Goal: Transaction & Acquisition: Purchase product/service

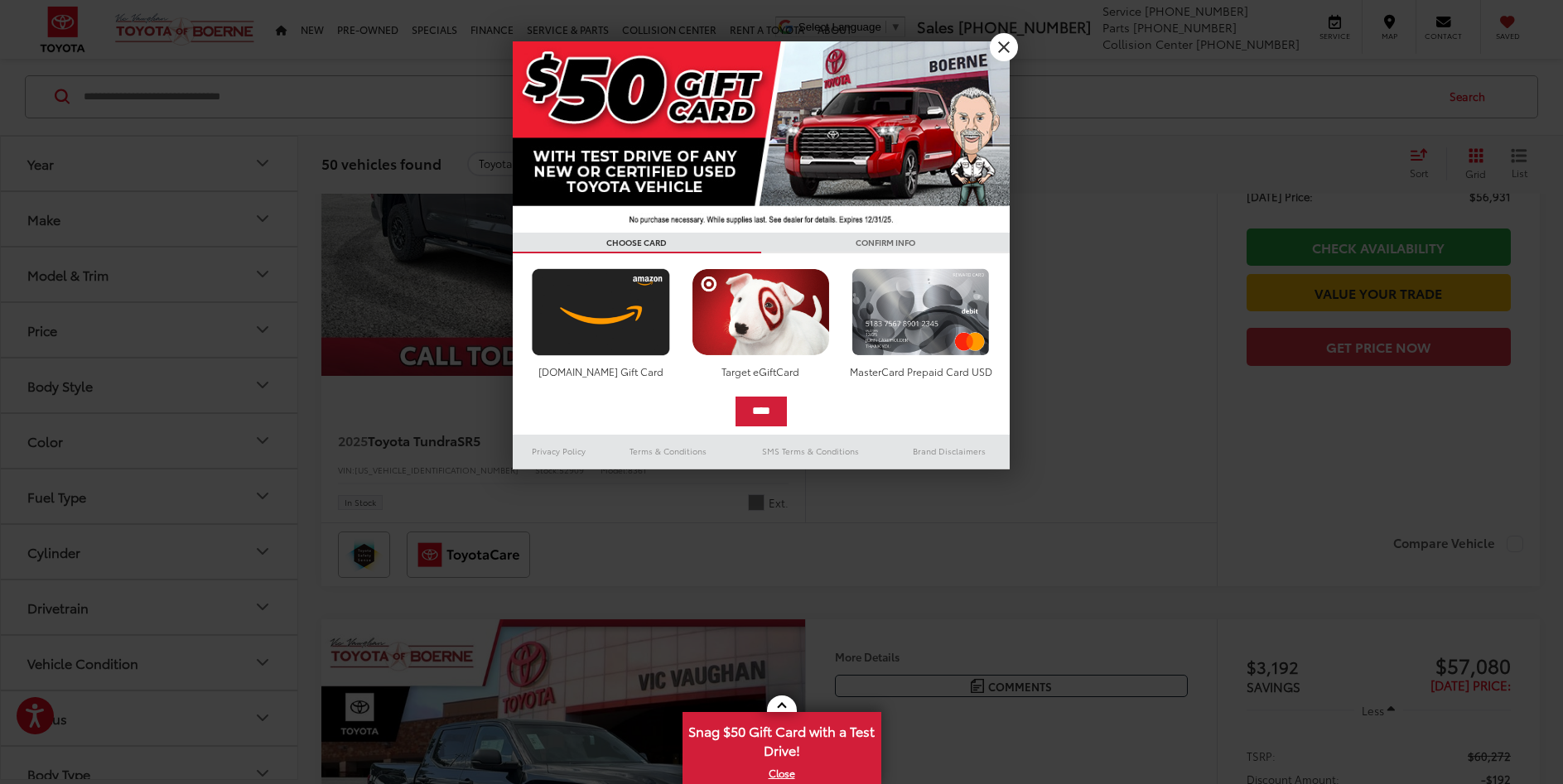
scroll to position [4032, 0]
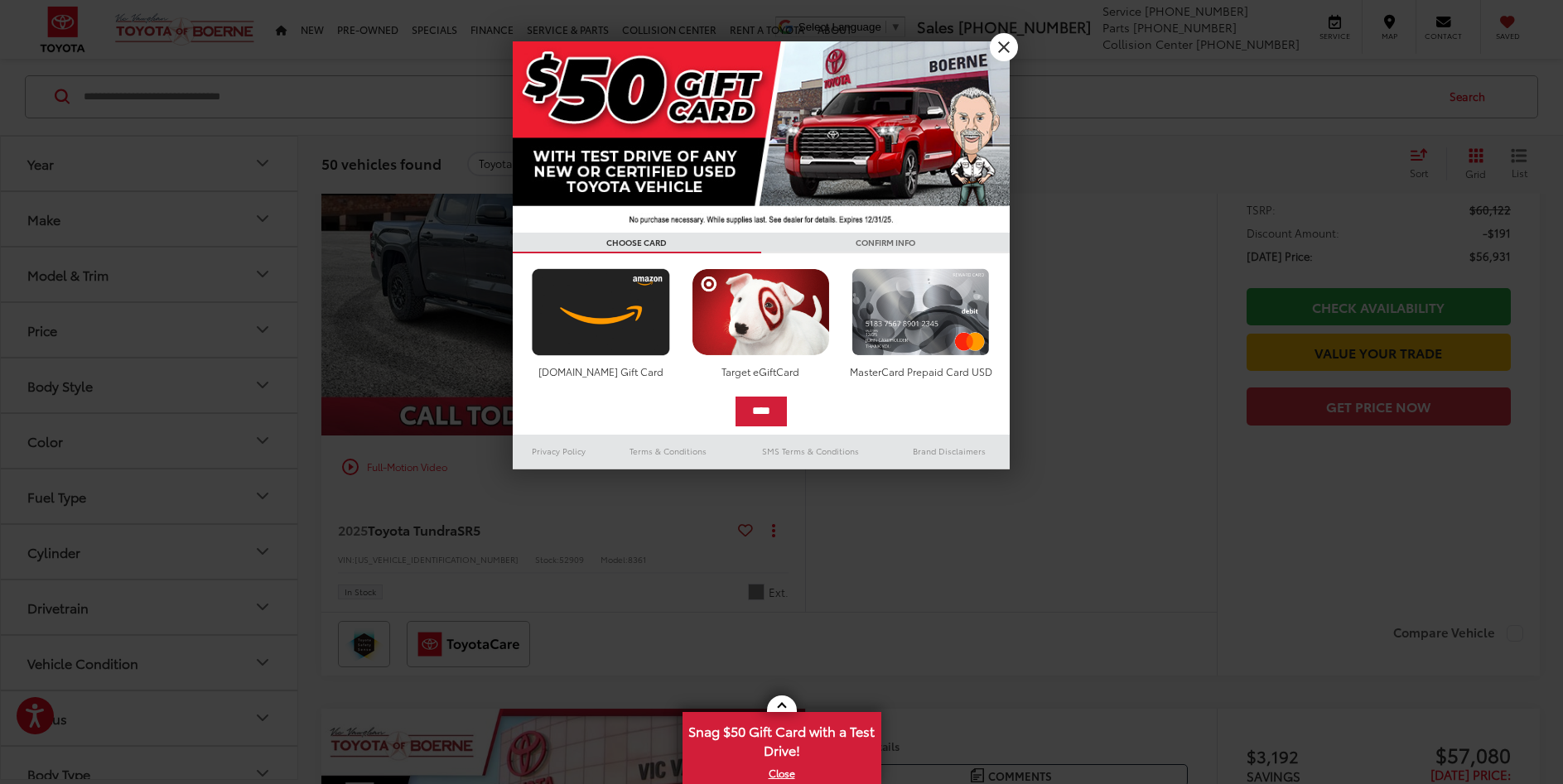
click at [1005, 43] on link "X" at bounding box center [1004, 47] width 28 height 28
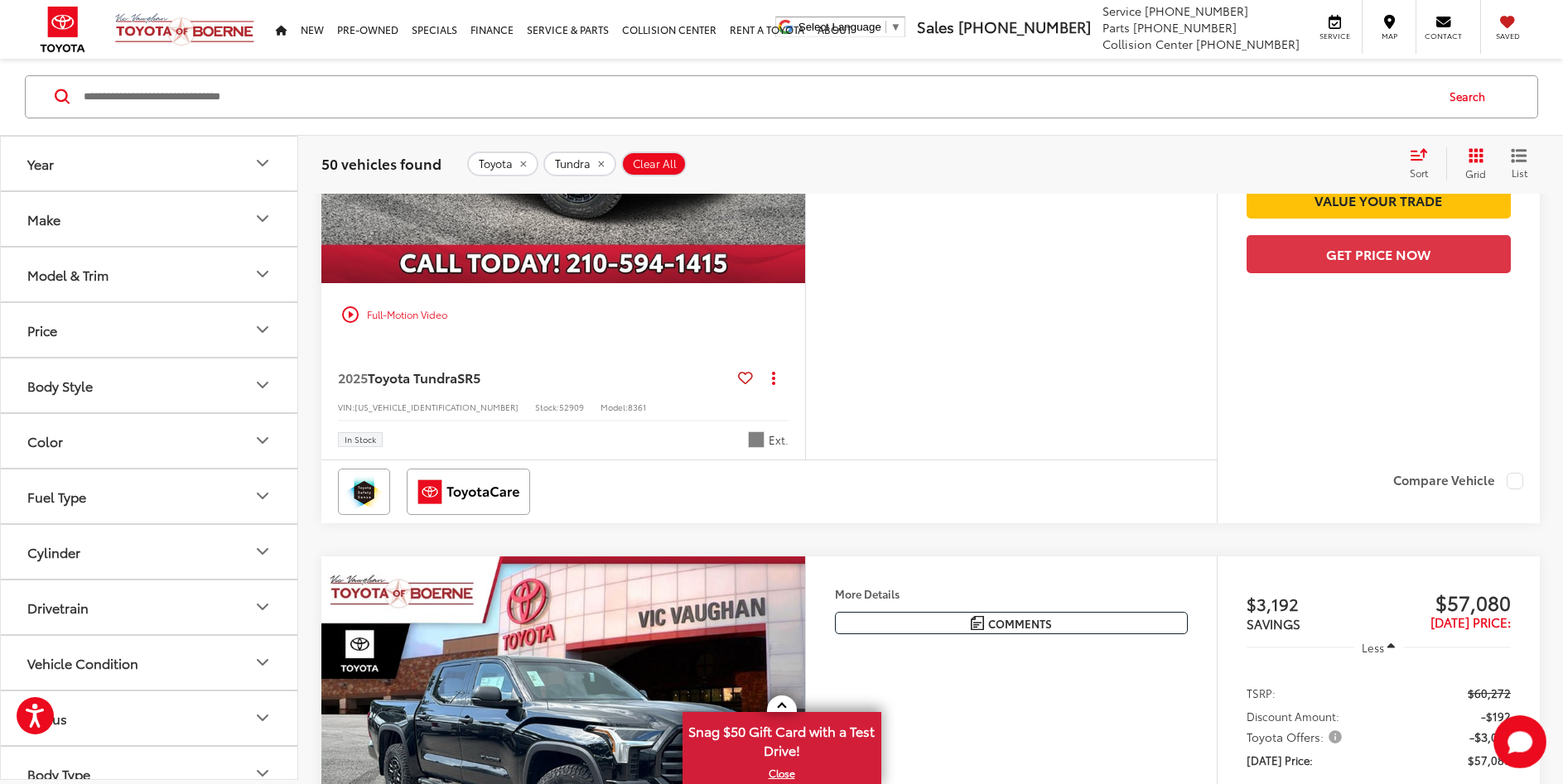
scroll to position [4201, 0]
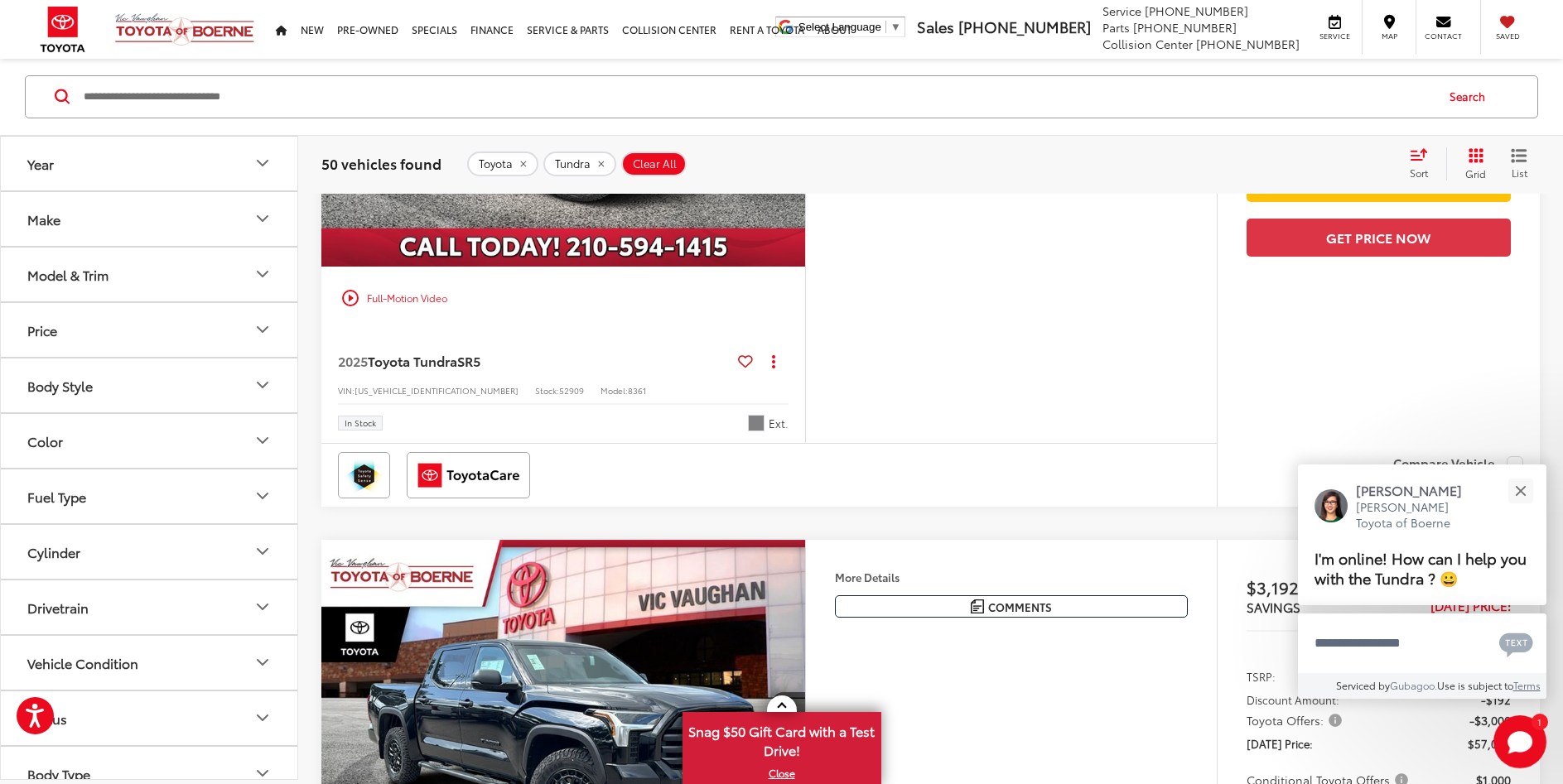
click at [406, 366] on span "Toyota Tundra" at bounding box center [413, 361] width 90 height 19
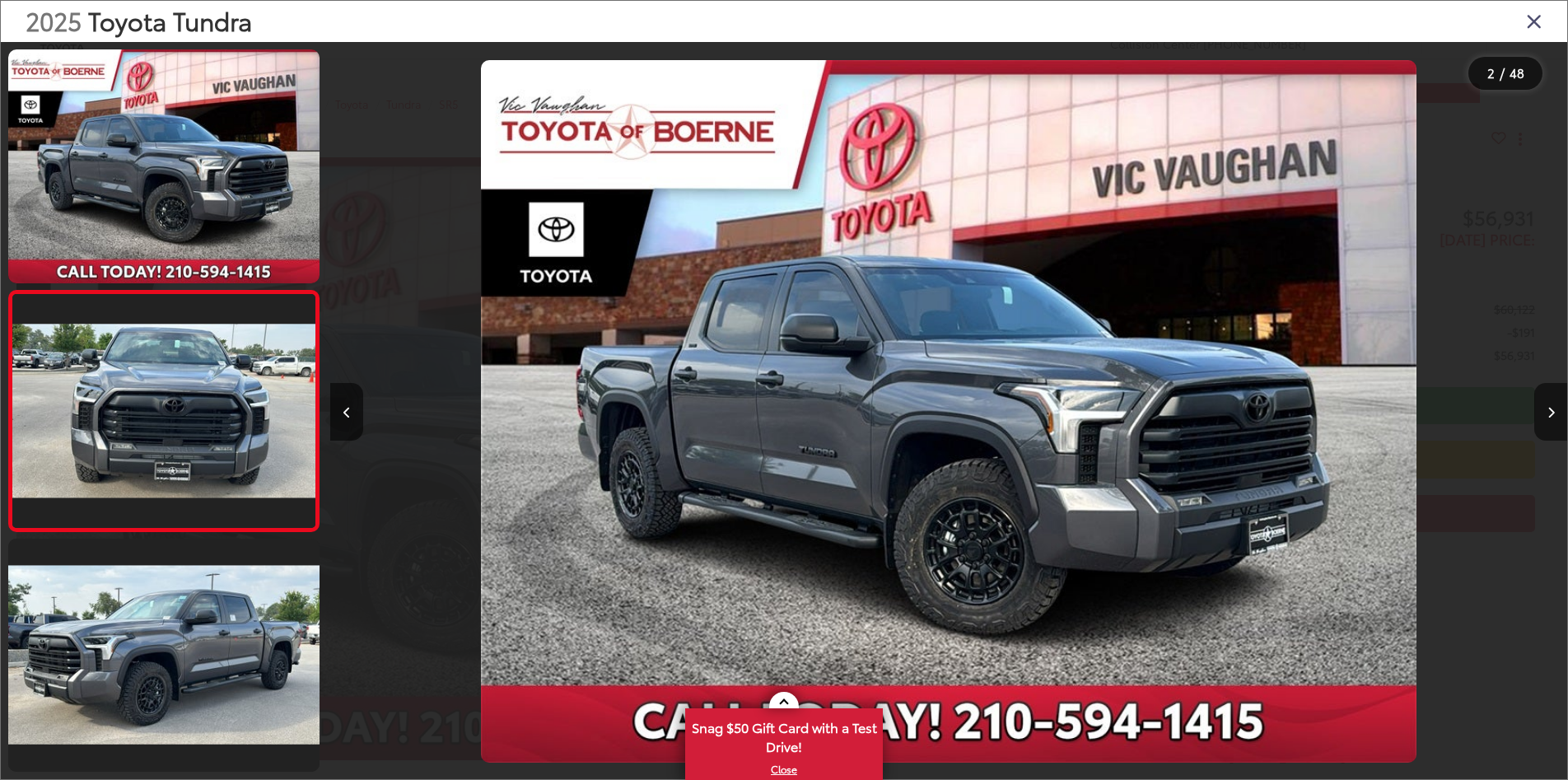
scroll to position [0, 1237]
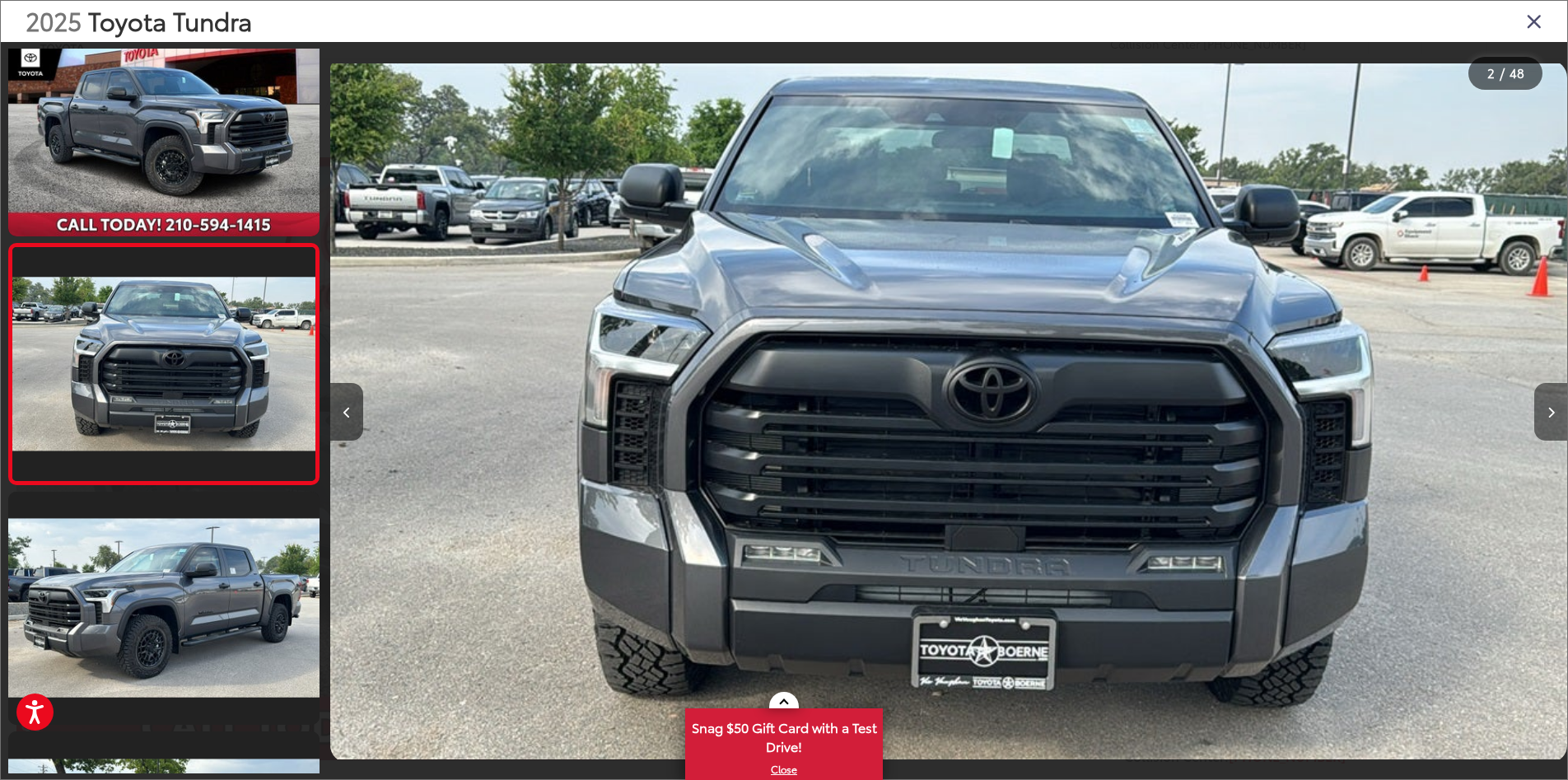
click at [1552, 407] on icon "Next image" at bounding box center [1551, 413] width 7 height 12
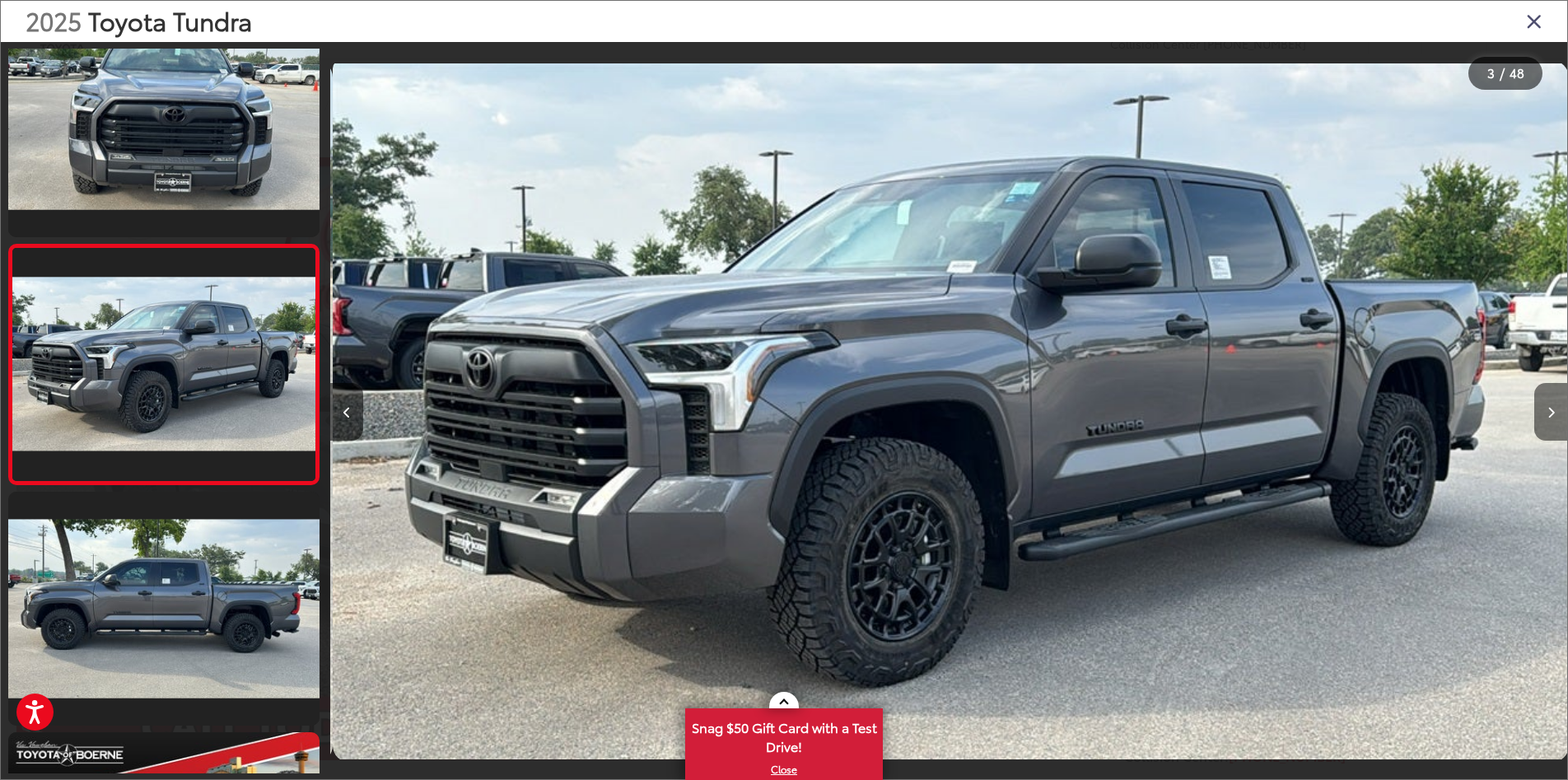
scroll to position [0, 0]
click at [1548, 407] on button "Next image" at bounding box center [1550, 411] width 33 height 58
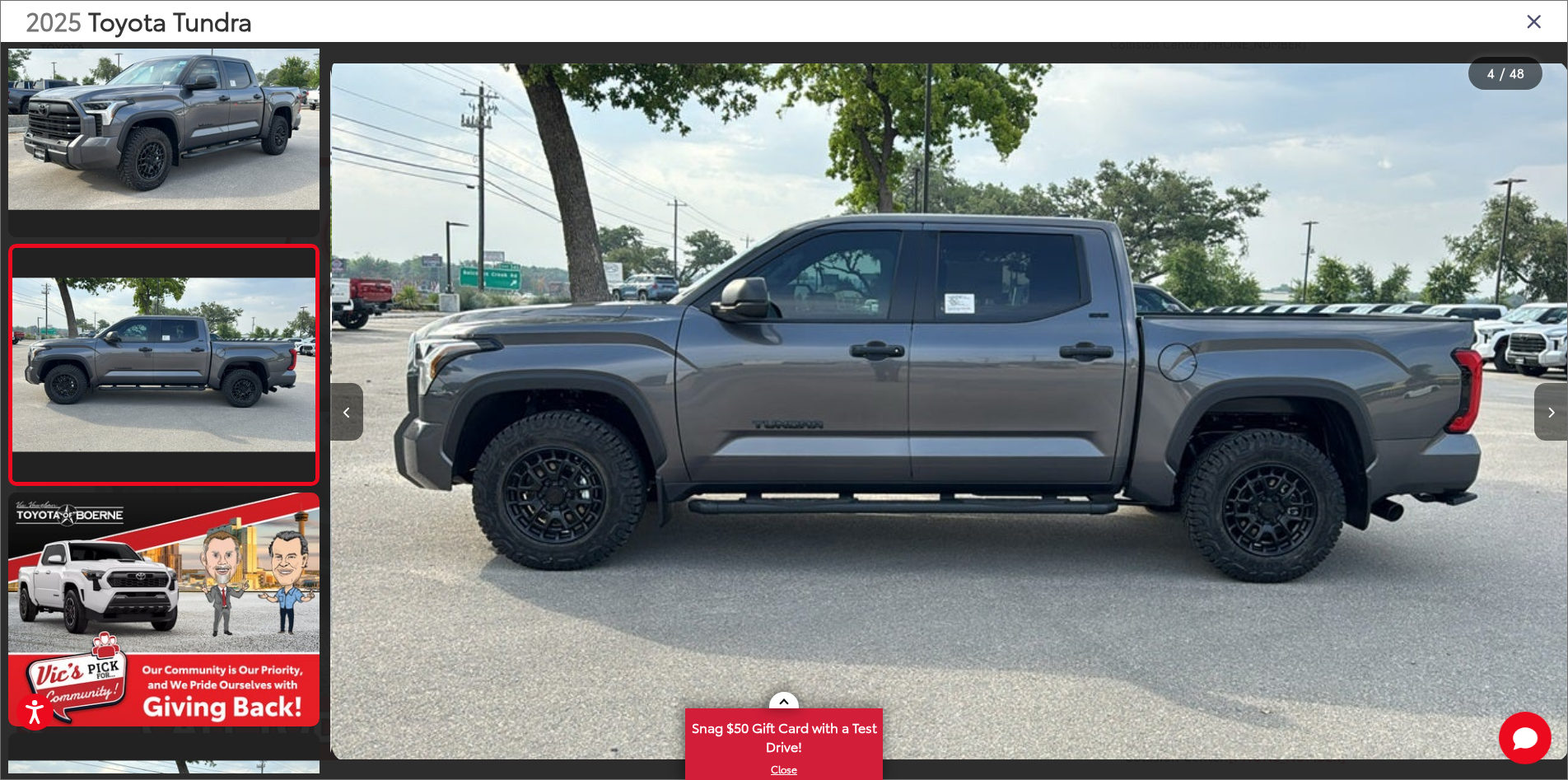
scroll to position [528, 0]
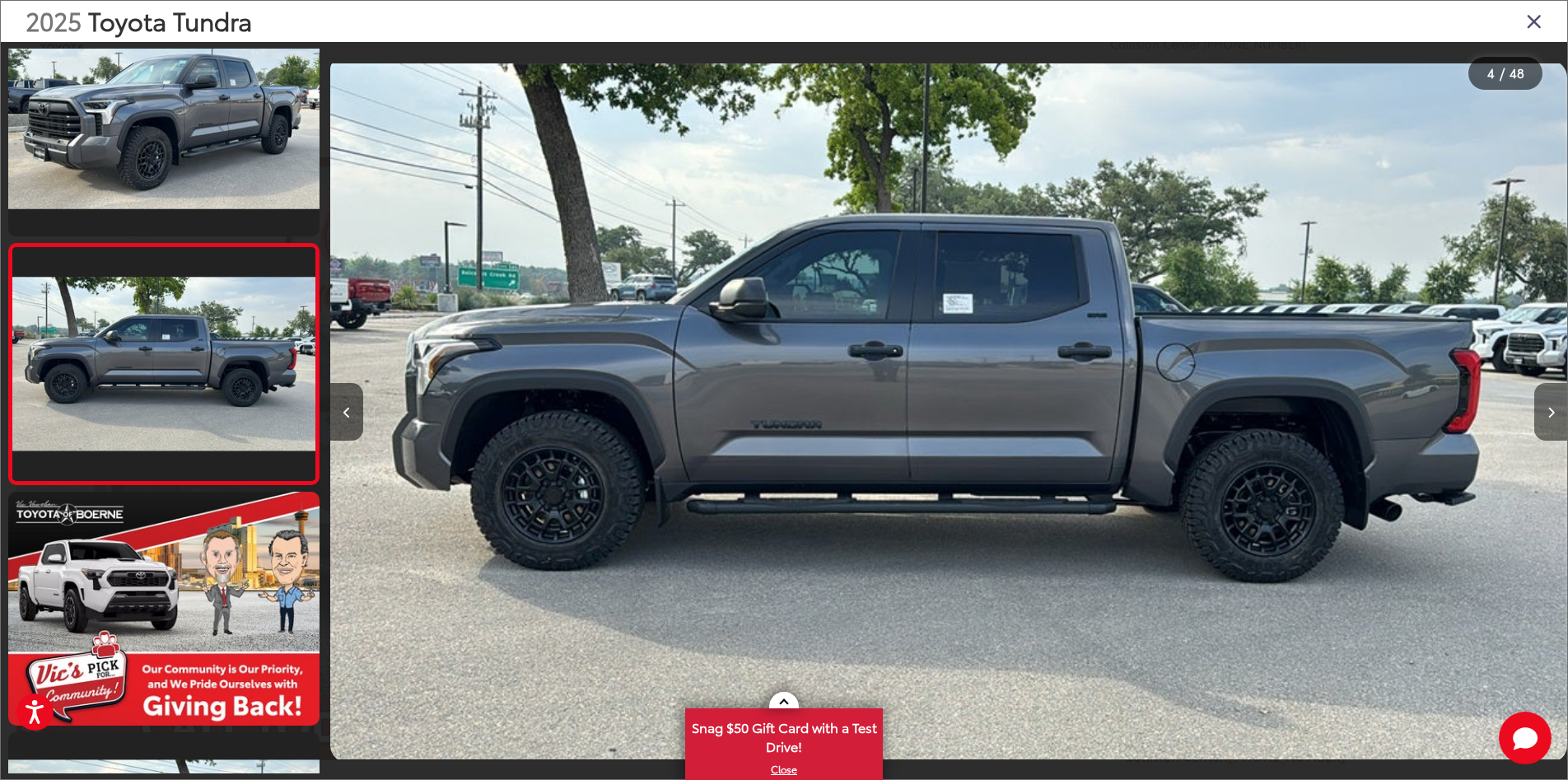
click at [1548, 407] on icon "Next image" at bounding box center [1551, 413] width 7 height 12
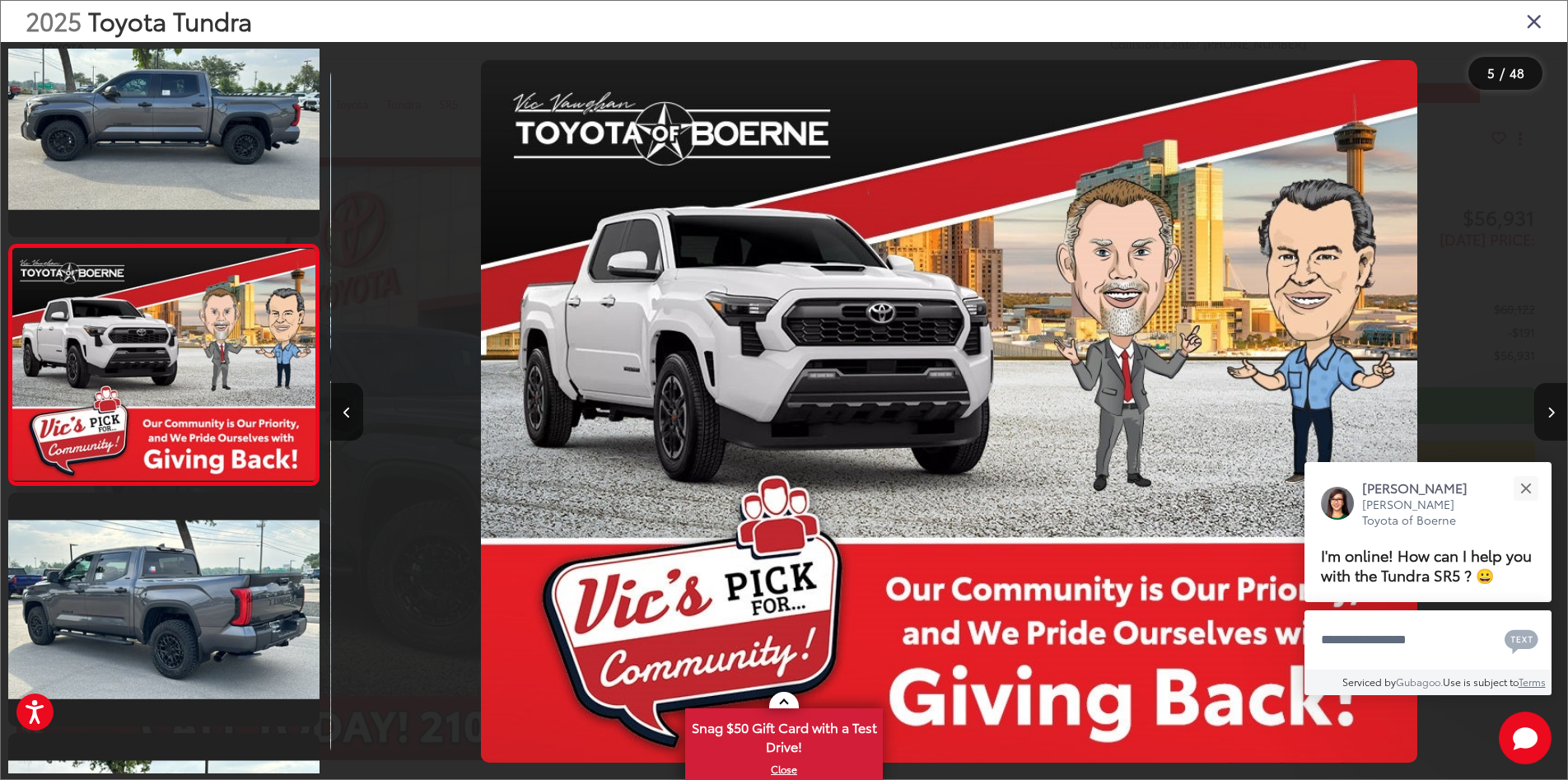
scroll to position [768, 0]
click at [1548, 407] on icon "Next image" at bounding box center [1551, 413] width 7 height 12
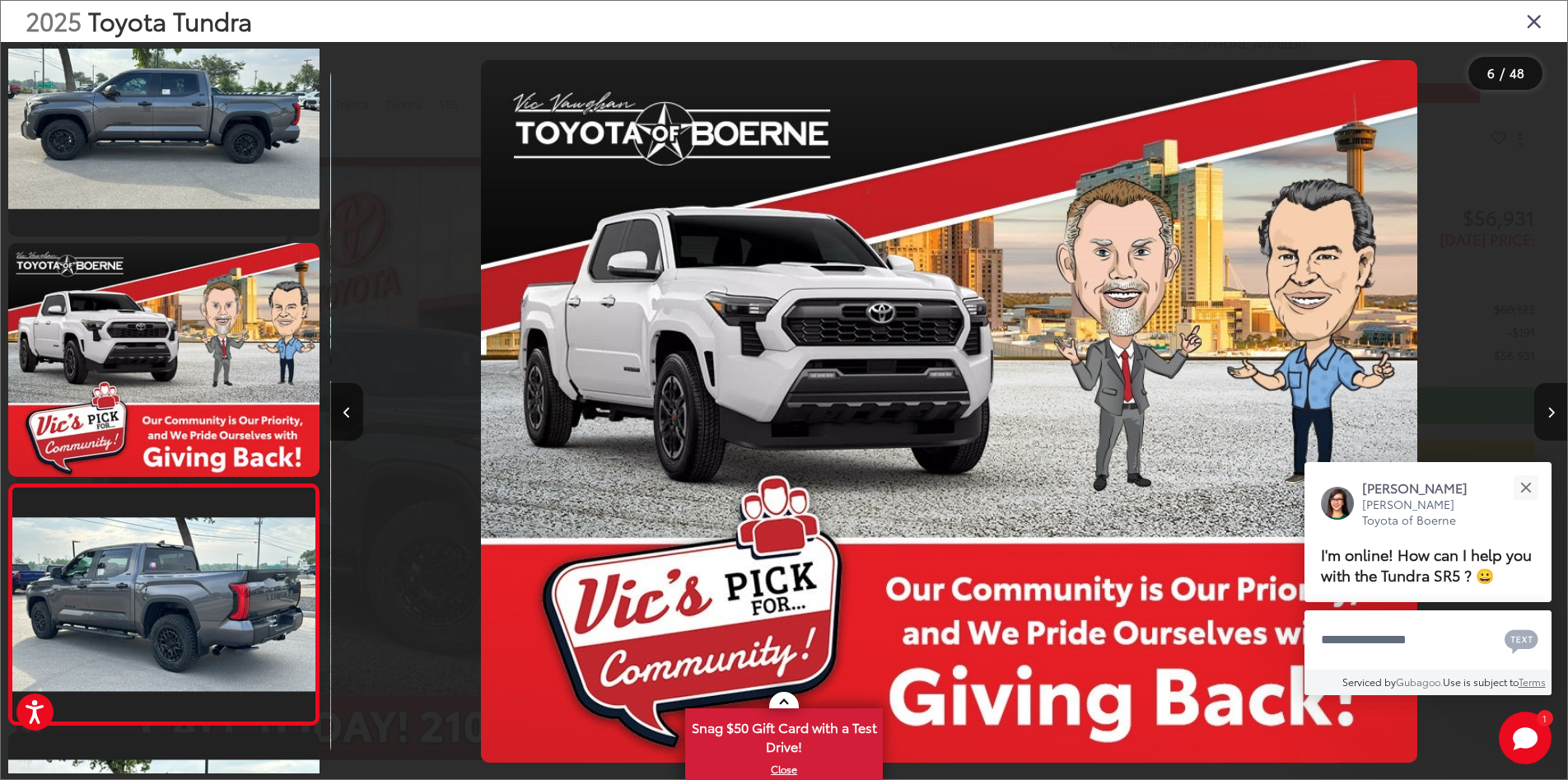
scroll to position [0, 6108]
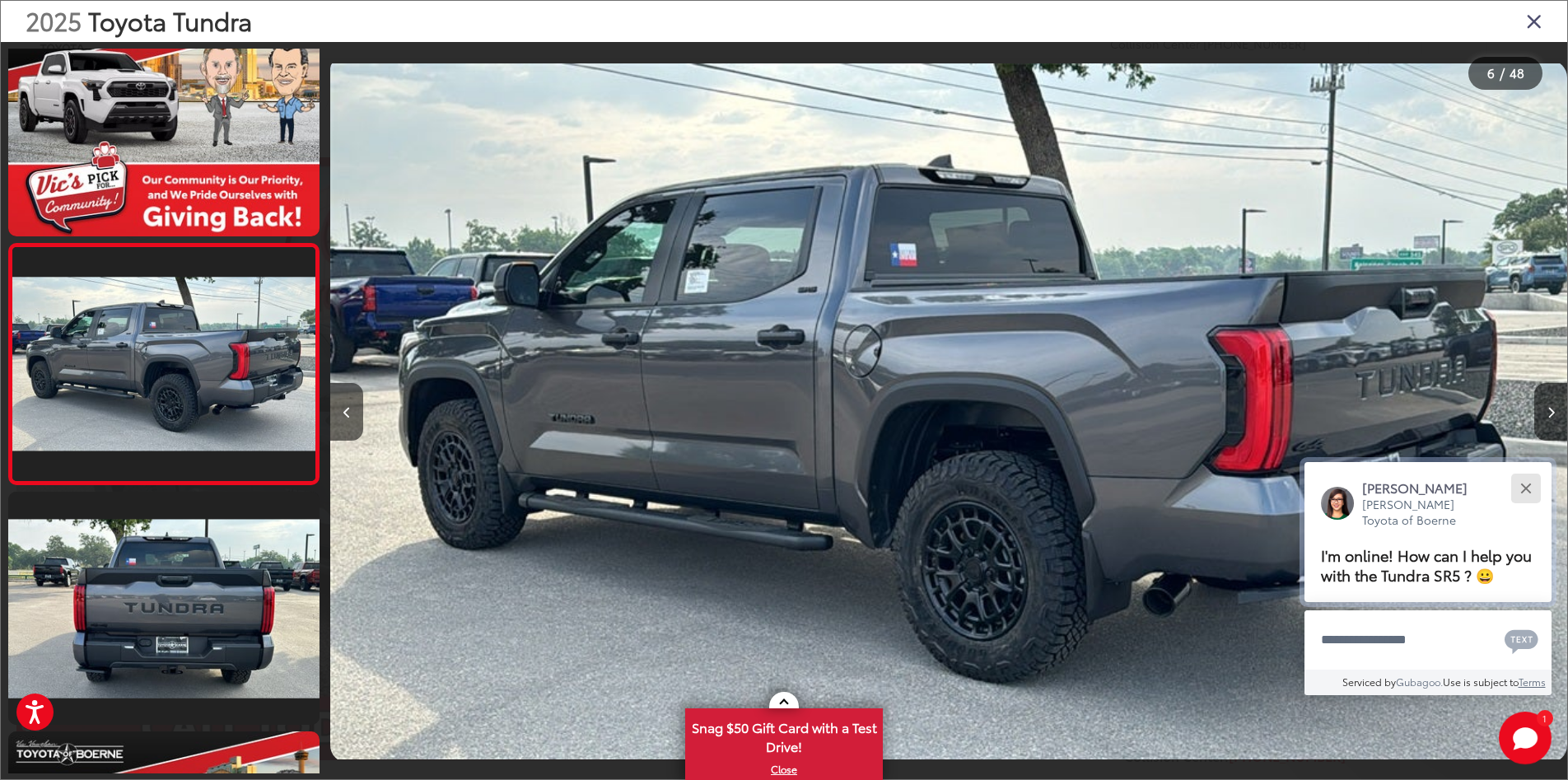
drag, startPoint x: 1523, startPoint y: 466, endPoint x: 1522, endPoint y: 457, distance: 9.1
click at [1522, 470] on button "Close" at bounding box center [1526, 488] width 36 height 36
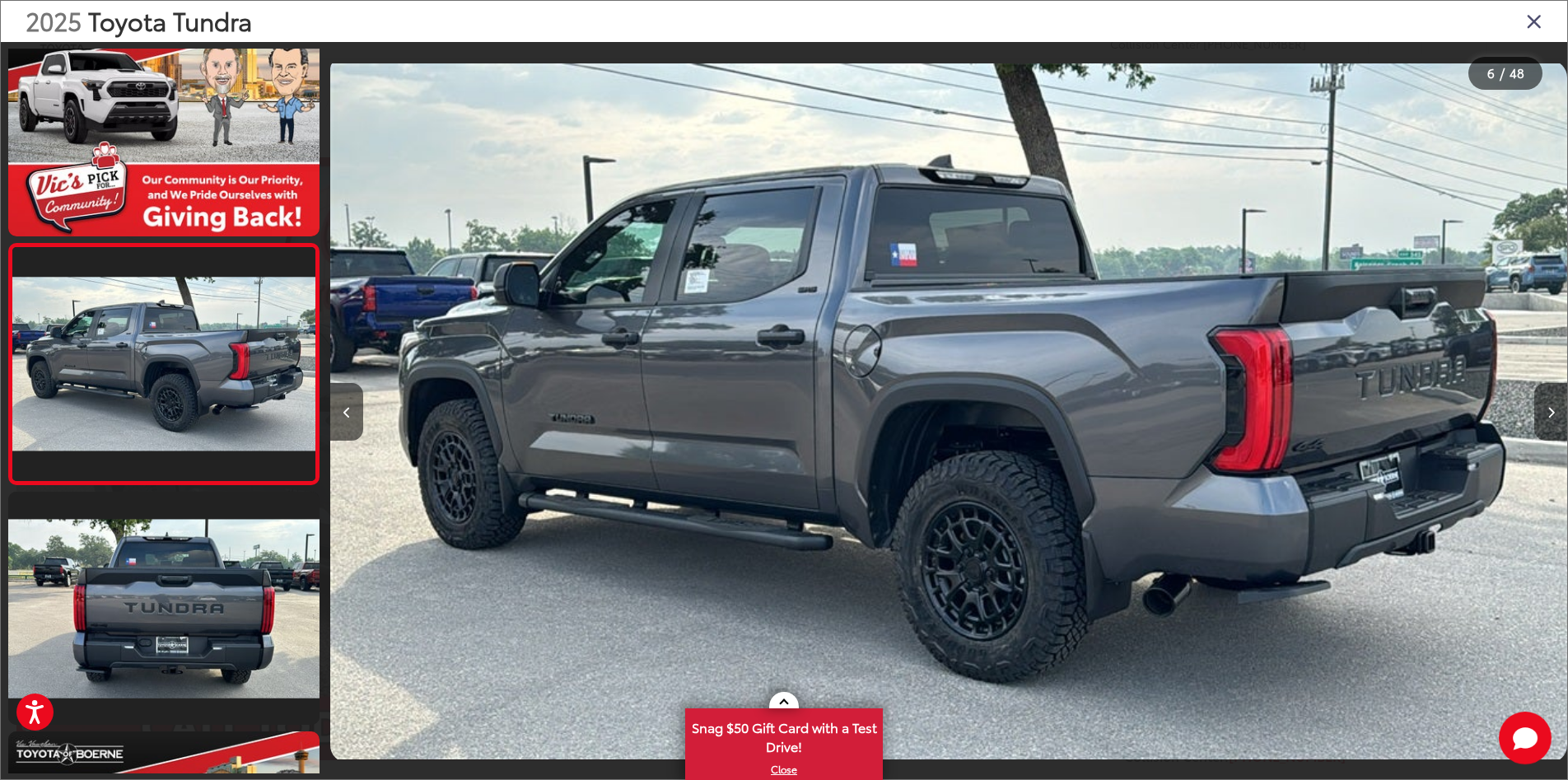
click at [1547, 410] on button "Next image" at bounding box center [1550, 411] width 33 height 58
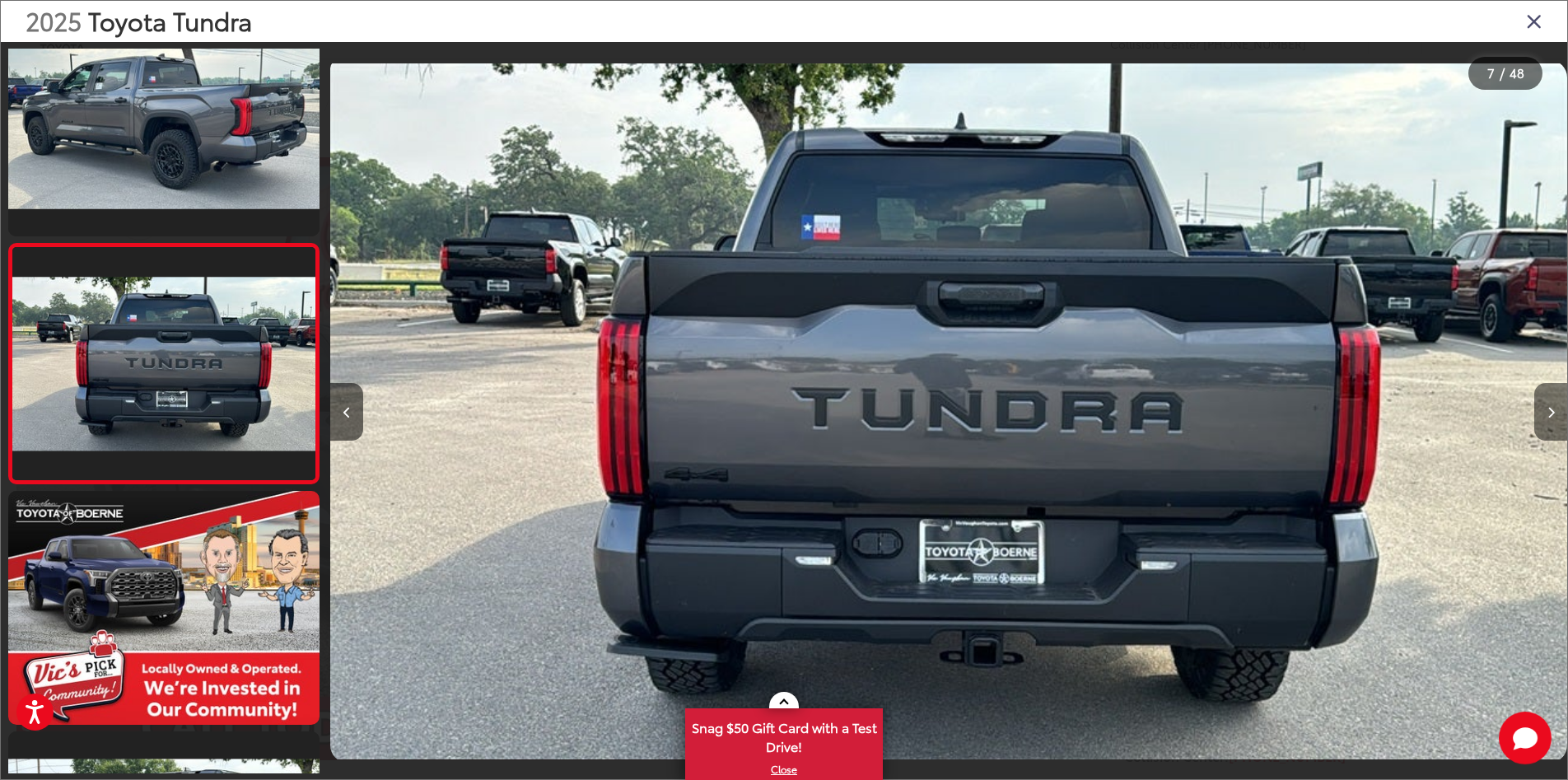
click at [1547, 410] on button "Next image" at bounding box center [1550, 411] width 33 height 58
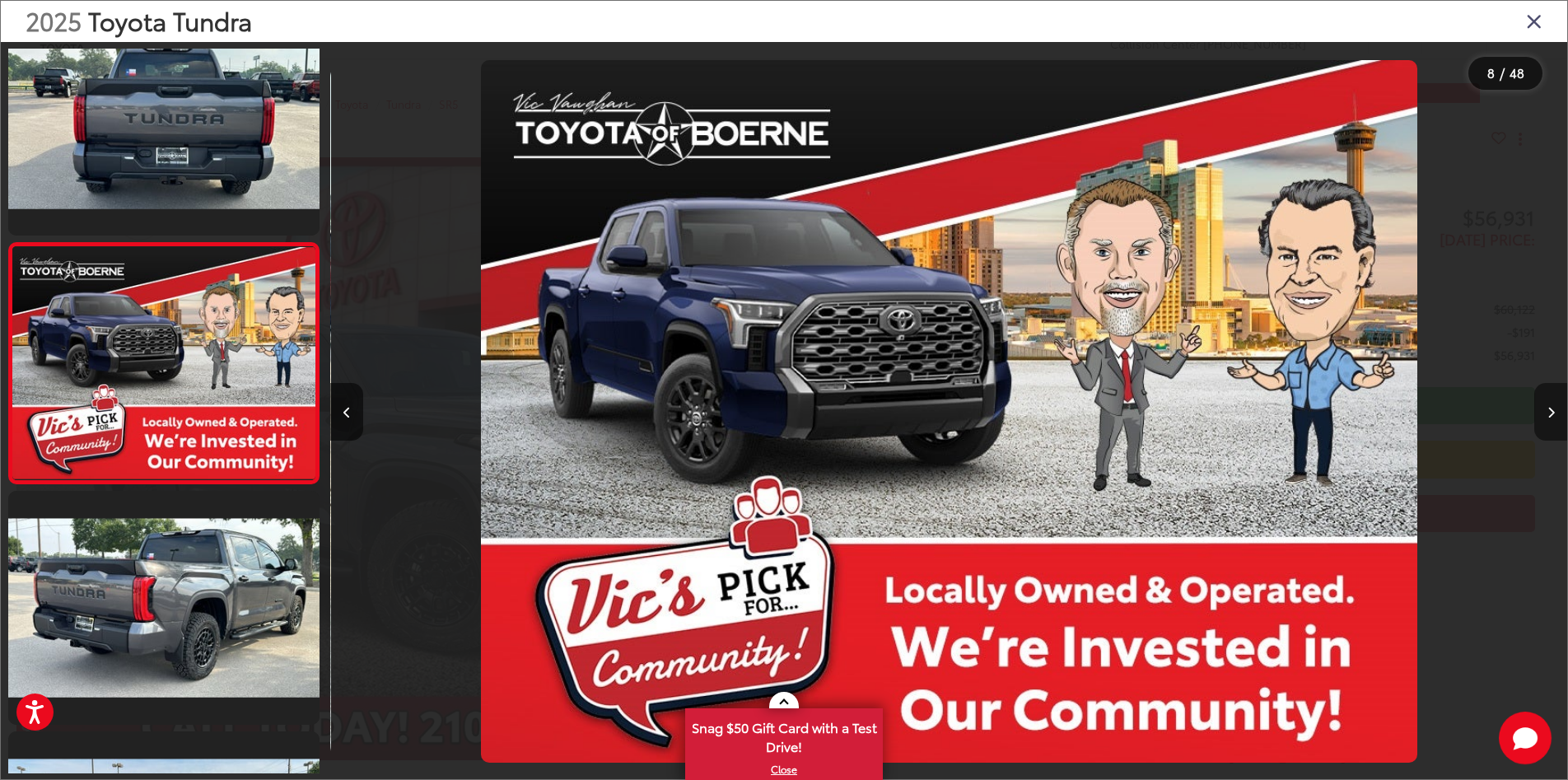
click at [1547, 410] on button "Next image" at bounding box center [1550, 411] width 33 height 58
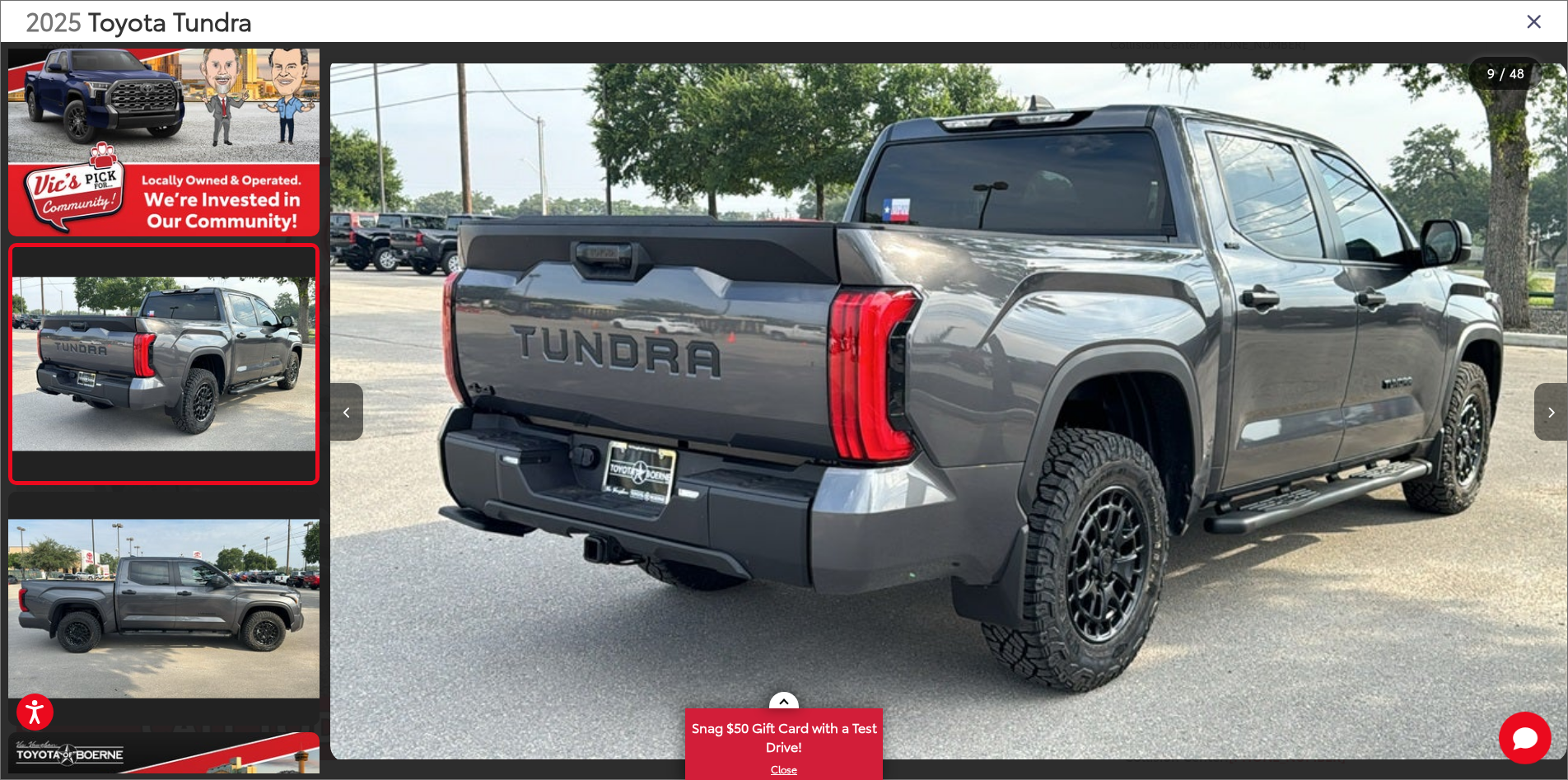
click at [1547, 410] on button "Next image" at bounding box center [1550, 411] width 33 height 58
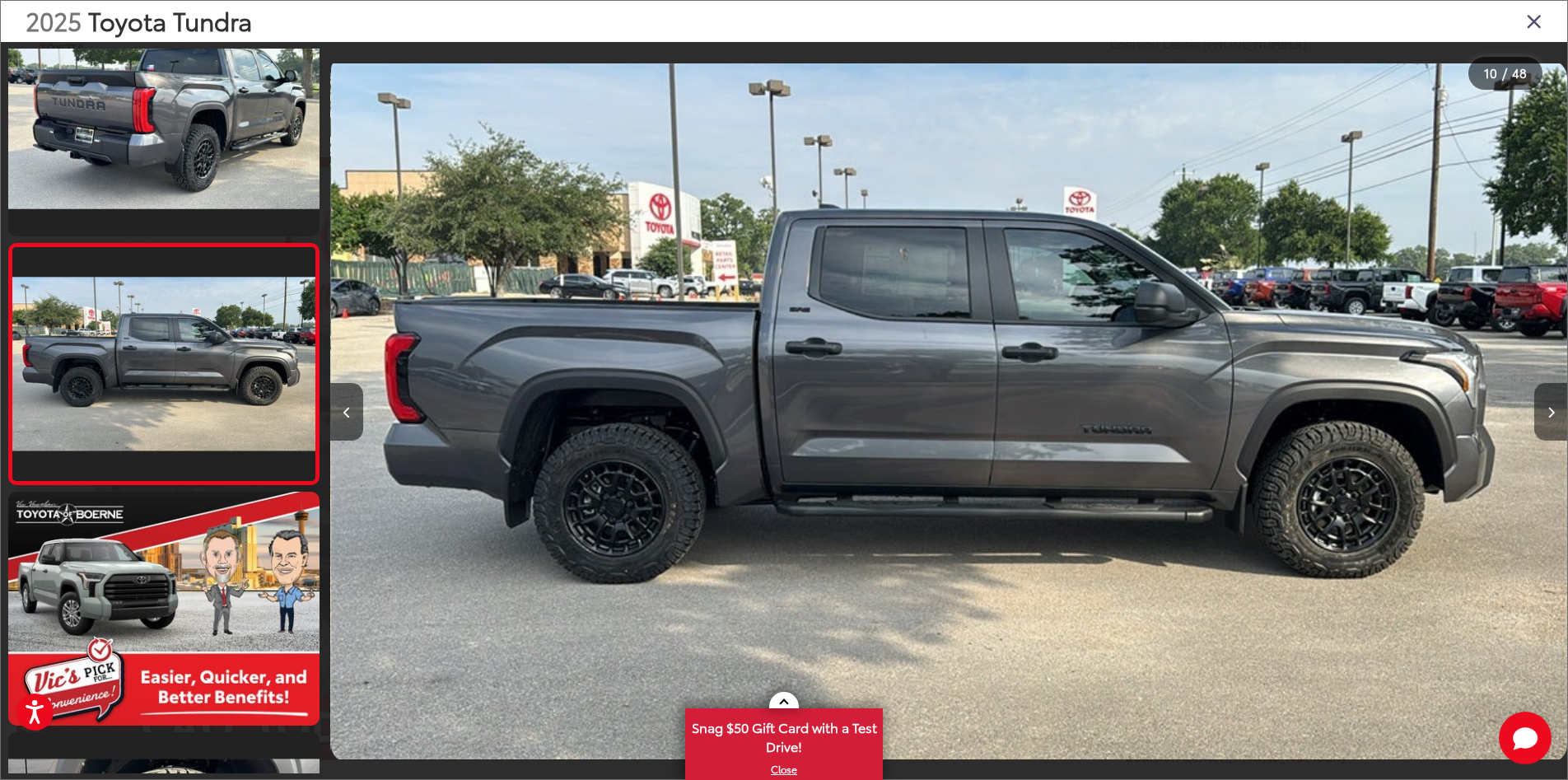
click at [1547, 410] on button "Next image" at bounding box center [1550, 411] width 33 height 58
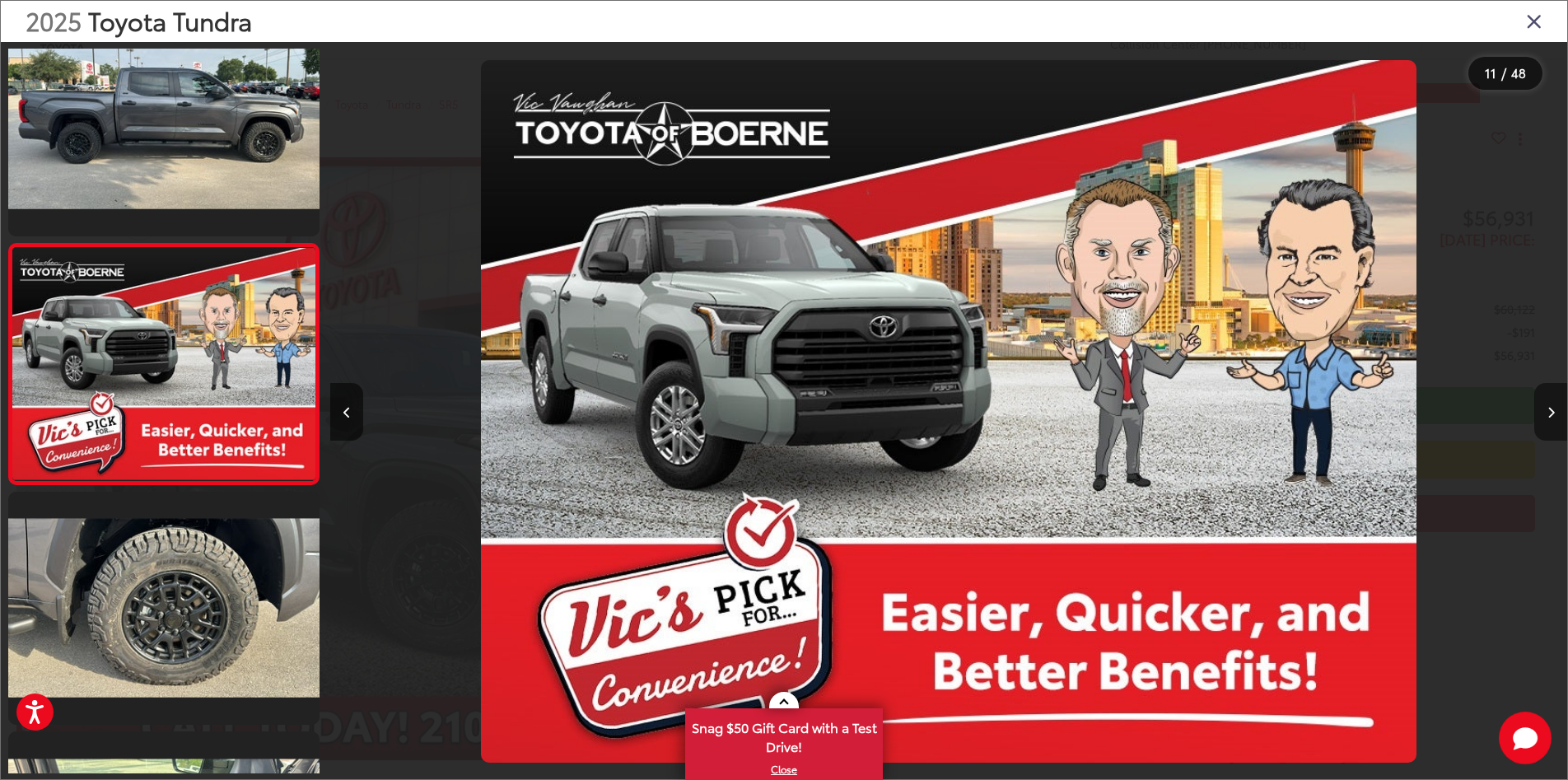
click at [1547, 410] on button "Next image" at bounding box center [1550, 411] width 33 height 58
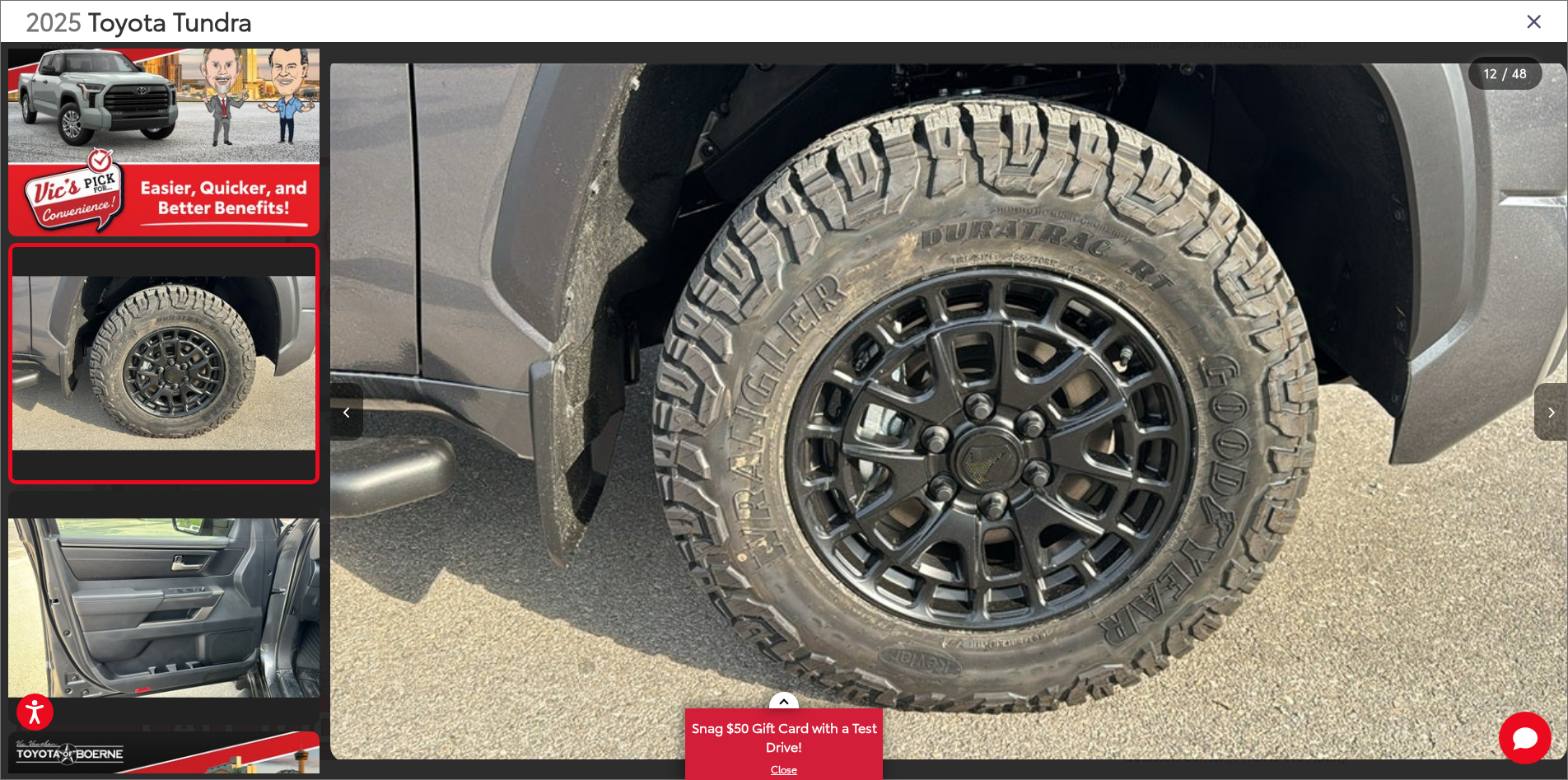
click at [1547, 410] on button "Next image" at bounding box center [1550, 411] width 33 height 58
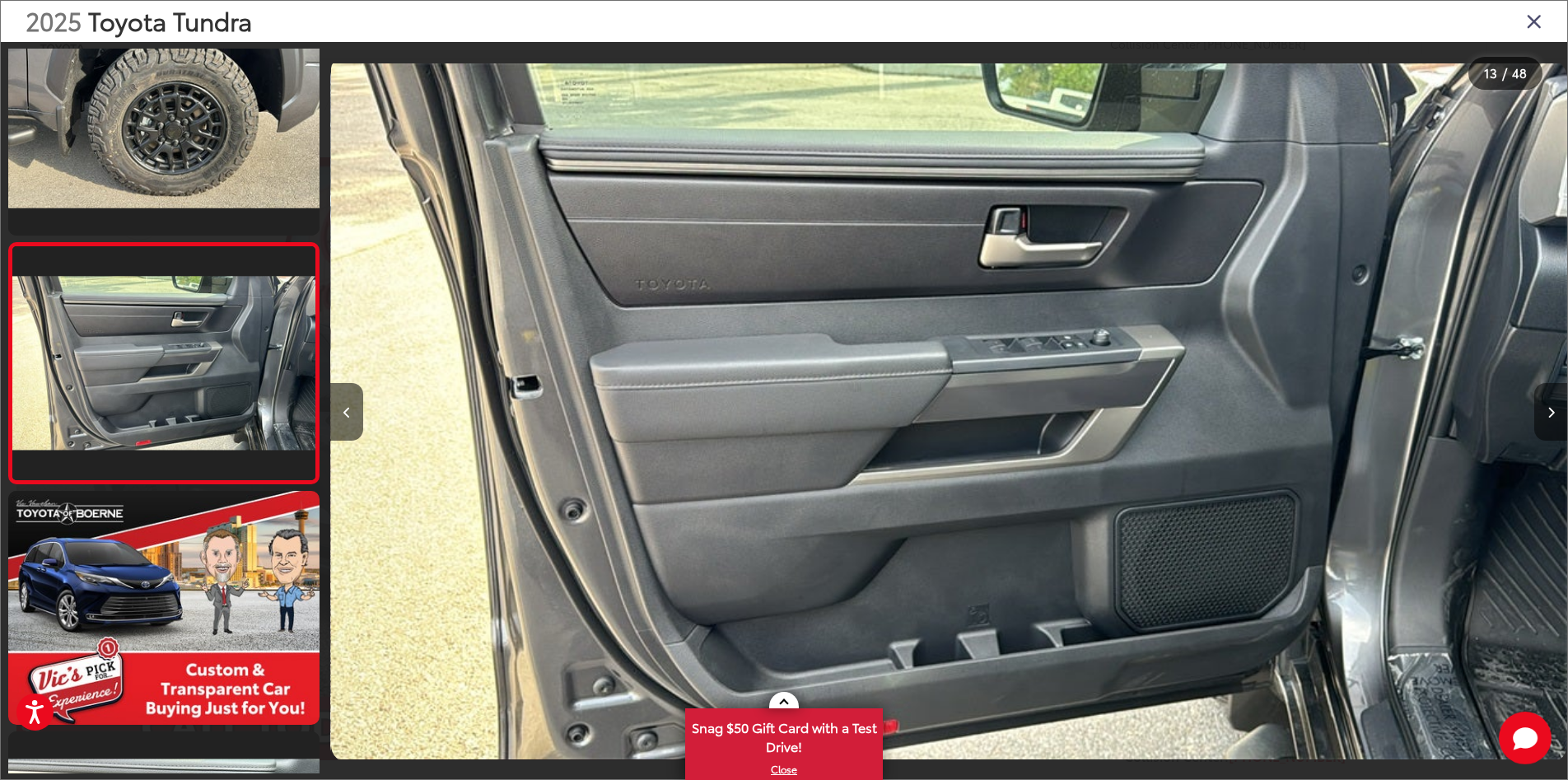
click at [1547, 410] on button "Next image" at bounding box center [1550, 411] width 33 height 58
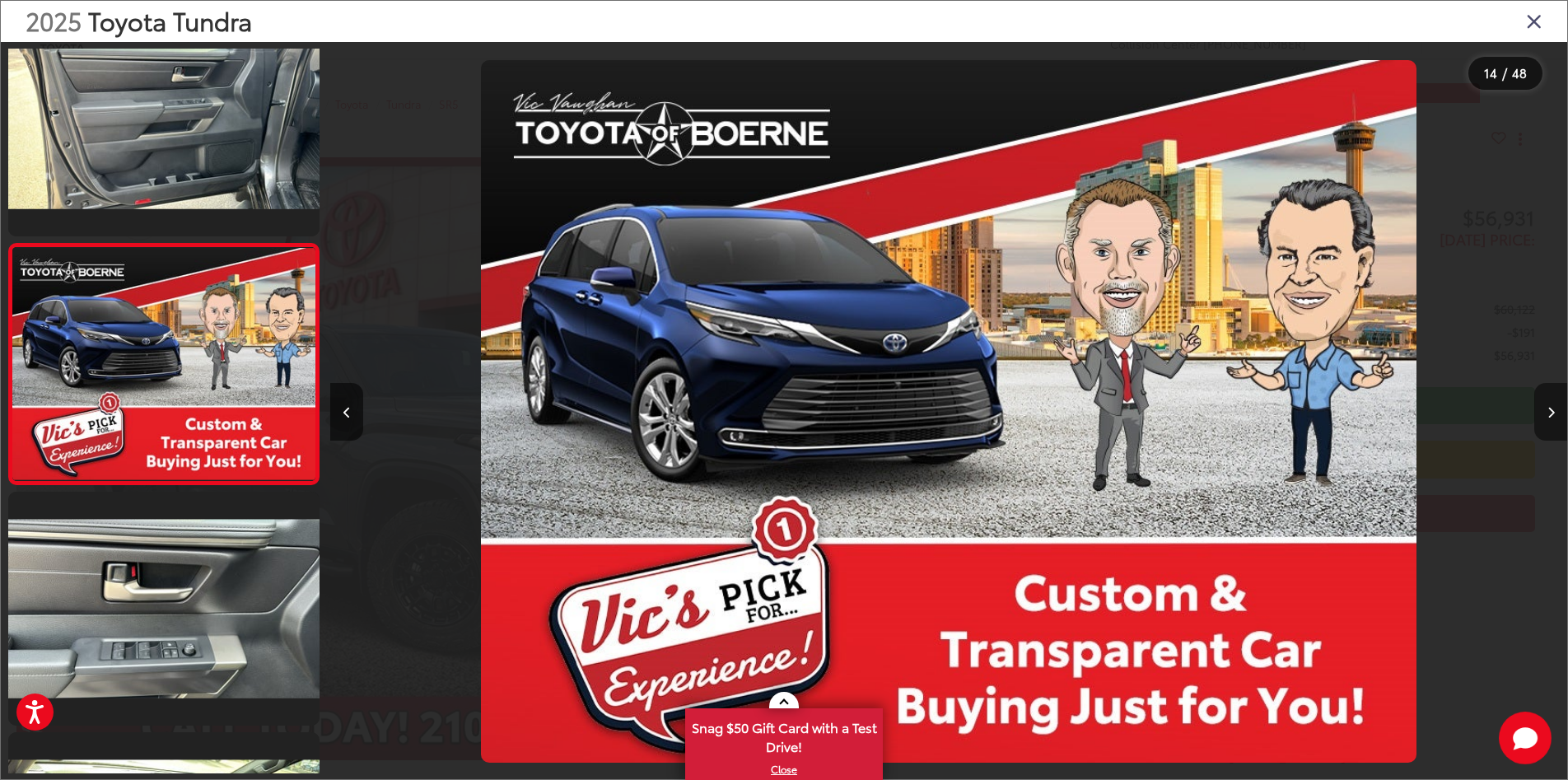
click at [1547, 410] on button "Next image" at bounding box center [1550, 411] width 33 height 58
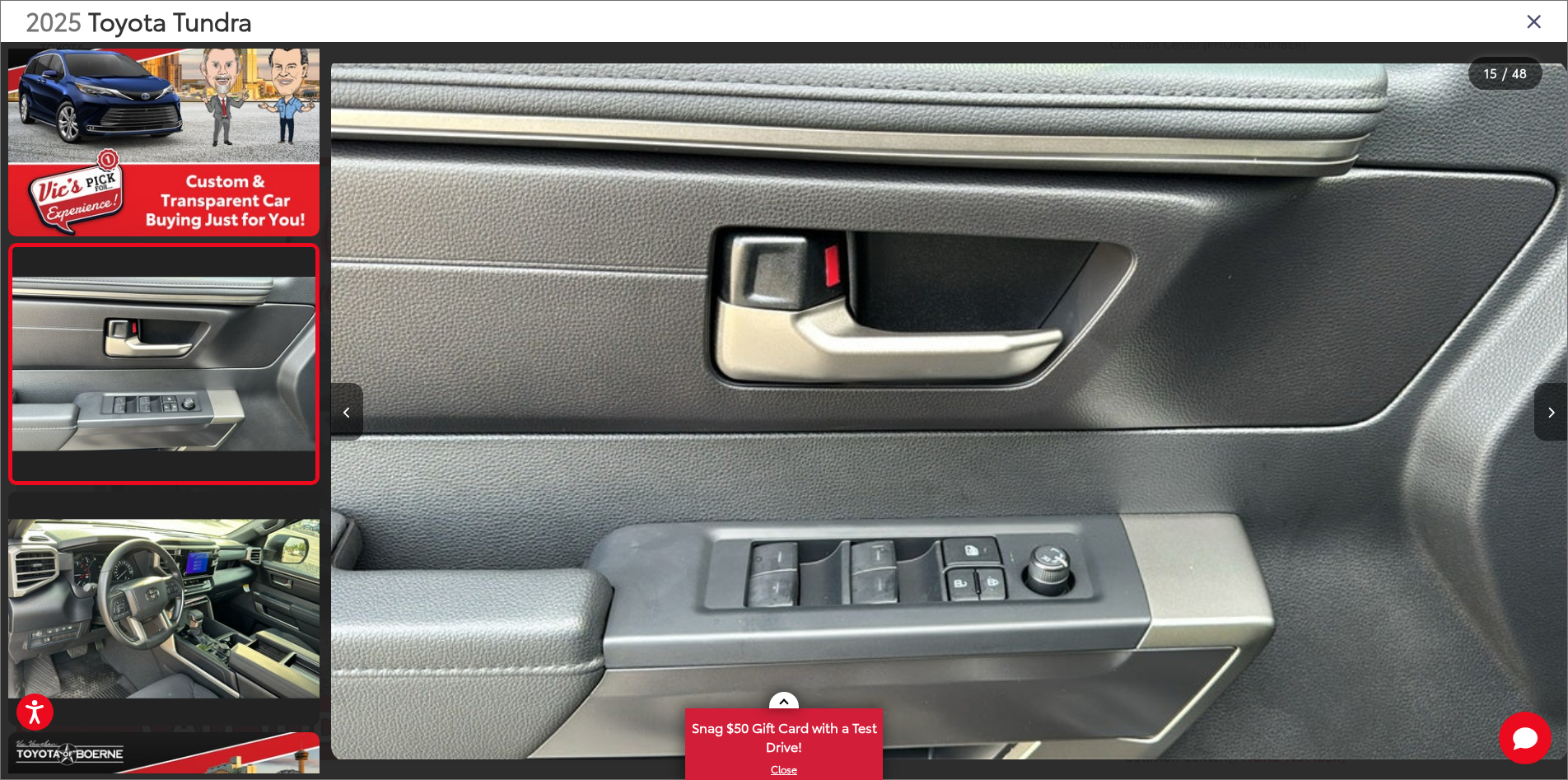
click at [1547, 410] on button "Next image" at bounding box center [1550, 411] width 33 height 58
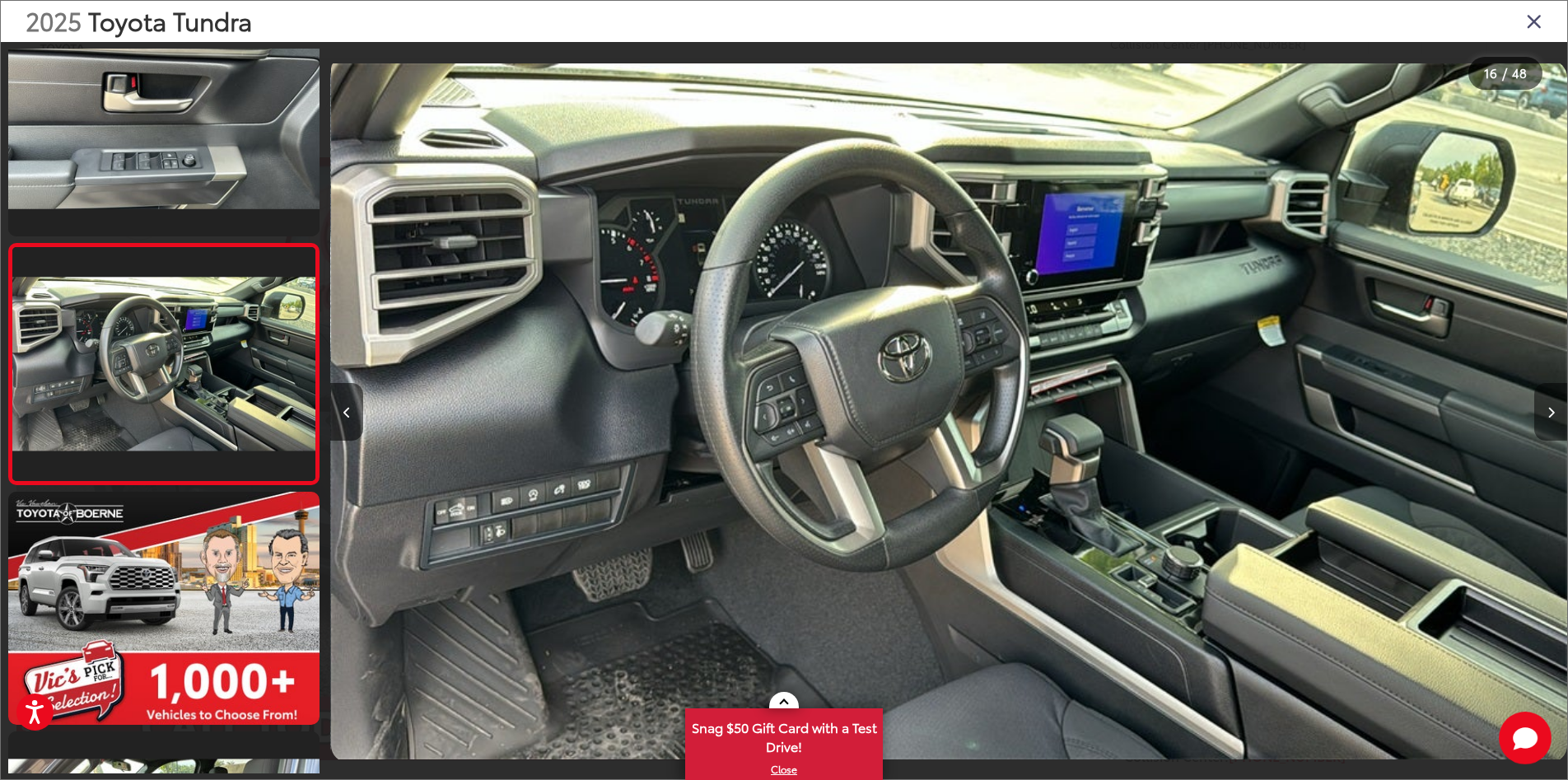
click at [1547, 410] on button "Next image" at bounding box center [1550, 411] width 33 height 58
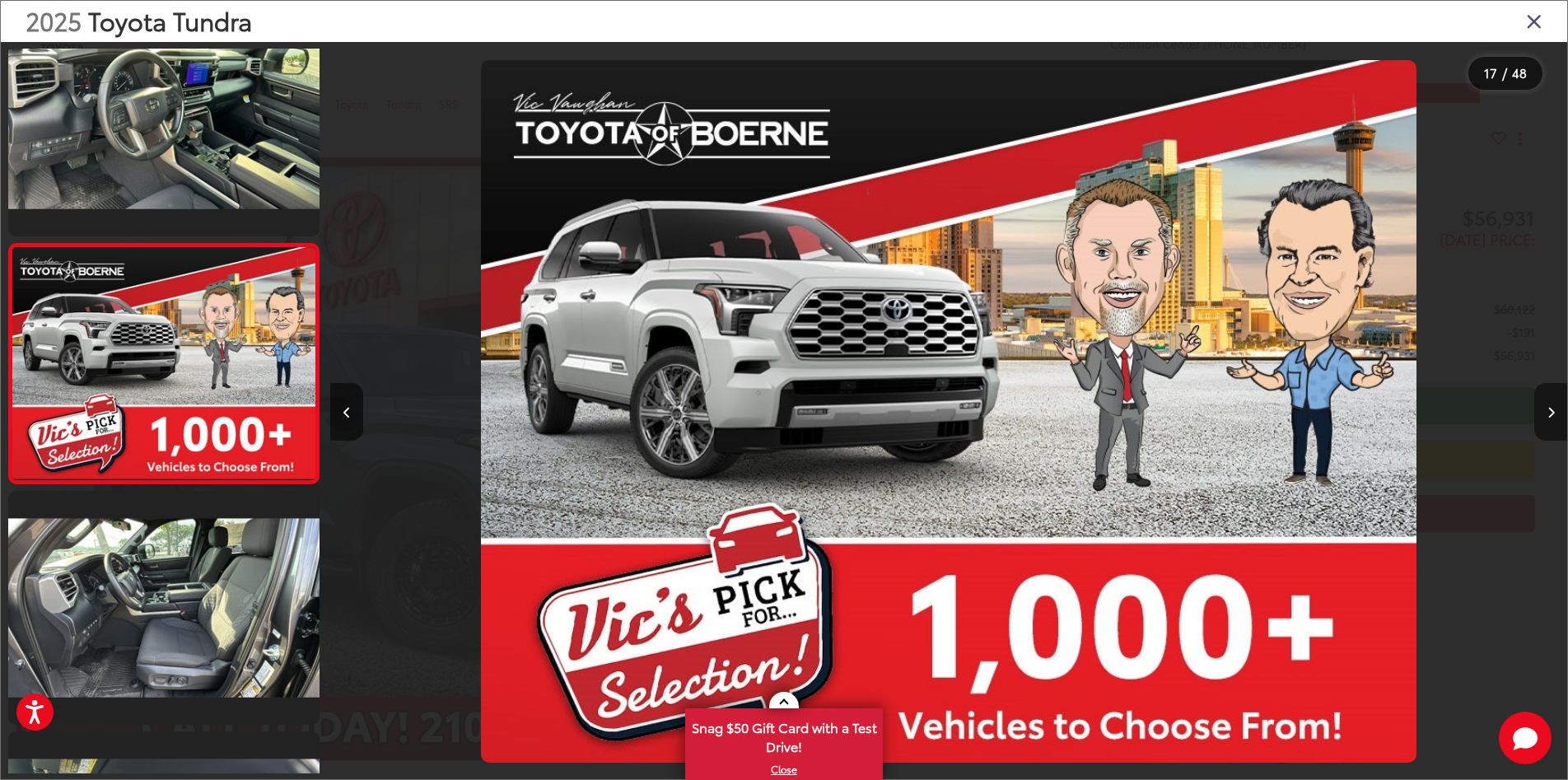
click at [1547, 410] on button "Next image" at bounding box center [1550, 411] width 33 height 58
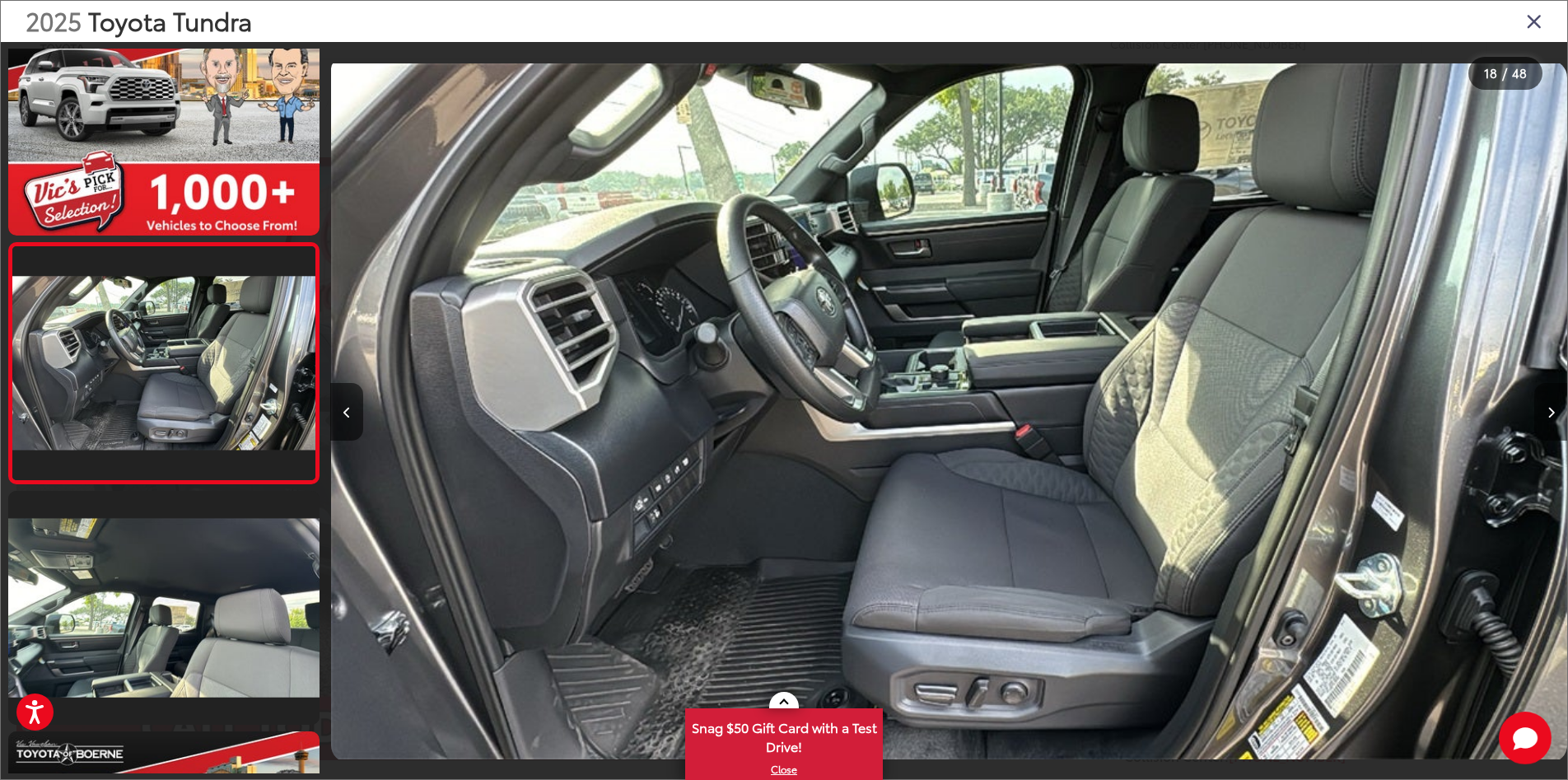
click at [1547, 410] on button "Next image" at bounding box center [1550, 411] width 33 height 58
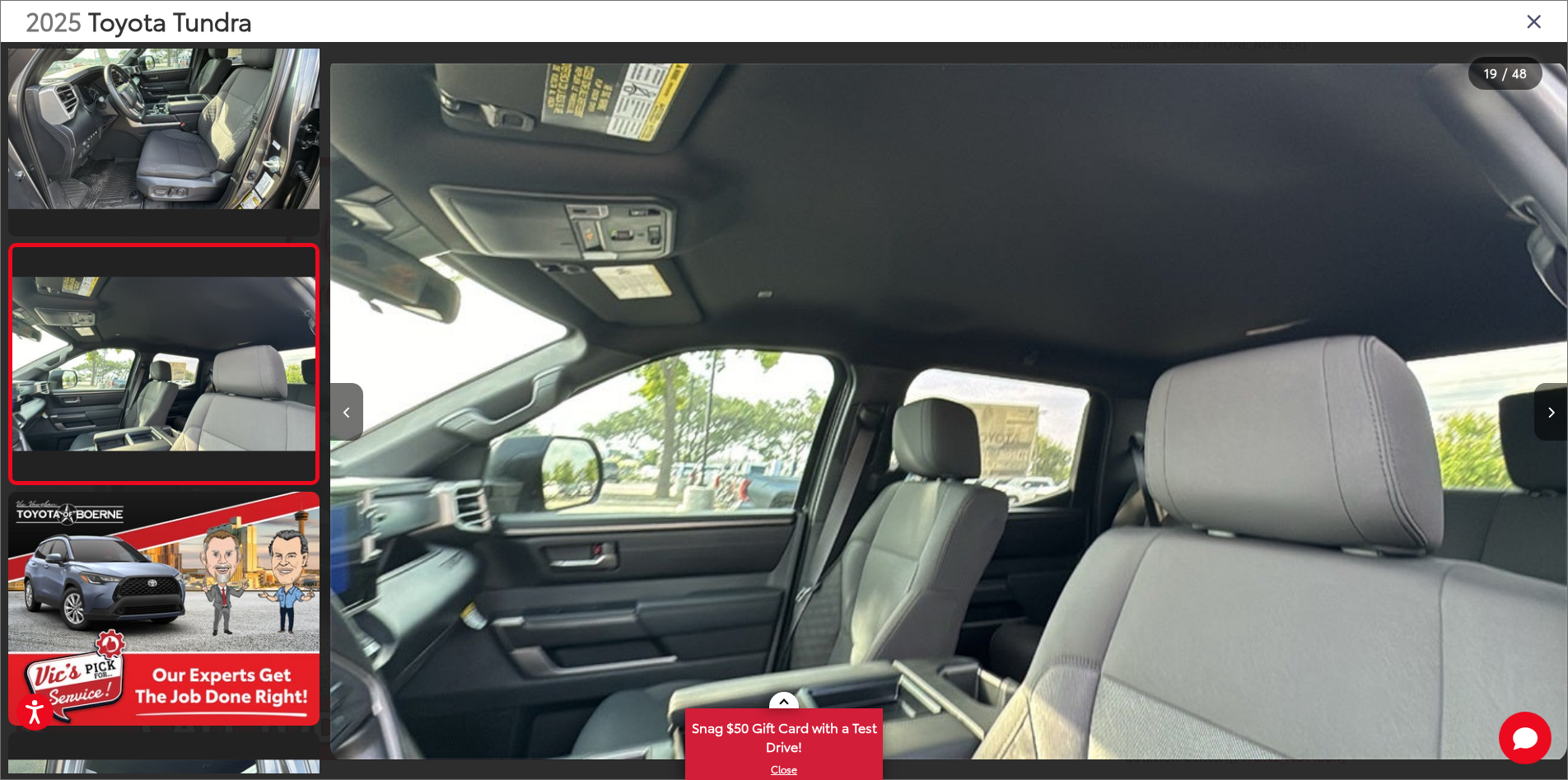
click at [1547, 410] on button "Next image" at bounding box center [1550, 411] width 33 height 58
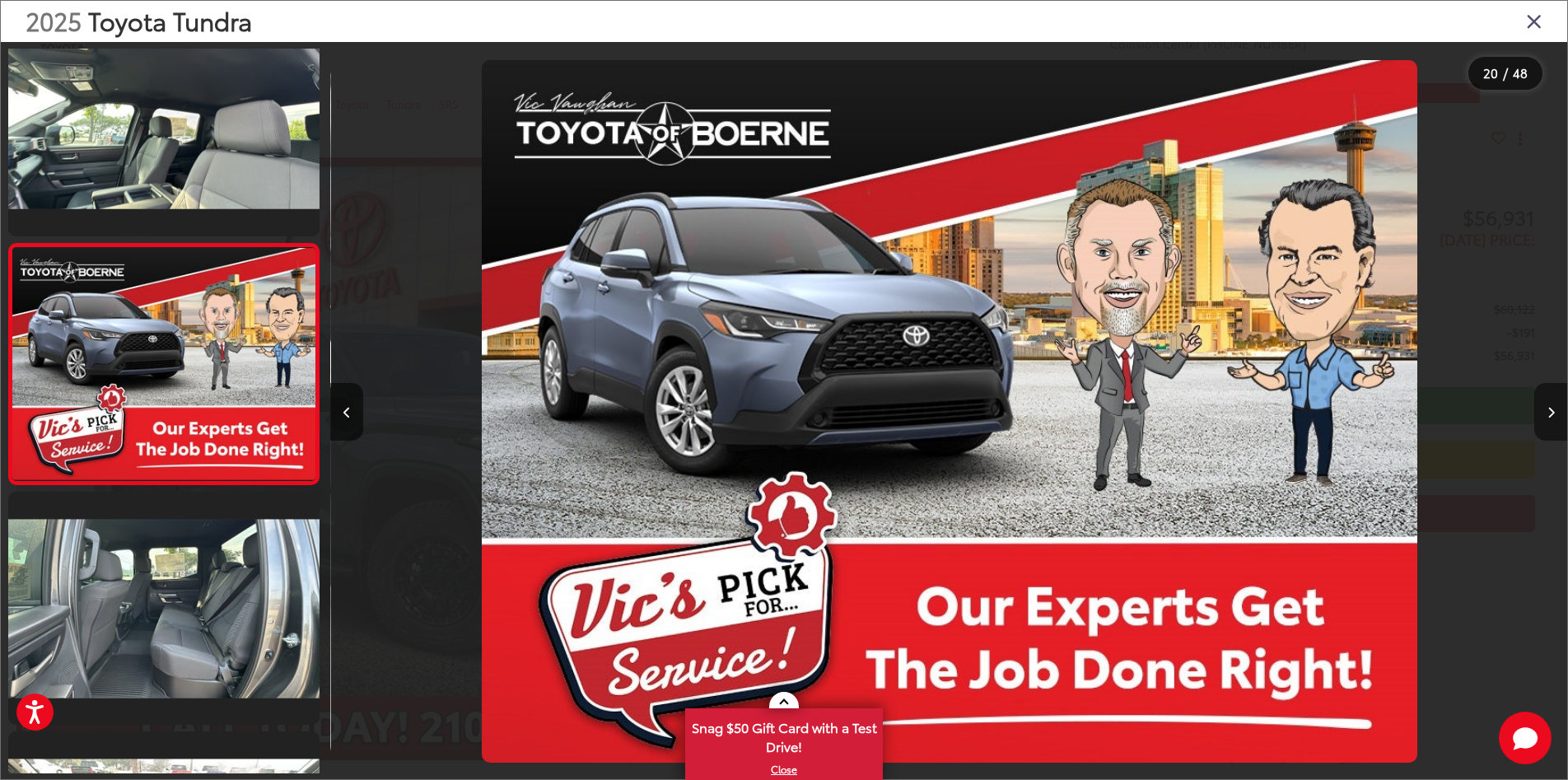
click at [1547, 410] on button "Next image" at bounding box center [1550, 411] width 33 height 58
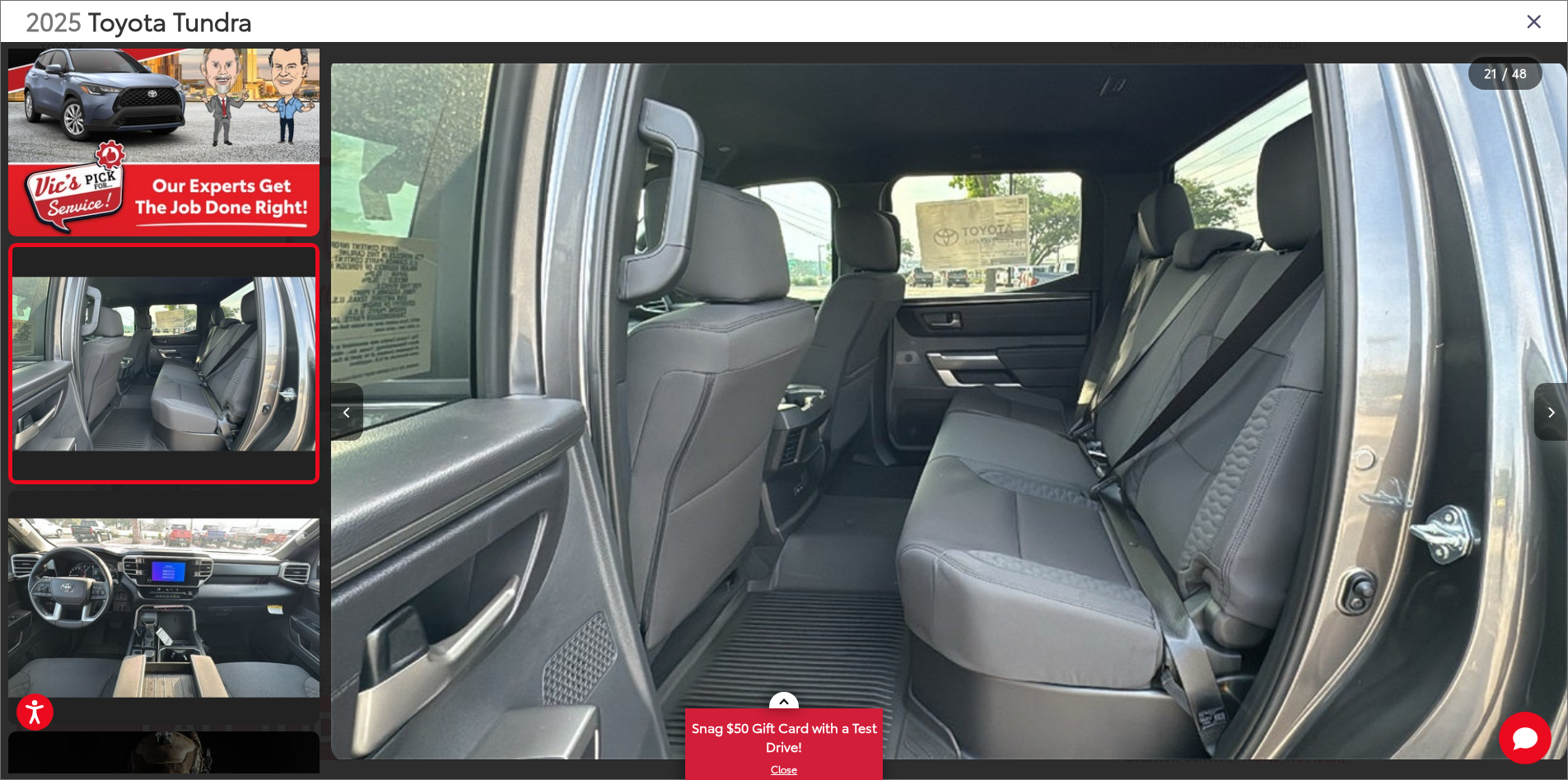
click at [1547, 410] on button "Next image" at bounding box center [1550, 411] width 33 height 58
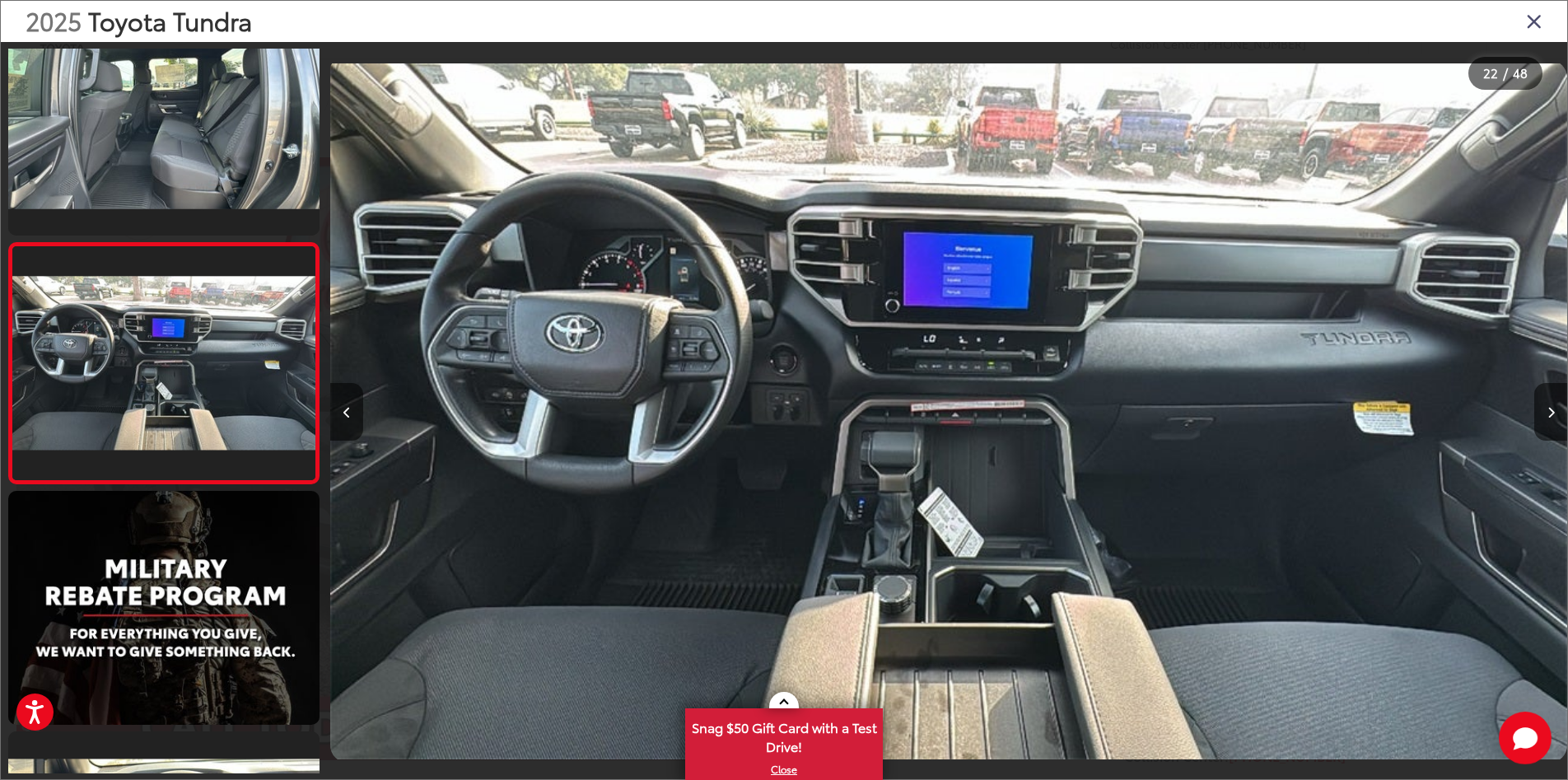
click at [807, 379] on img "2025 Toyota Tundra SR5 21" at bounding box center [948, 411] width 1237 height 702
click at [1551, 411] on icon "Next image" at bounding box center [1551, 413] width 7 height 12
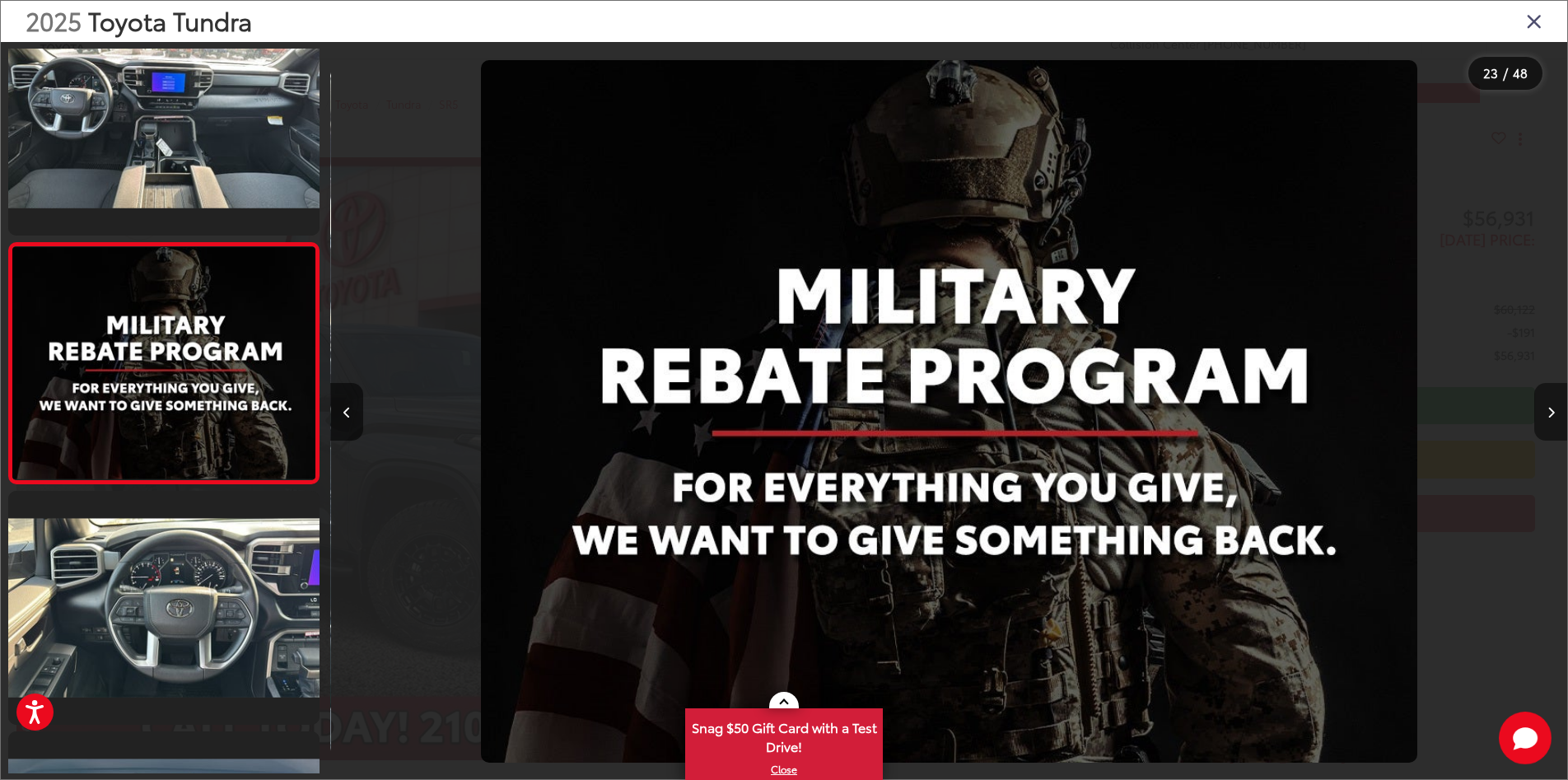
click at [1551, 411] on icon "Next image" at bounding box center [1551, 413] width 7 height 12
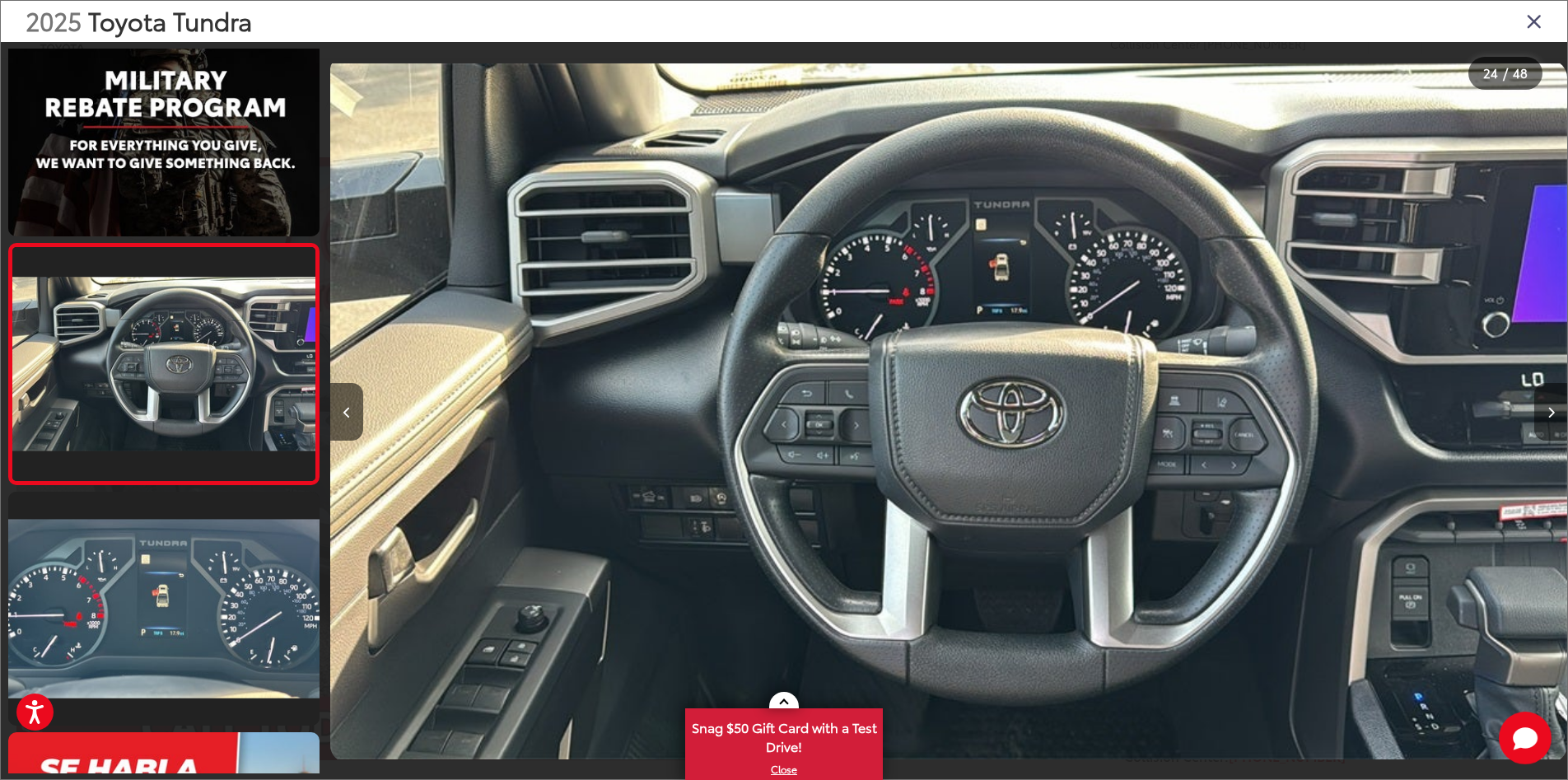
click at [1551, 411] on icon "Next image" at bounding box center [1551, 413] width 7 height 12
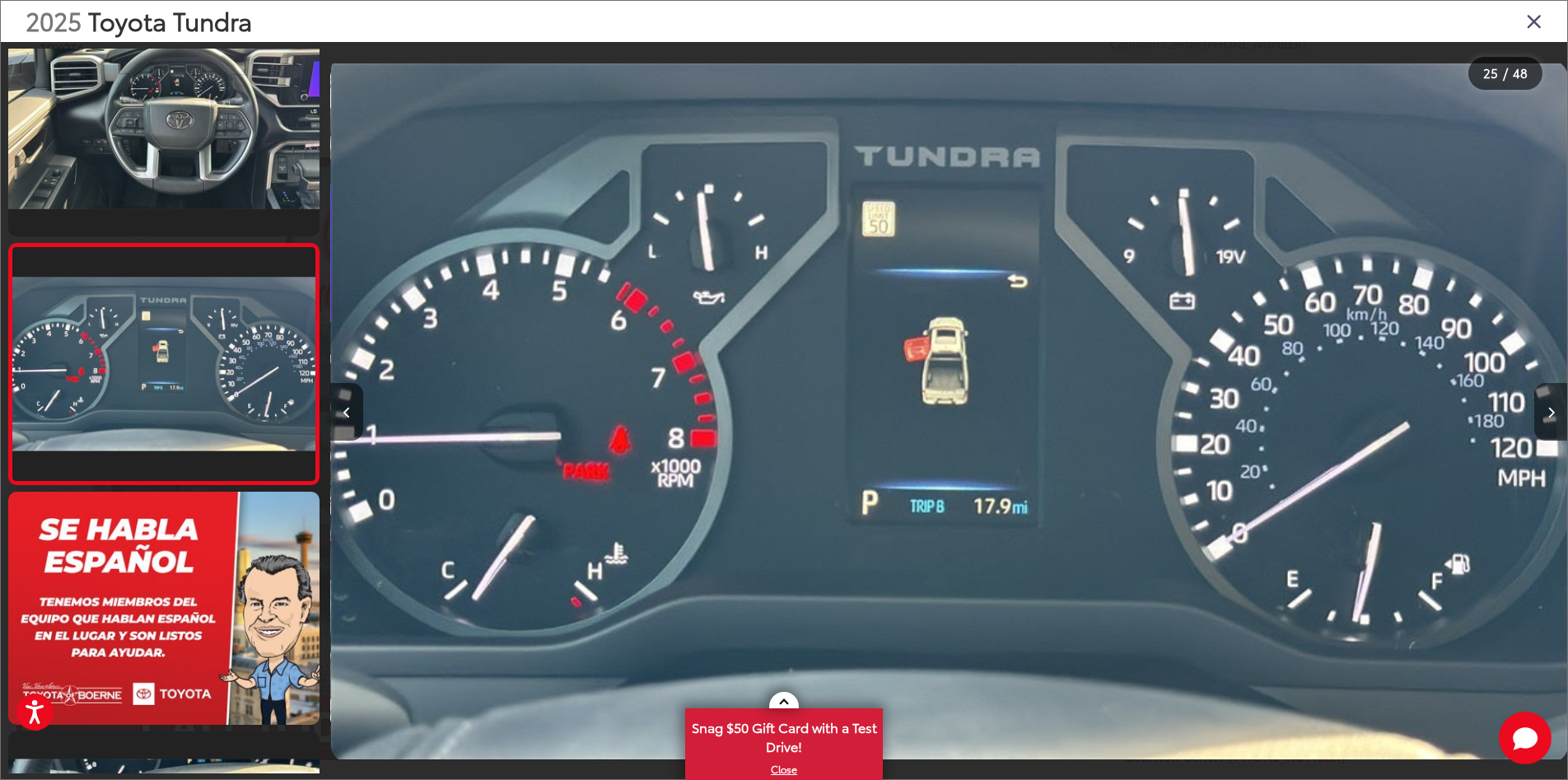
click at [1551, 411] on icon "Next image" at bounding box center [1551, 413] width 7 height 12
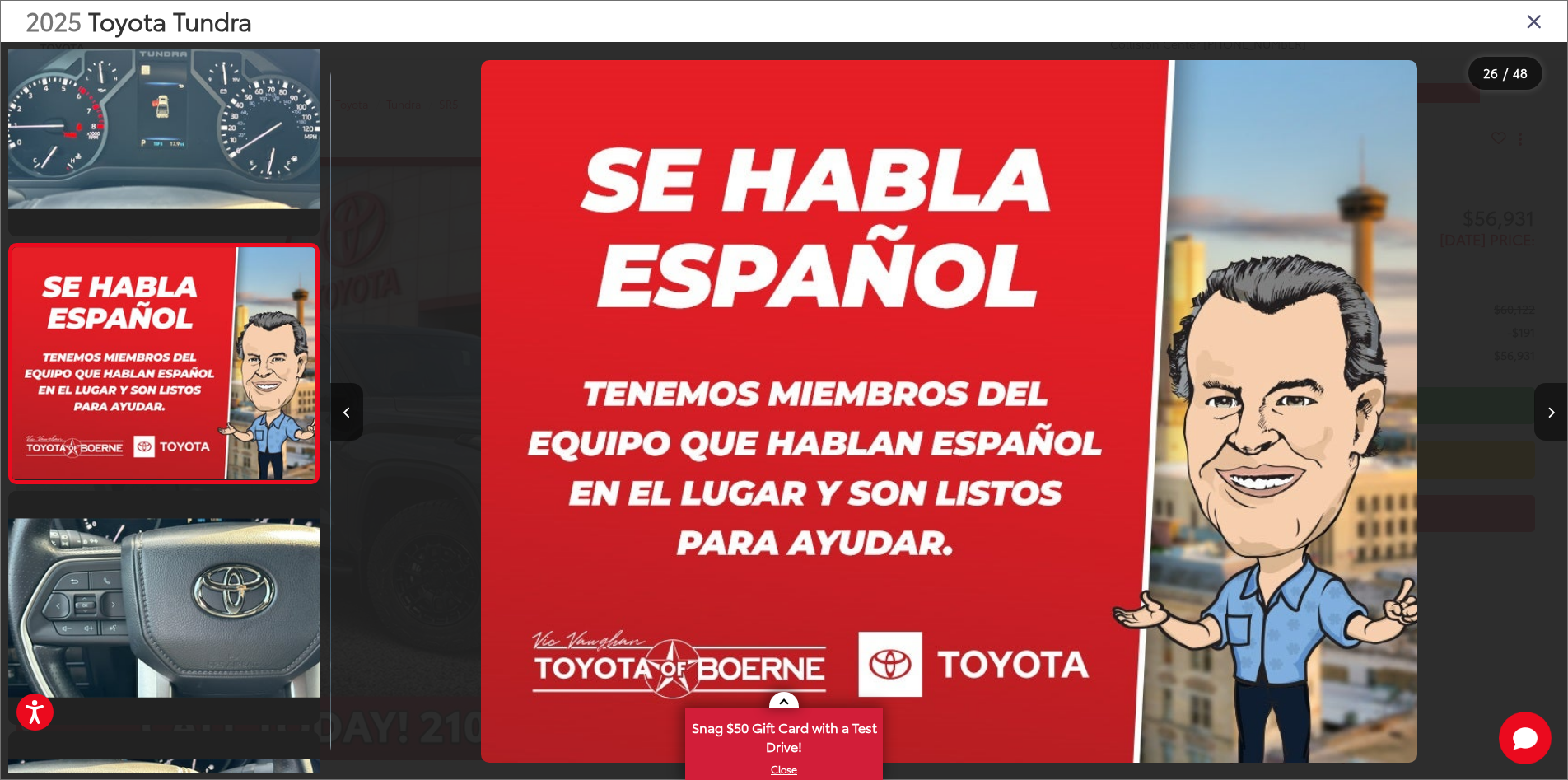
click at [1551, 411] on icon "Next image" at bounding box center [1551, 413] width 7 height 12
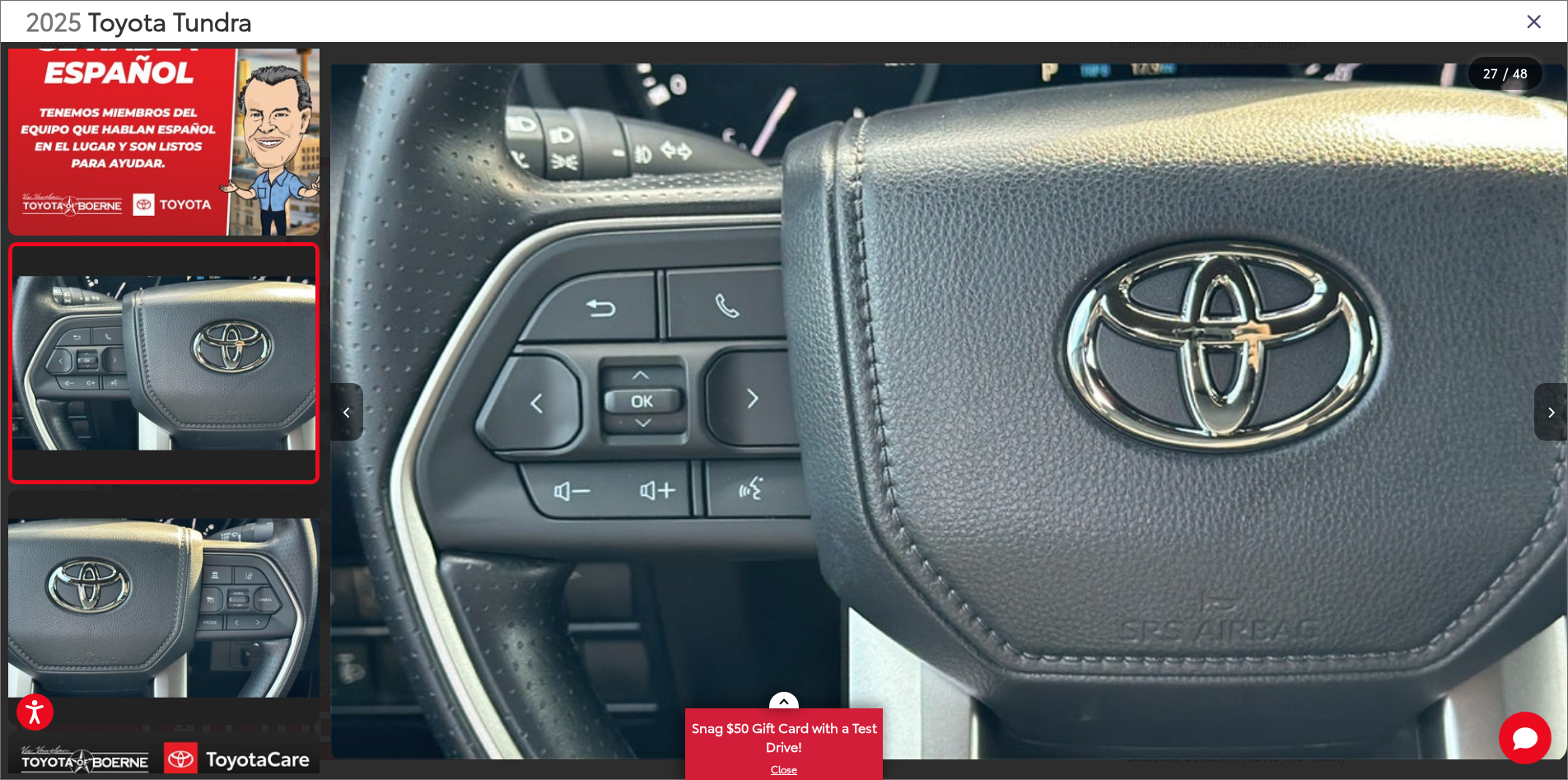
click at [1551, 411] on icon "Next image" at bounding box center [1551, 413] width 7 height 12
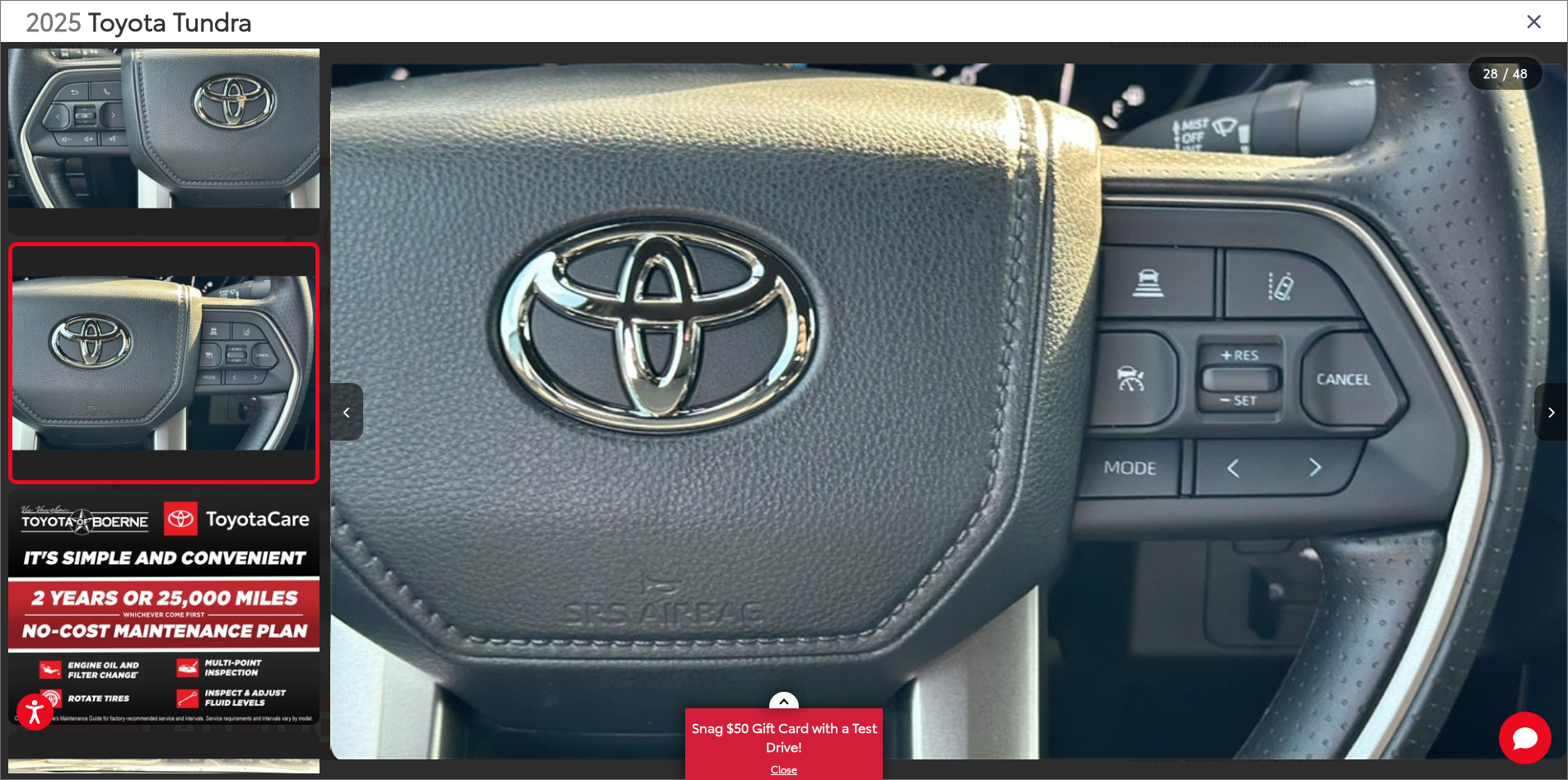
click at [1551, 411] on icon "Next image" at bounding box center [1551, 413] width 7 height 12
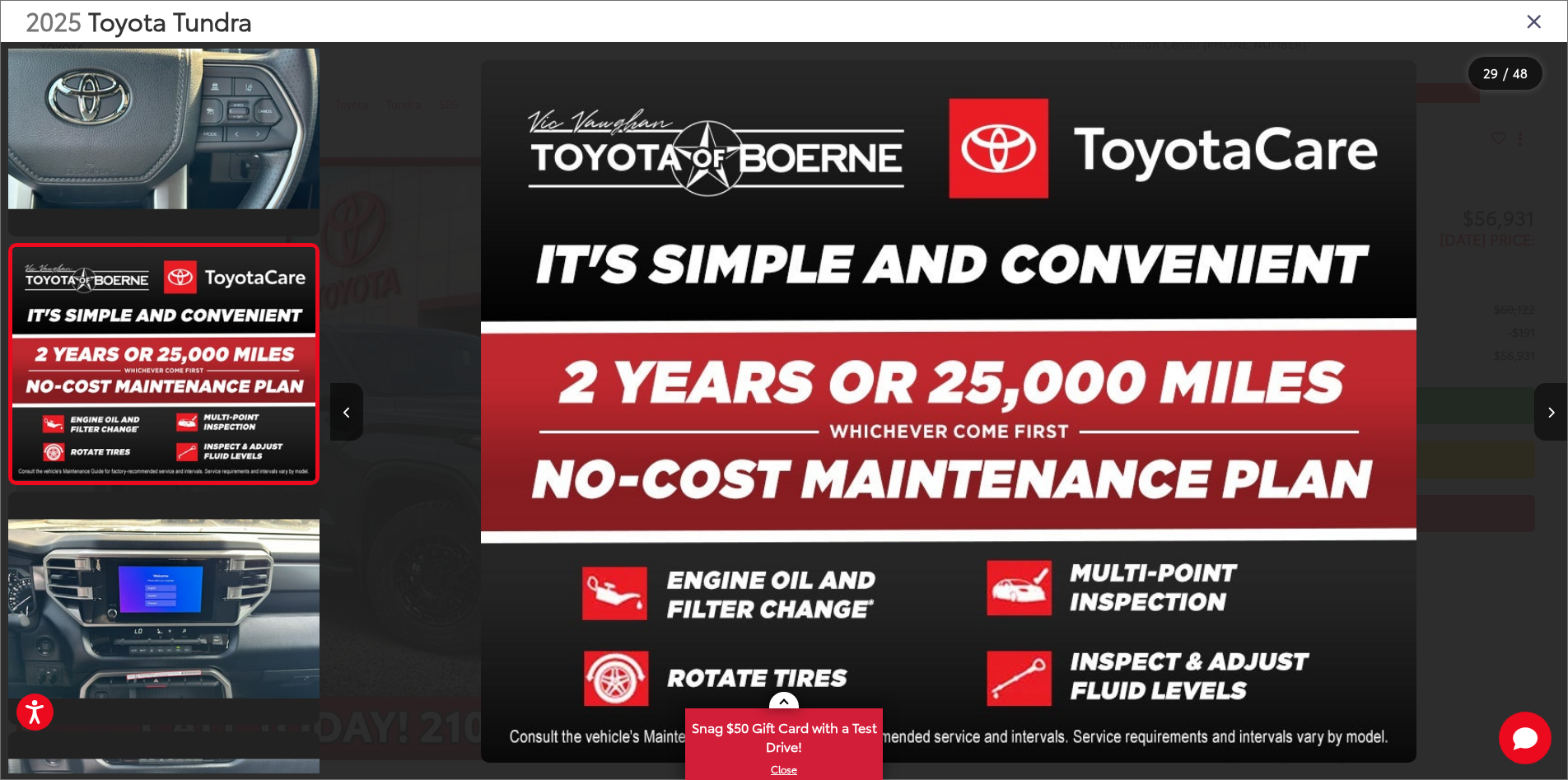
click at [1551, 411] on icon "Next image" at bounding box center [1551, 413] width 7 height 12
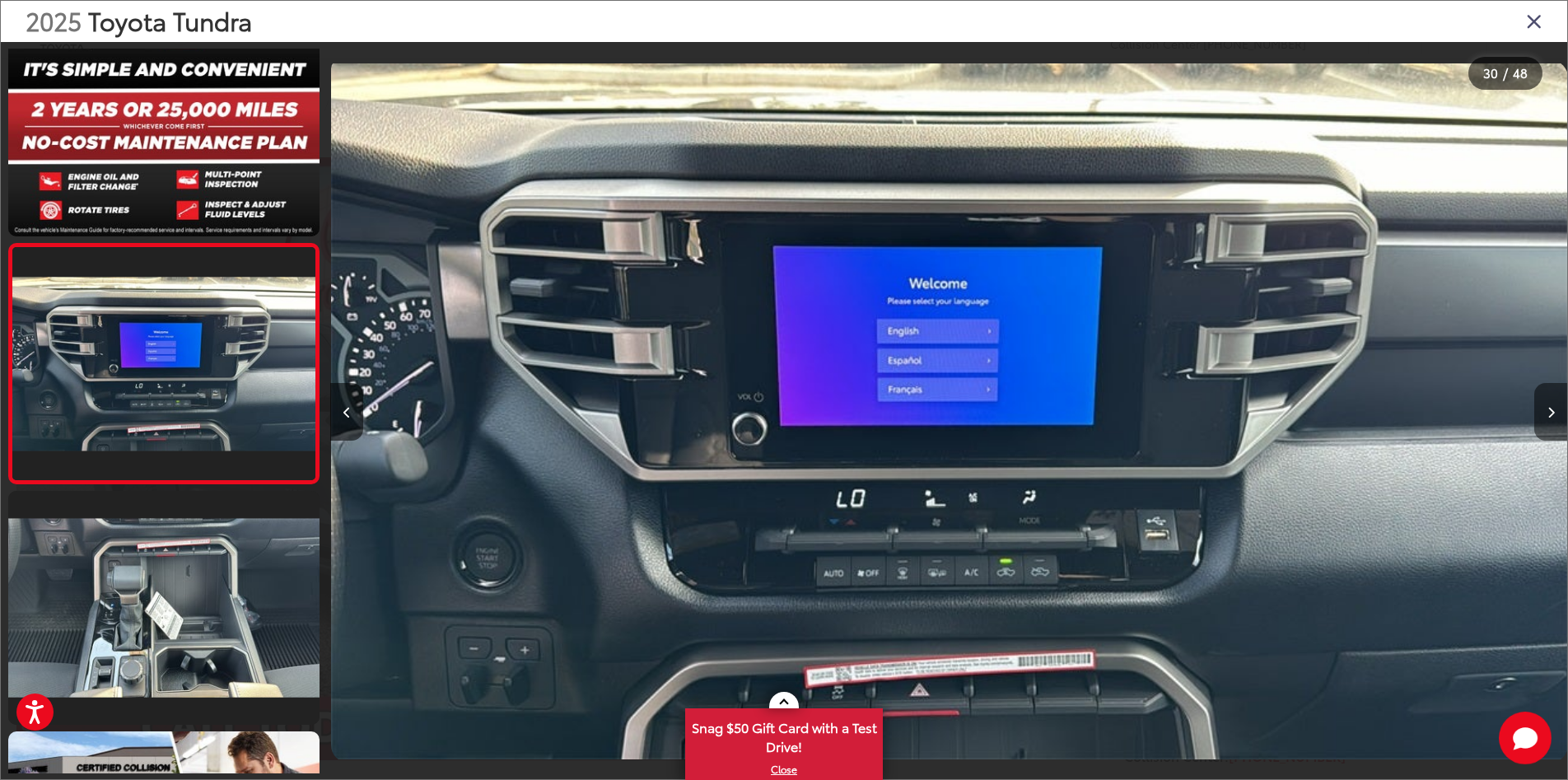
click at [1551, 411] on icon "Next image" at bounding box center [1551, 413] width 7 height 12
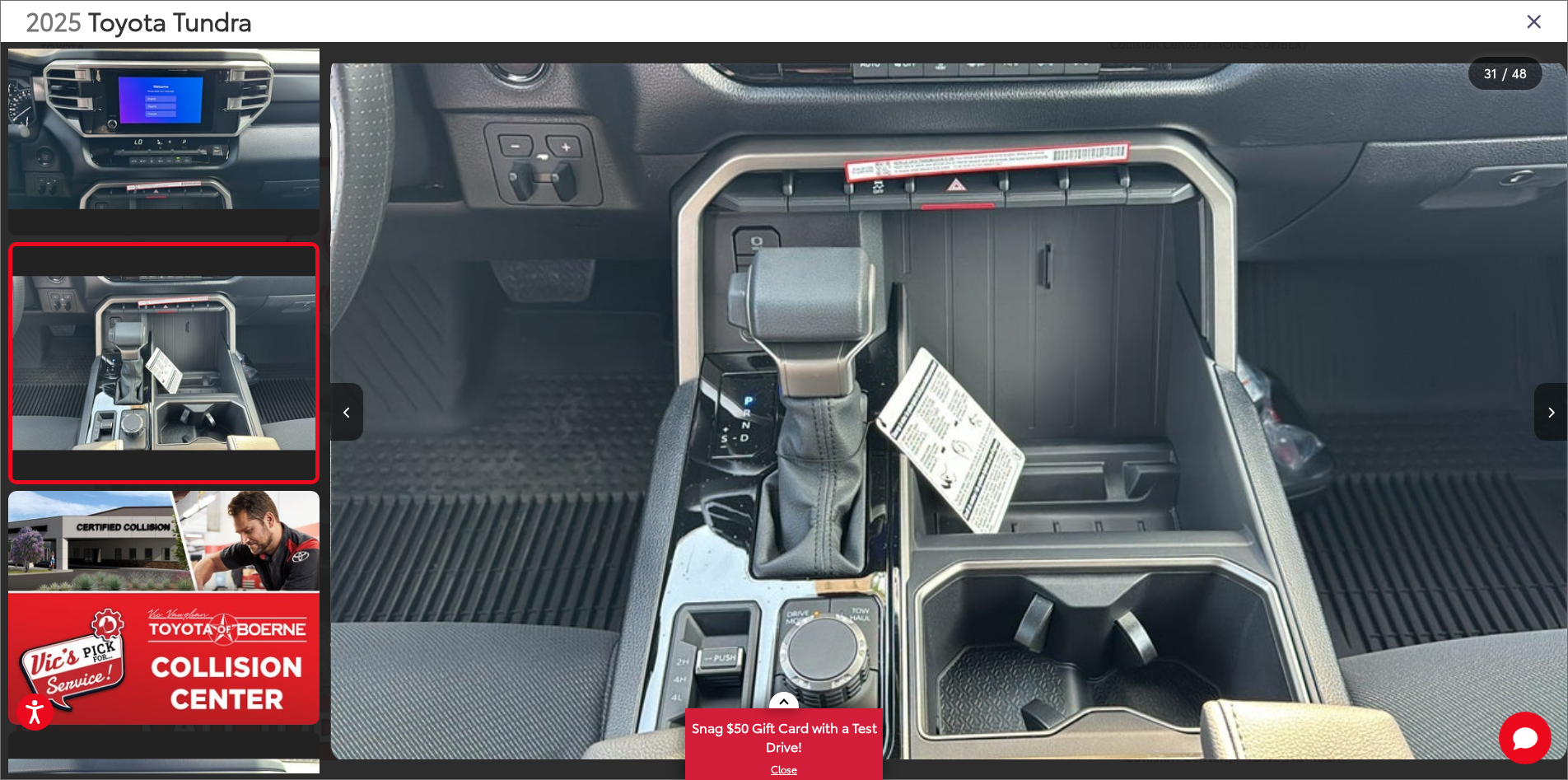
click at [1551, 411] on icon "Next image" at bounding box center [1551, 413] width 7 height 12
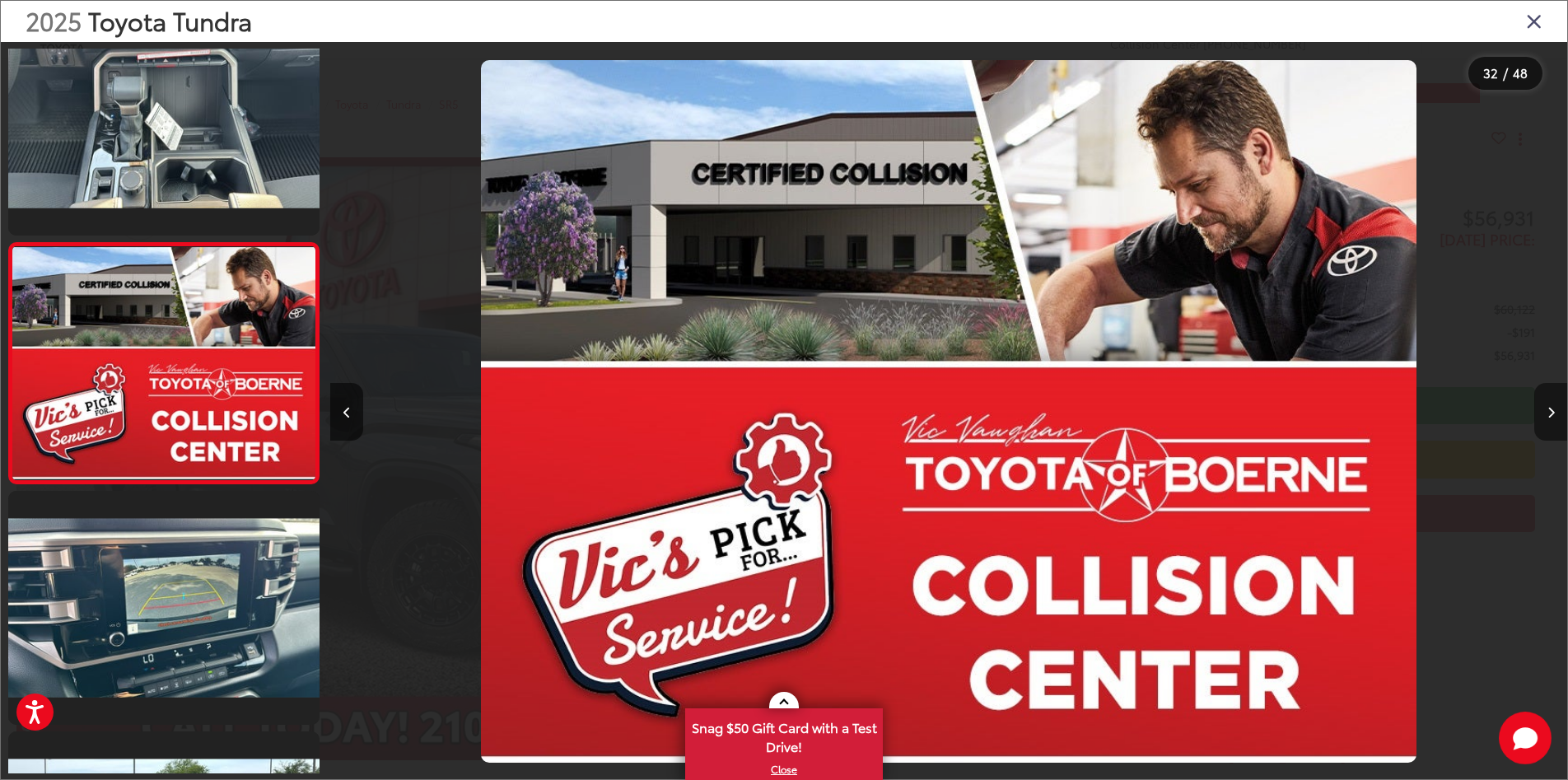
click at [1551, 411] on icon "Next image" at bounding box center [1551, 413] width 7 height 12
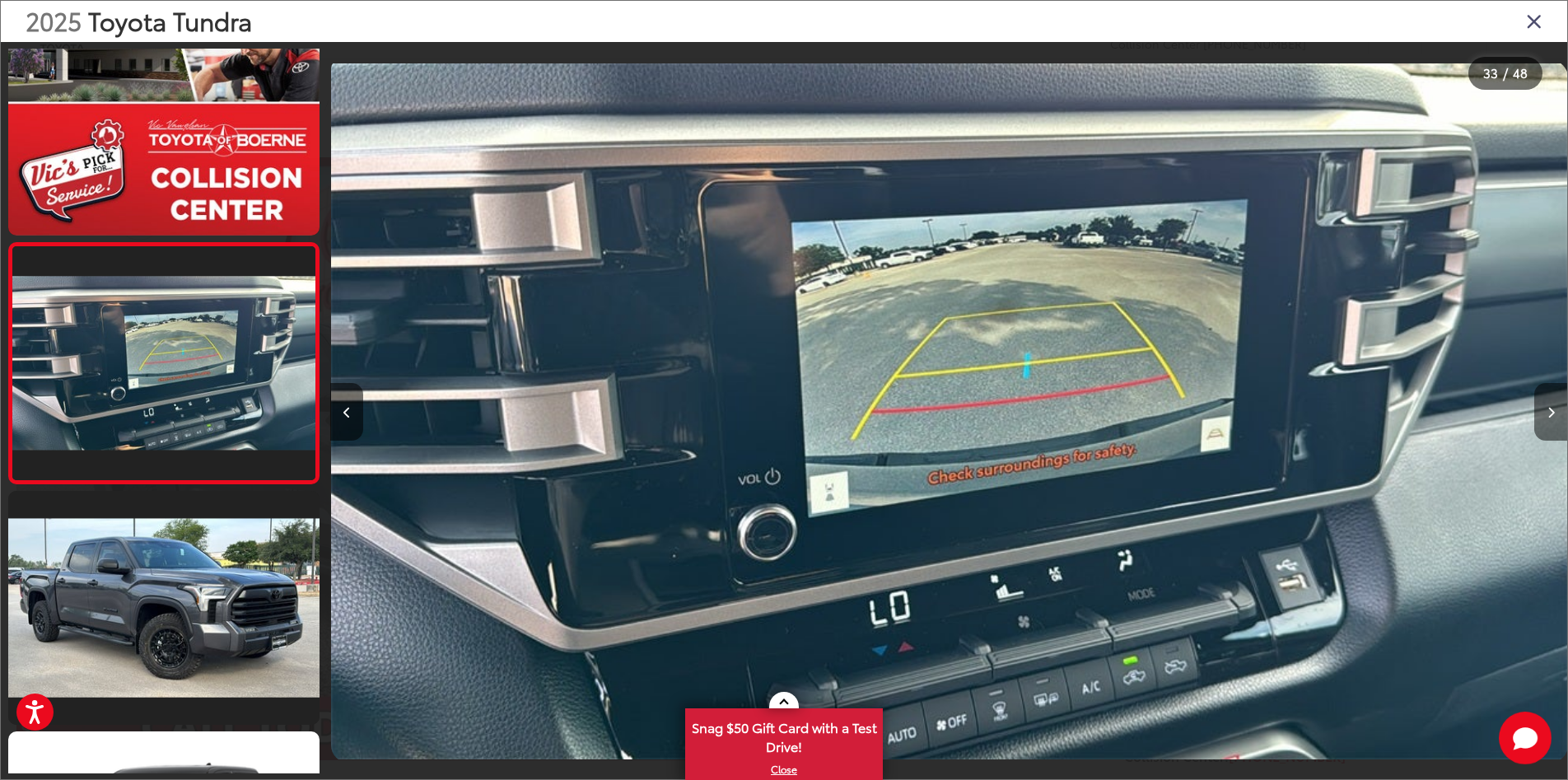
click at [1551, 411] on icon "Next image" at bounding box center [1551, 413] width 7 height 12
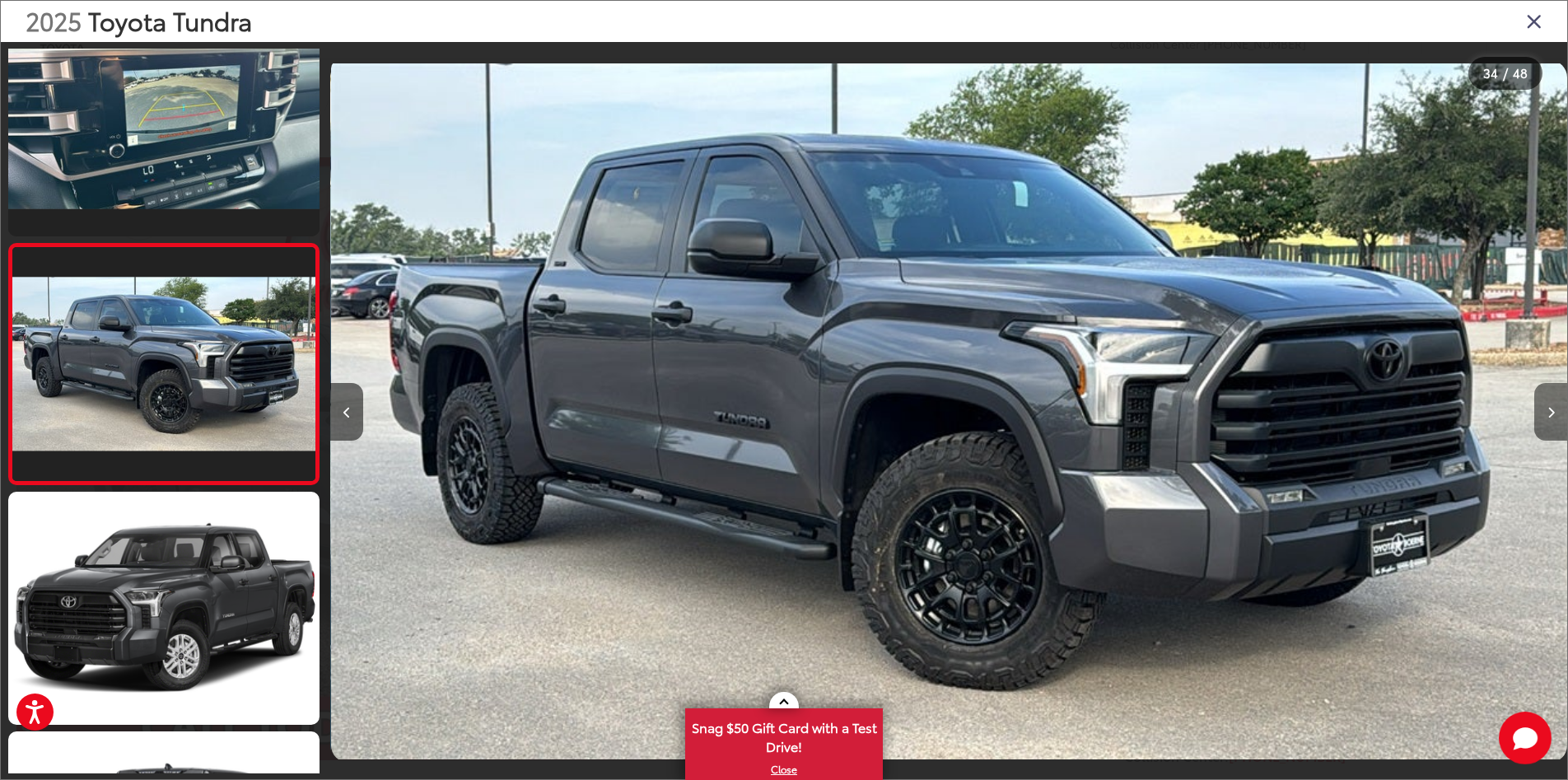
click at [1551, 411] on icon "Next image" at bounding box center [1551, 413] width 7 height 12
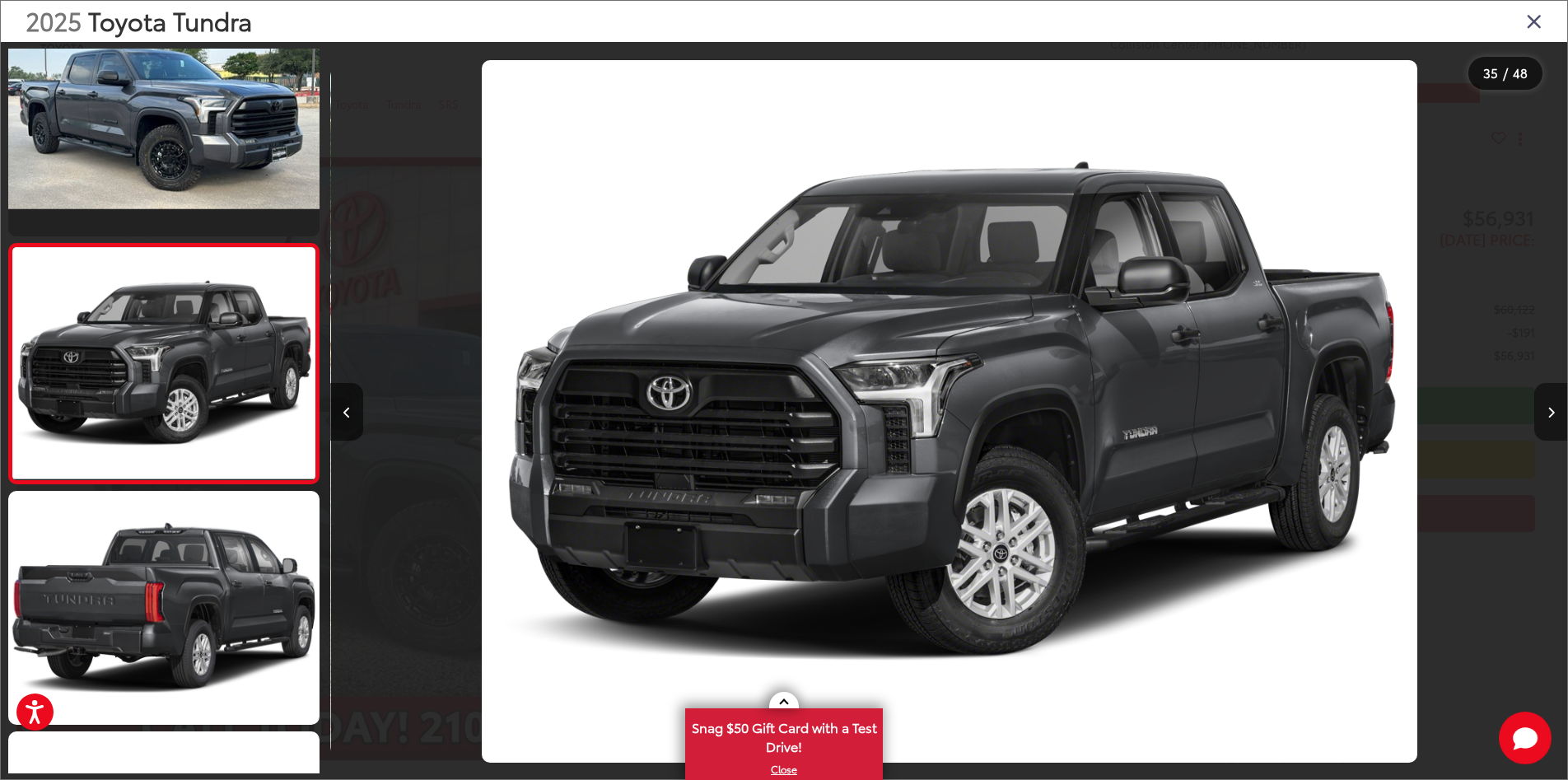
click at [1551, 411] on icon "Next image" at bounding box center [1551, 413] width 7 height 12
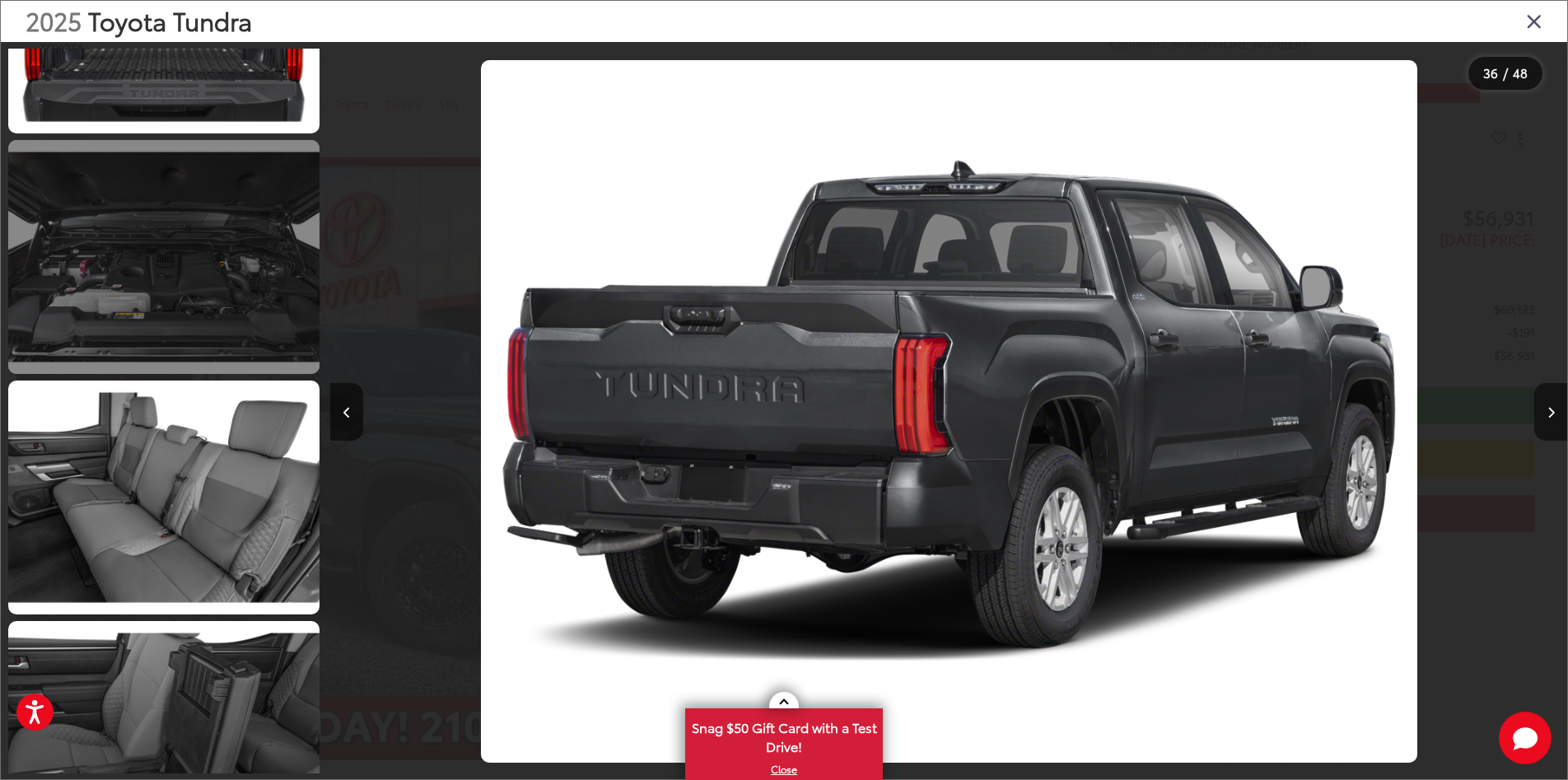
click at [170, 286] on link at bounding box center [163, 256] width 311 height 234
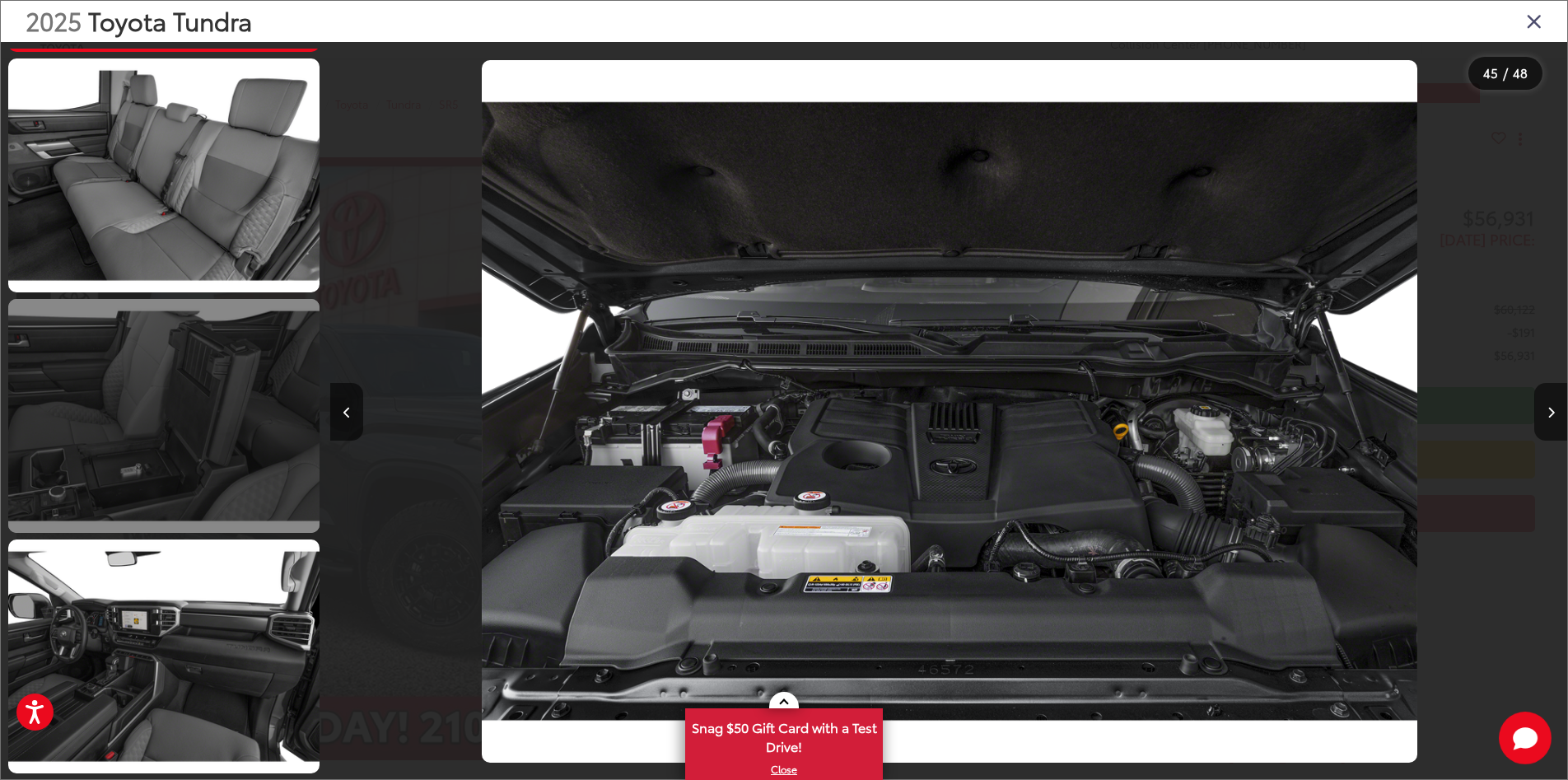
click at [133, 462] on link at bounding box center [163, 415] width 311 height 234
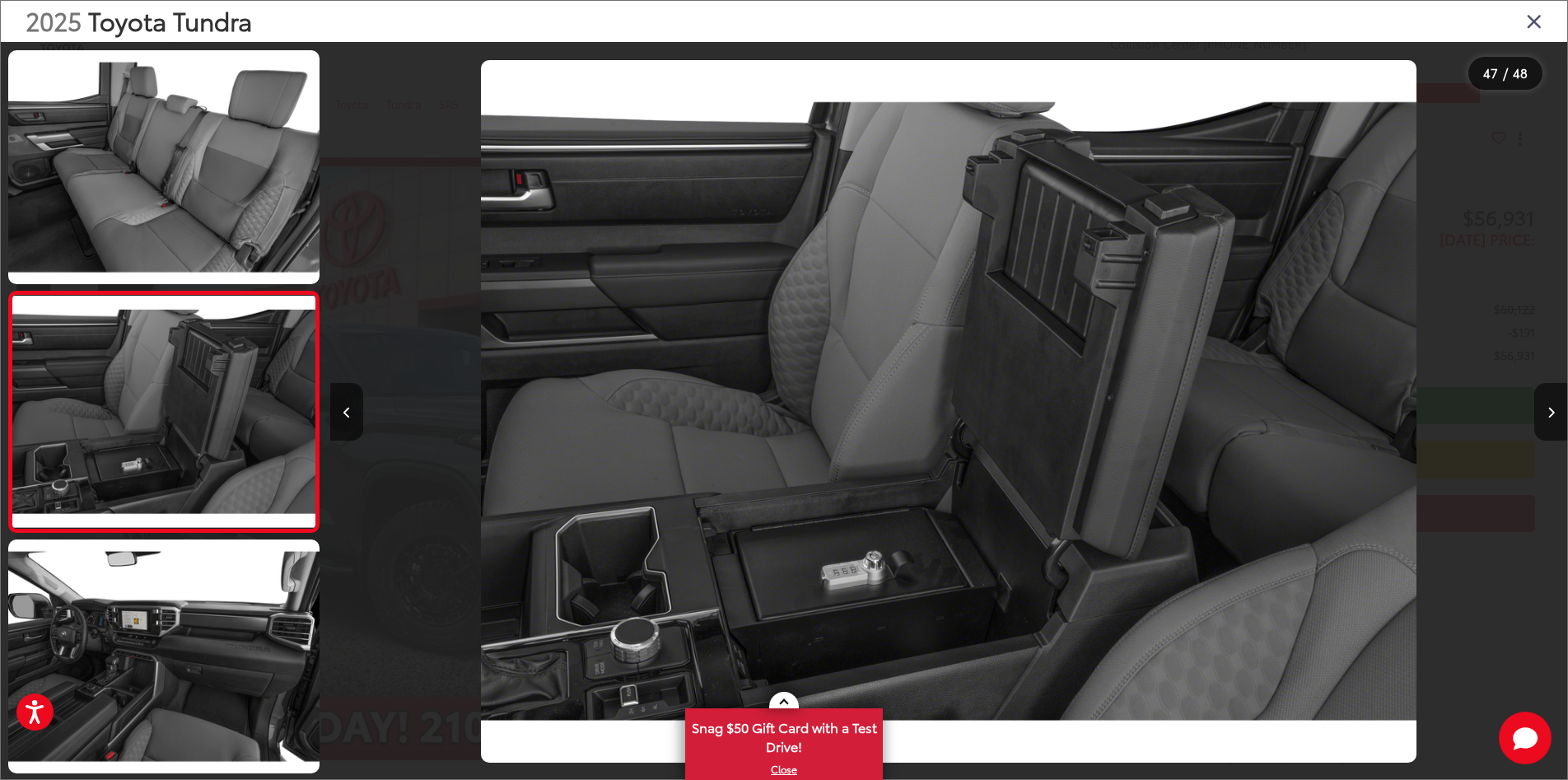
click at [1532, 23] on icon "Close gallery" at bounding box center [1534, 21] width 17 height 22
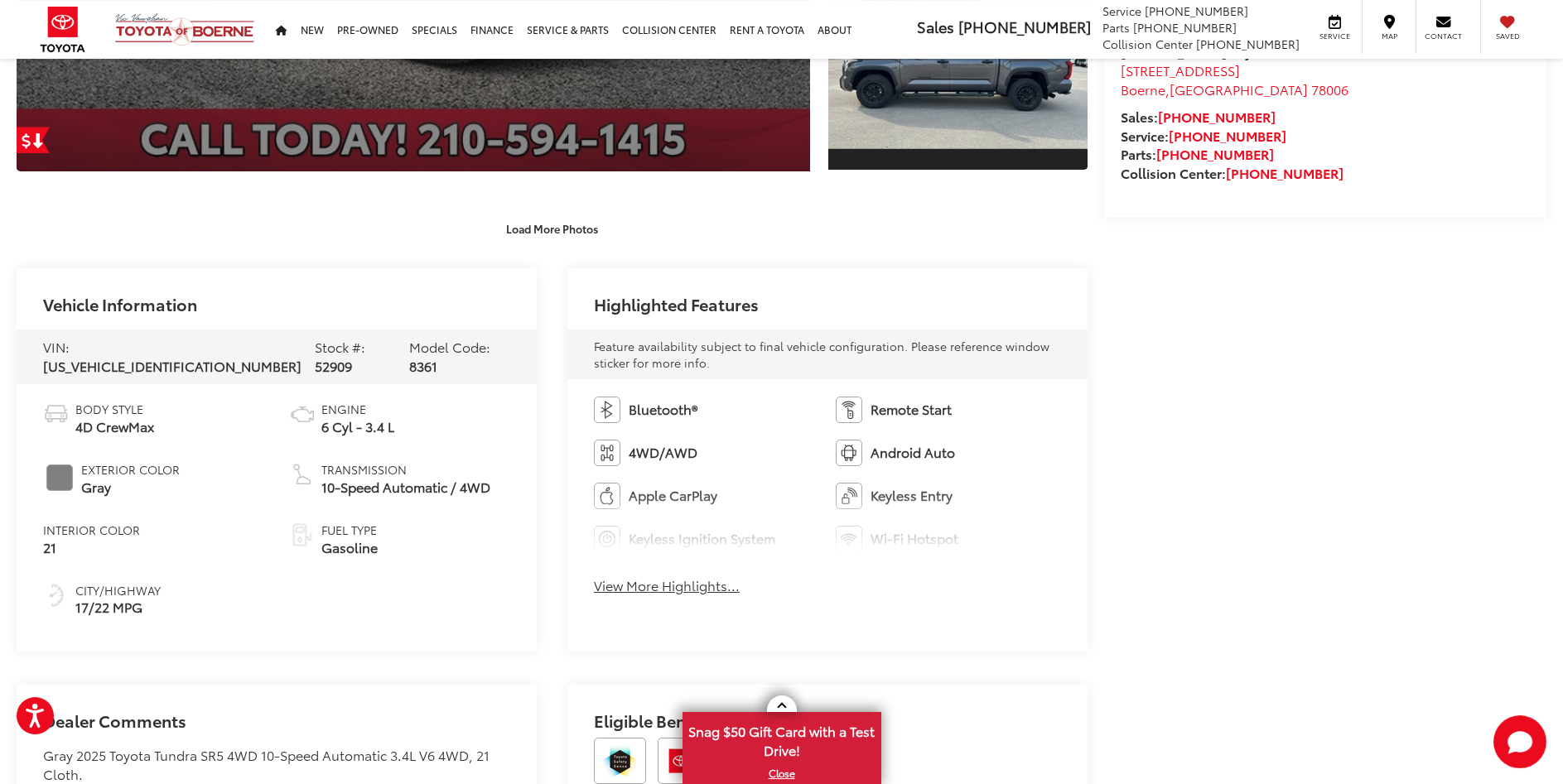
scroll to position [591, 0]
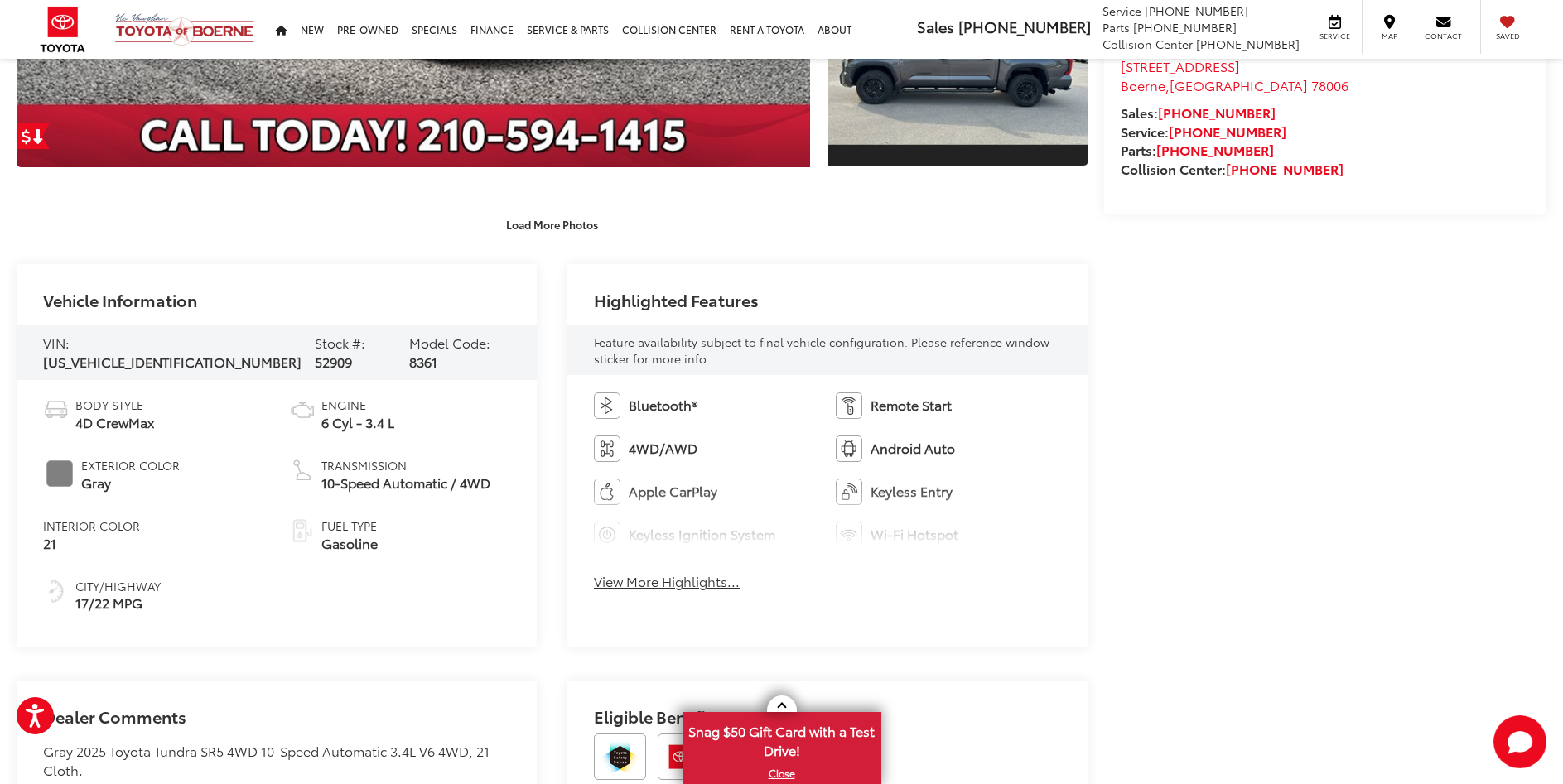
click at [341, 406] on span "Engine" at bounding box center [358, 404] width 73 height 17
click at [342, 397] on span "Engine" at bounding box center [358, 404] width 73 height 17
click at [339, 413] on span "6 Cyl - 3.4 L" at bounding box center [358, 422] width 73 height 19
click at [649, 582] on button "View More Highlights..." at bounding box center [667, 581] width 146 height 19
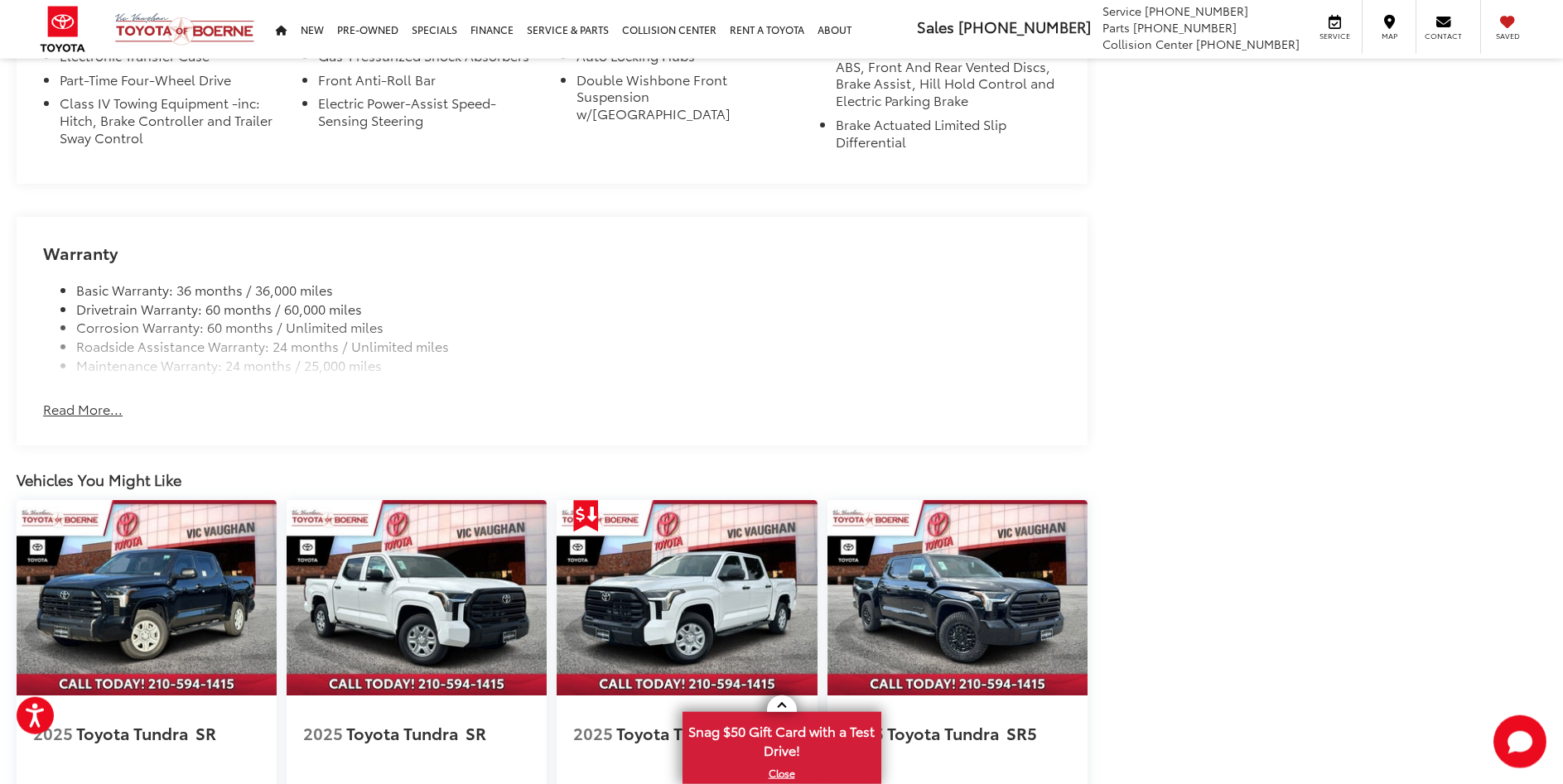
scroll to position [1858, 0]
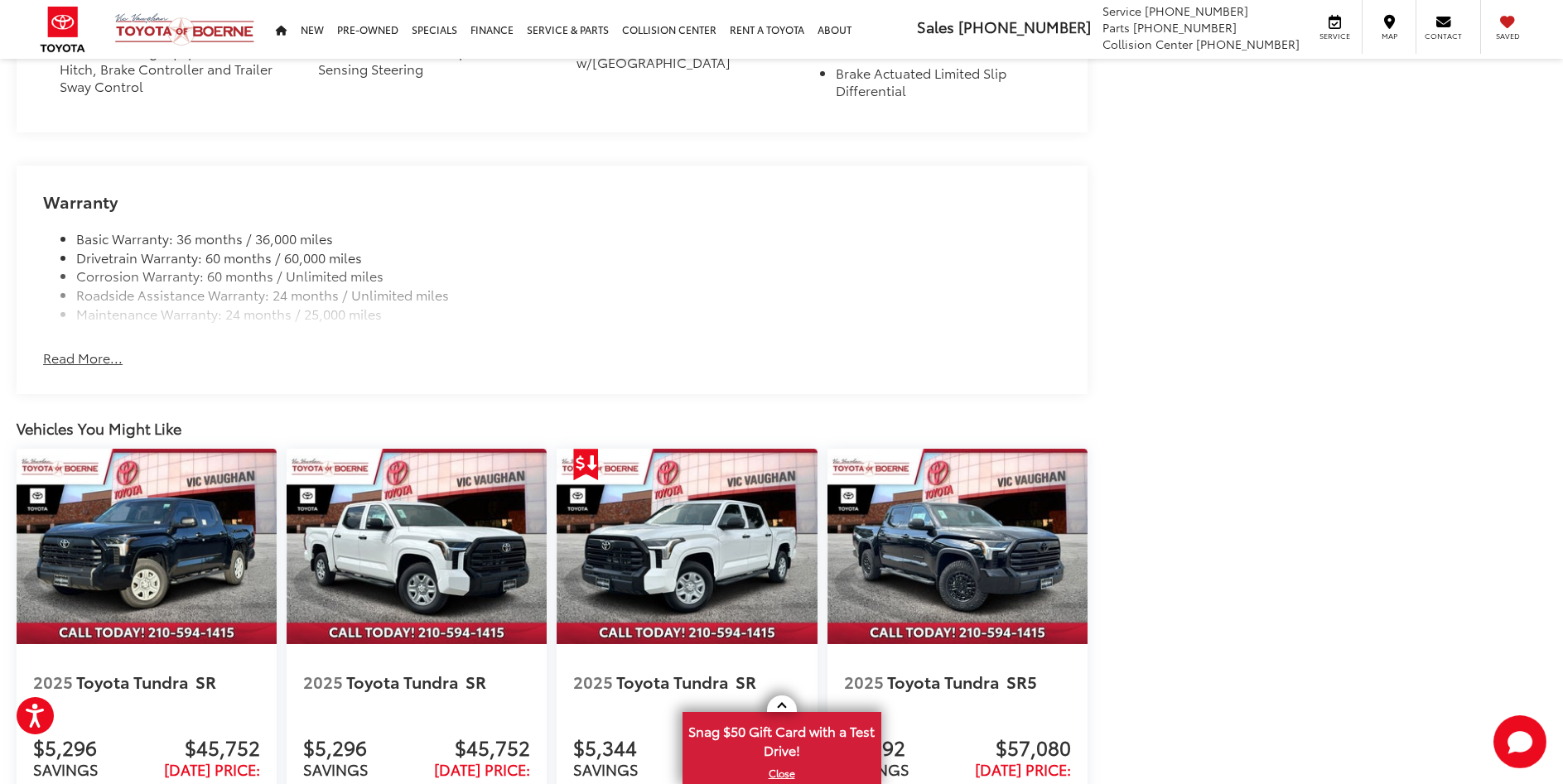
click at [80, 362] on button "Read More..." at bounding box center [83, 358] width 80 height 19
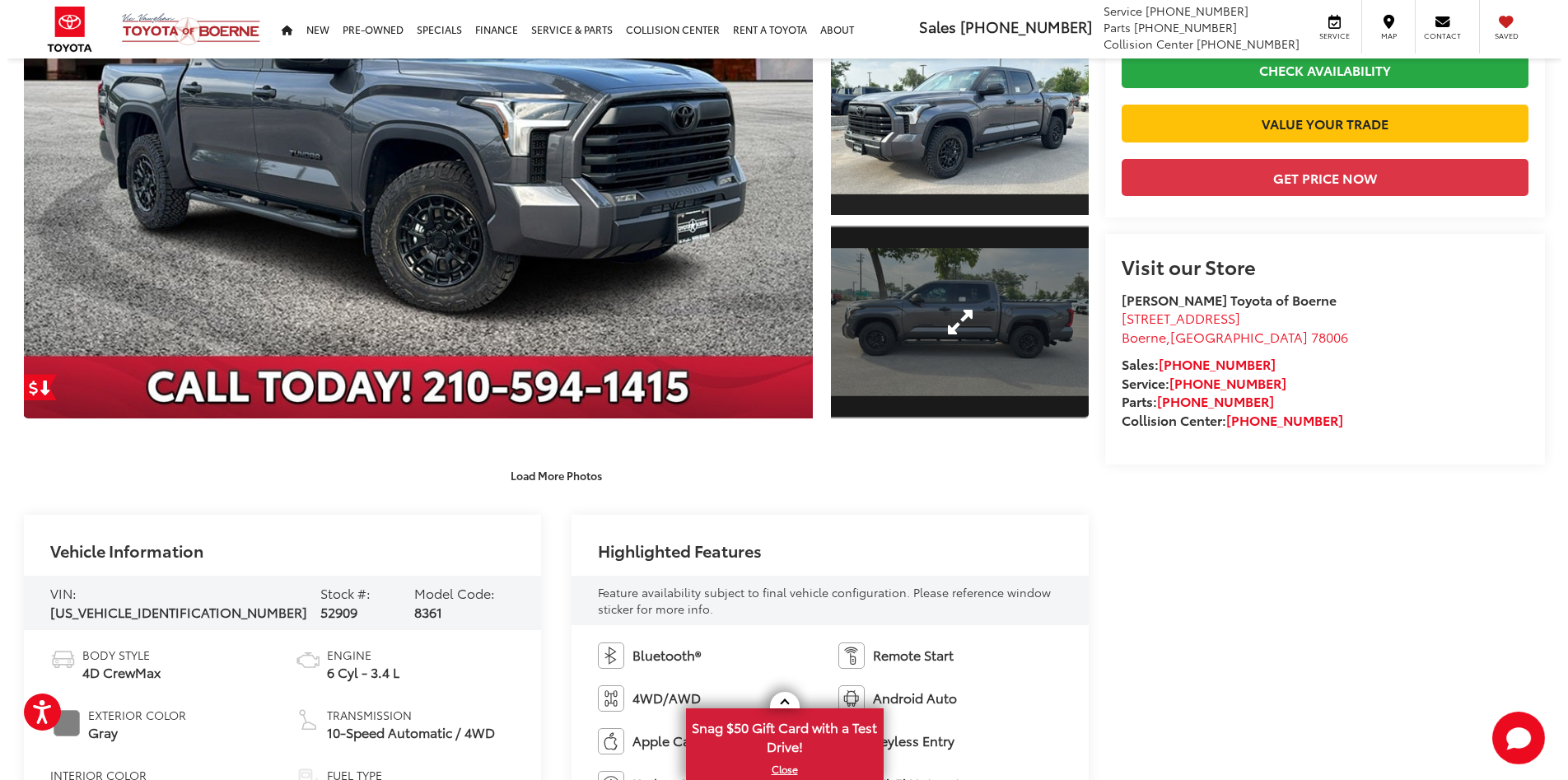
scroll to position [84, 0]
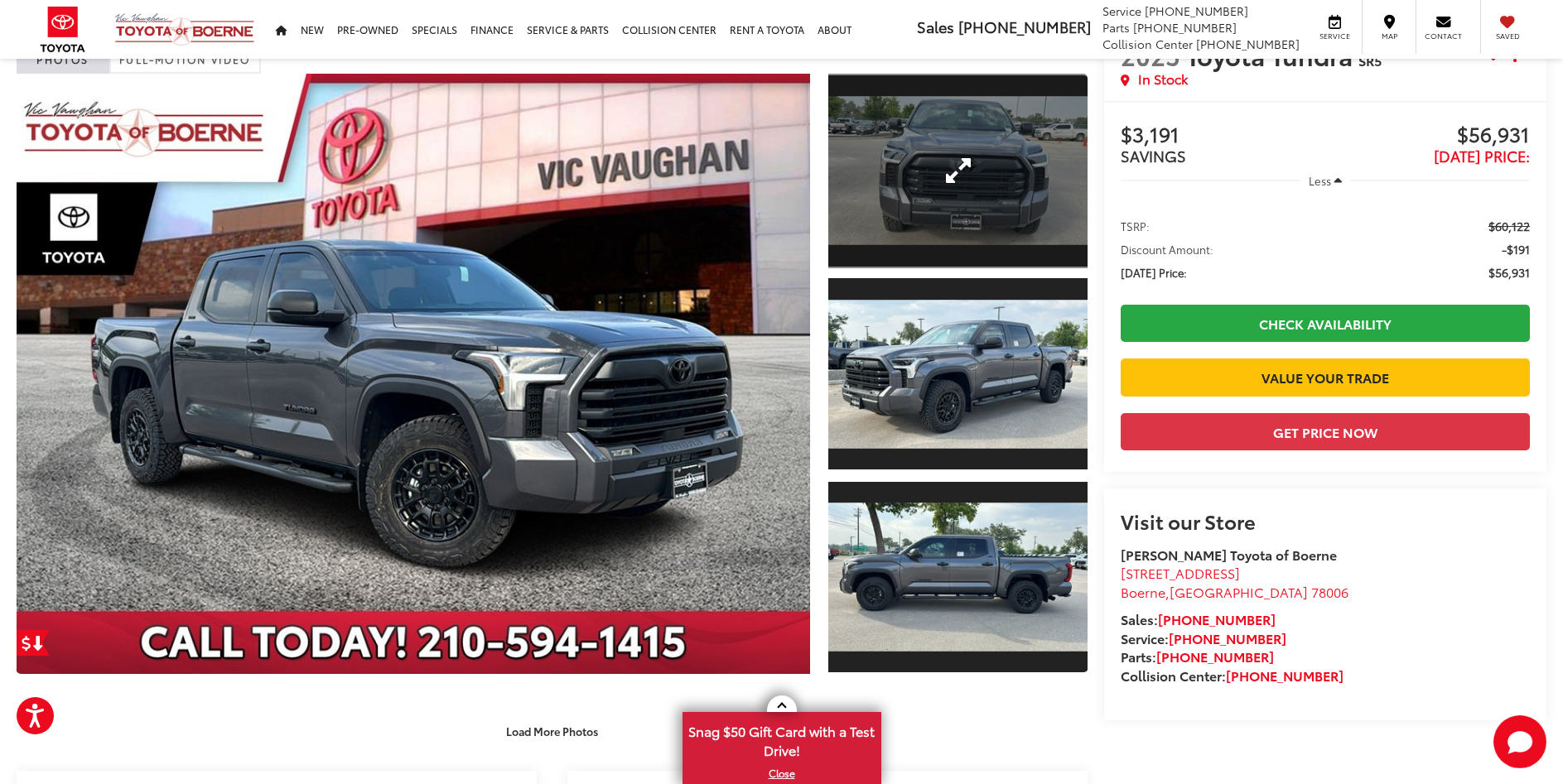
click at [932, 211] on link "Expand Photo 1" at bounding box center [957, 171] width 259 height 195
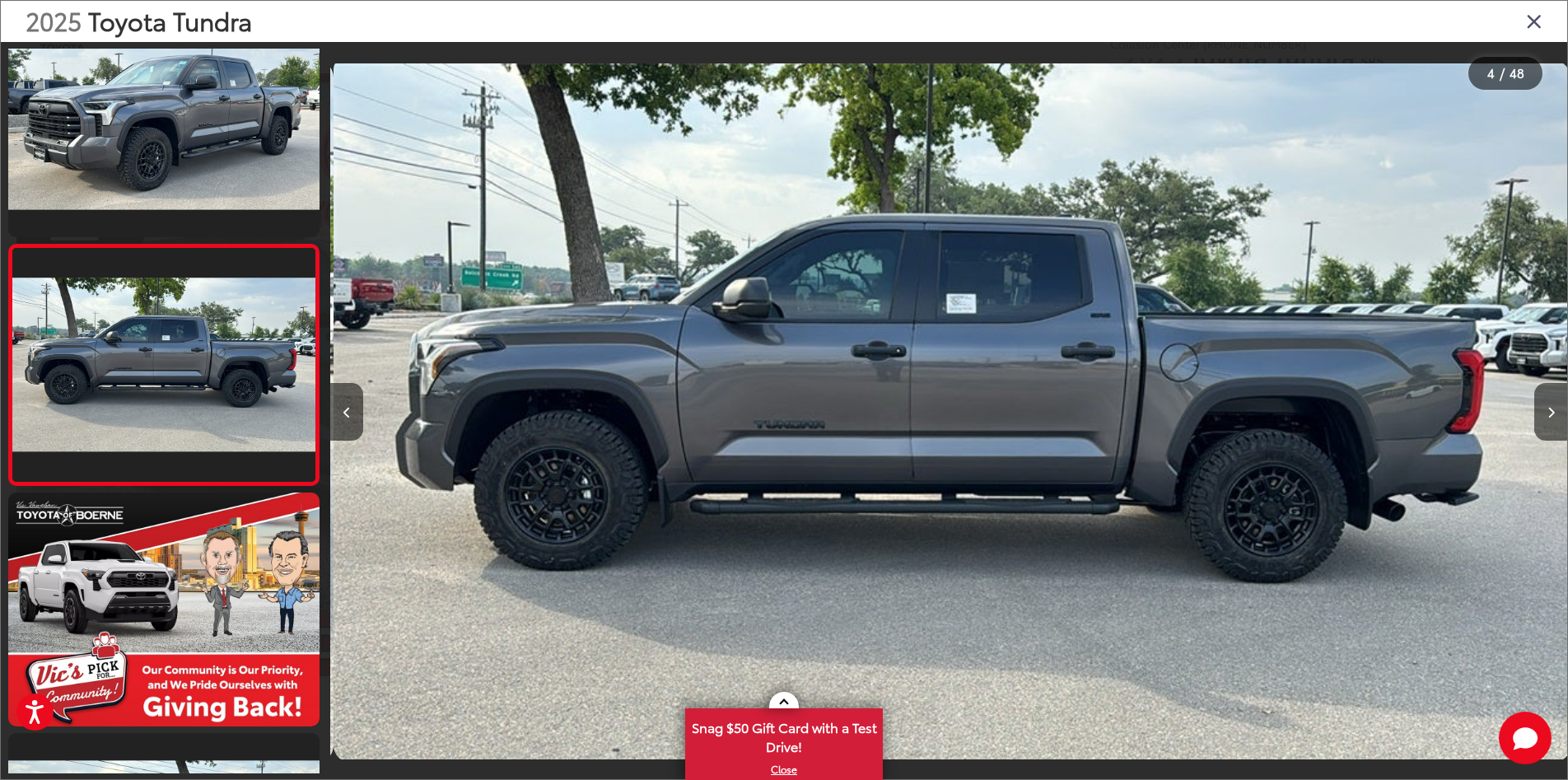
scroll to position [545, 0]
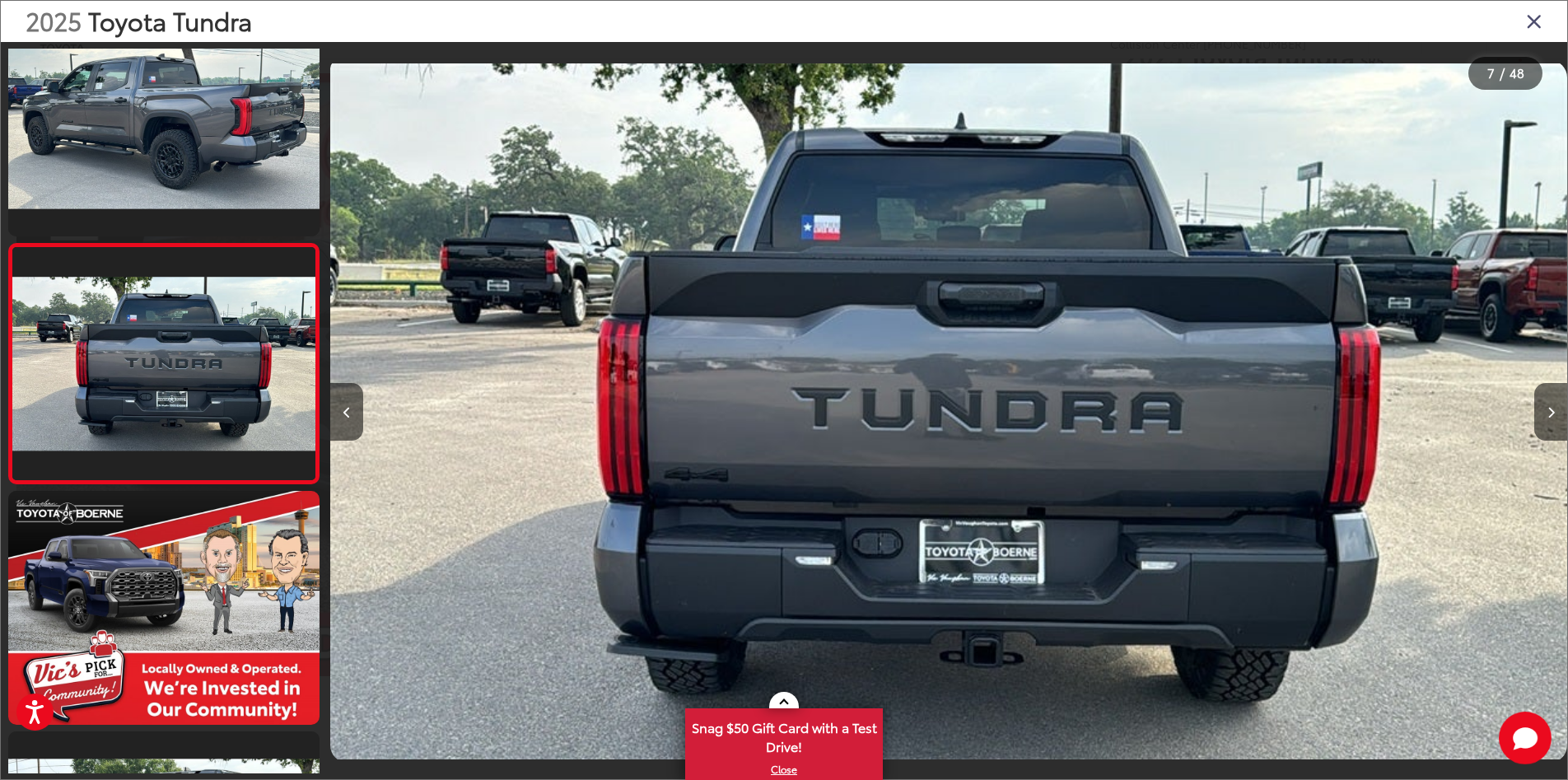
click at [1540, 21] on icon "Close gallery" at bounding box center [1534, 21] width 17 height 22
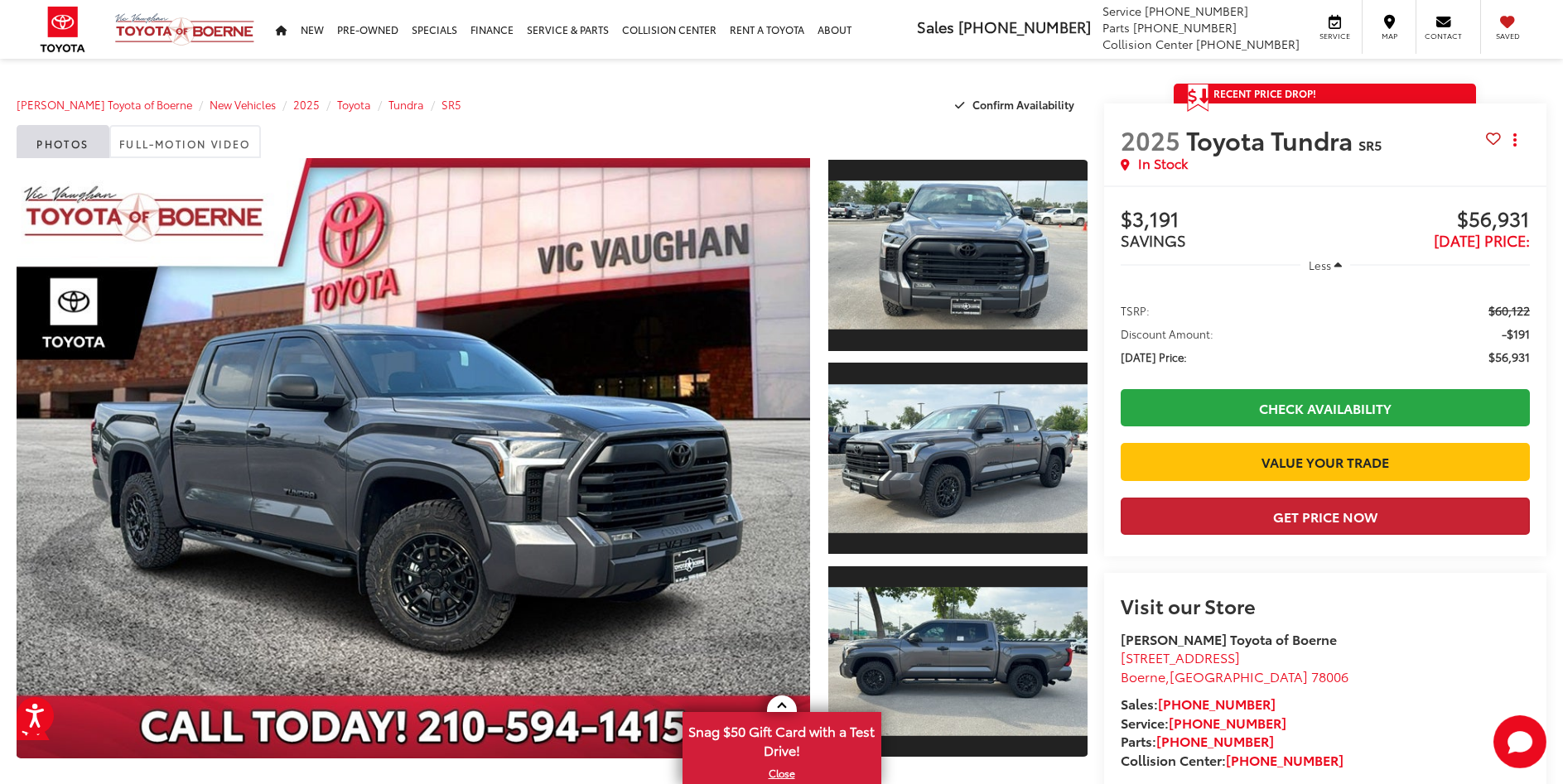
click at [1303, 535] on button "Get Price Now" at bounding box center [1326, 515] width 410 height 37
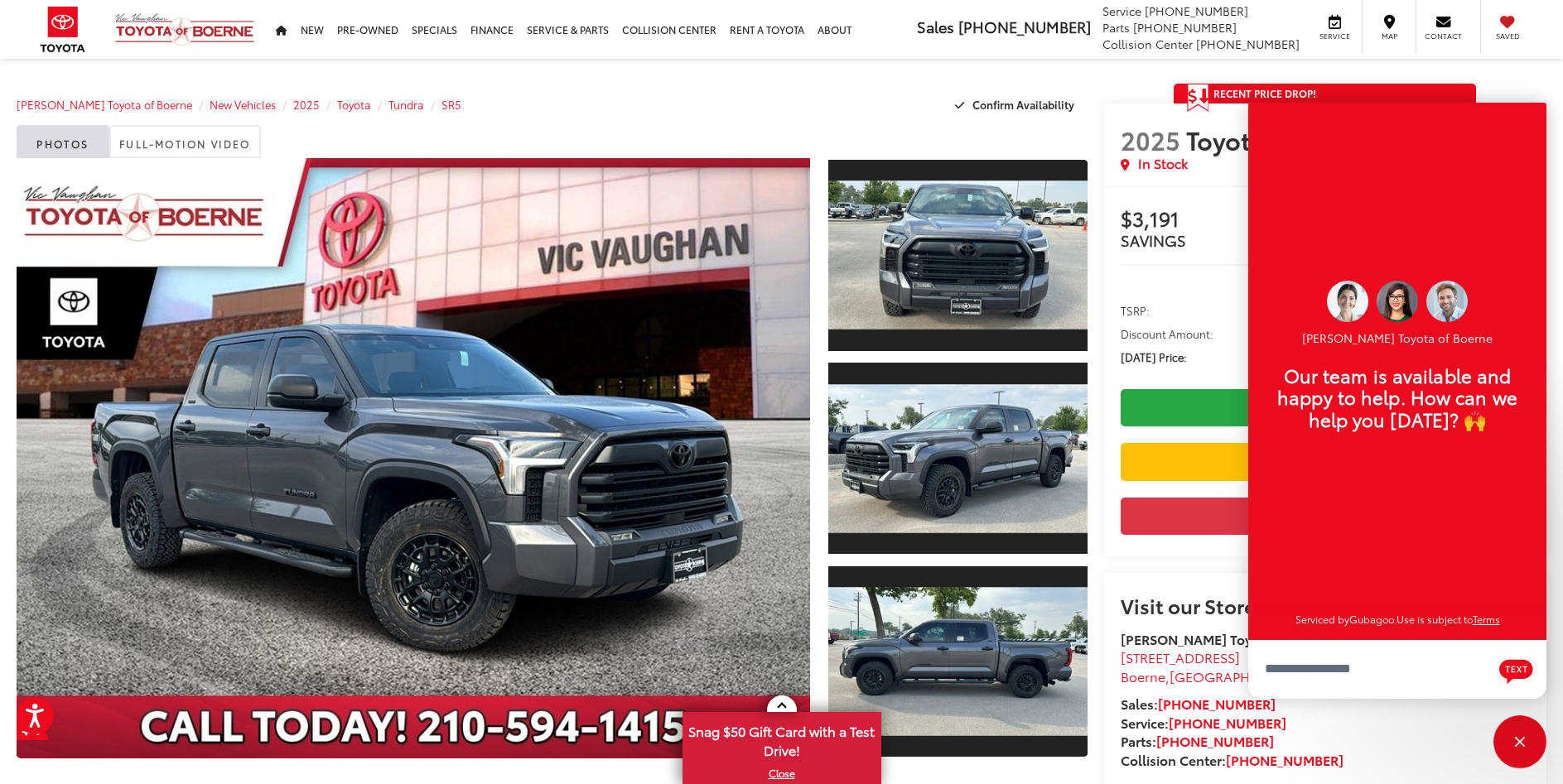
click at [806, 104] on div "[PERSON_NAME] Toyota of Boerne New Vehicles 2025 Toyota Tundra SR5 Confirm Avai…" at bounding box center [553, 104] width 1071 height 41
click at [1194, 97] on icon "Get Price Drop Alert" at bounding box center [1192, 96] width 9 height 15
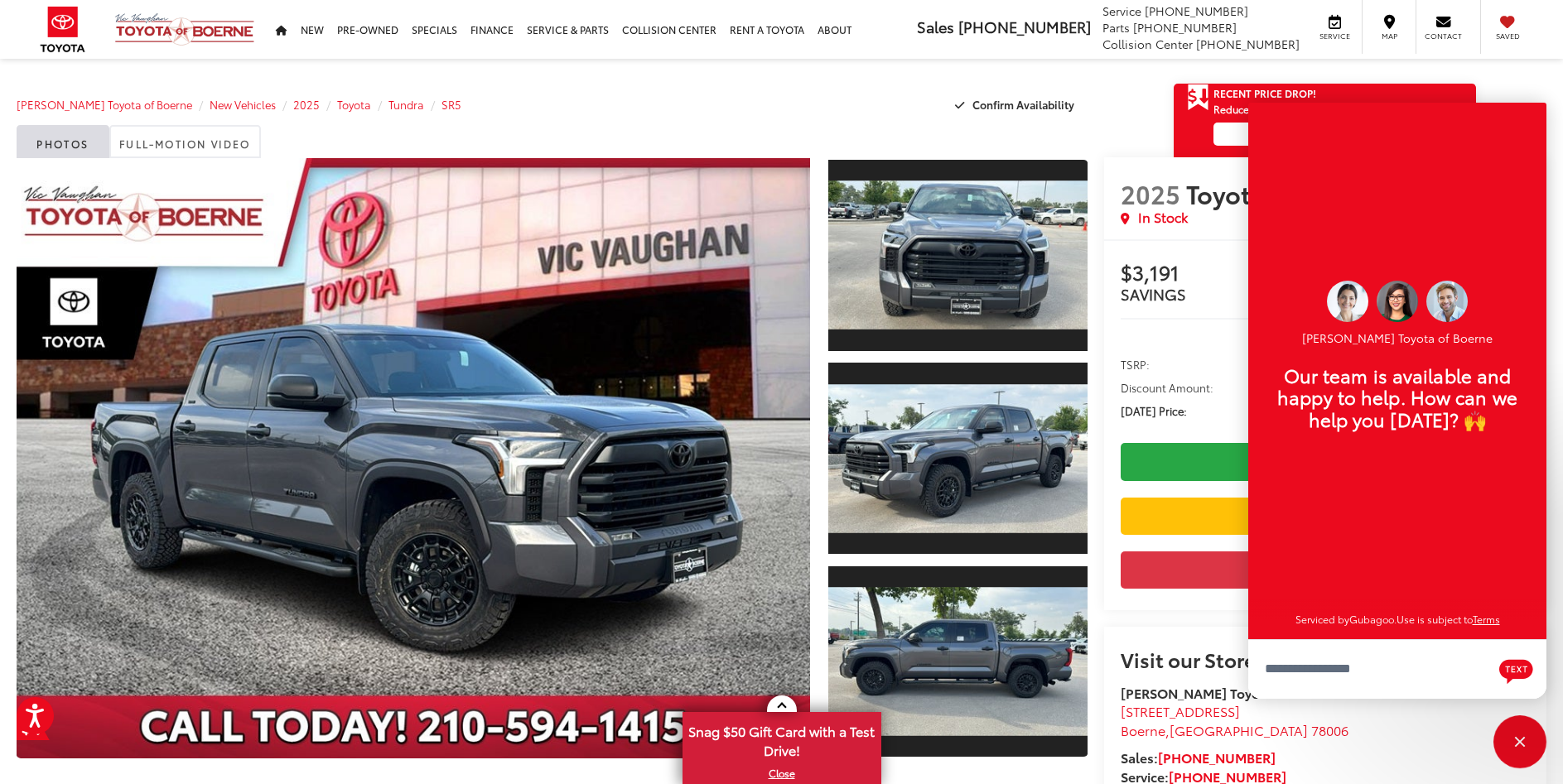
click at [1194, 97] on icon "Get Price Drop Alert" at bounding box center [1192, 96] width 9 height 15
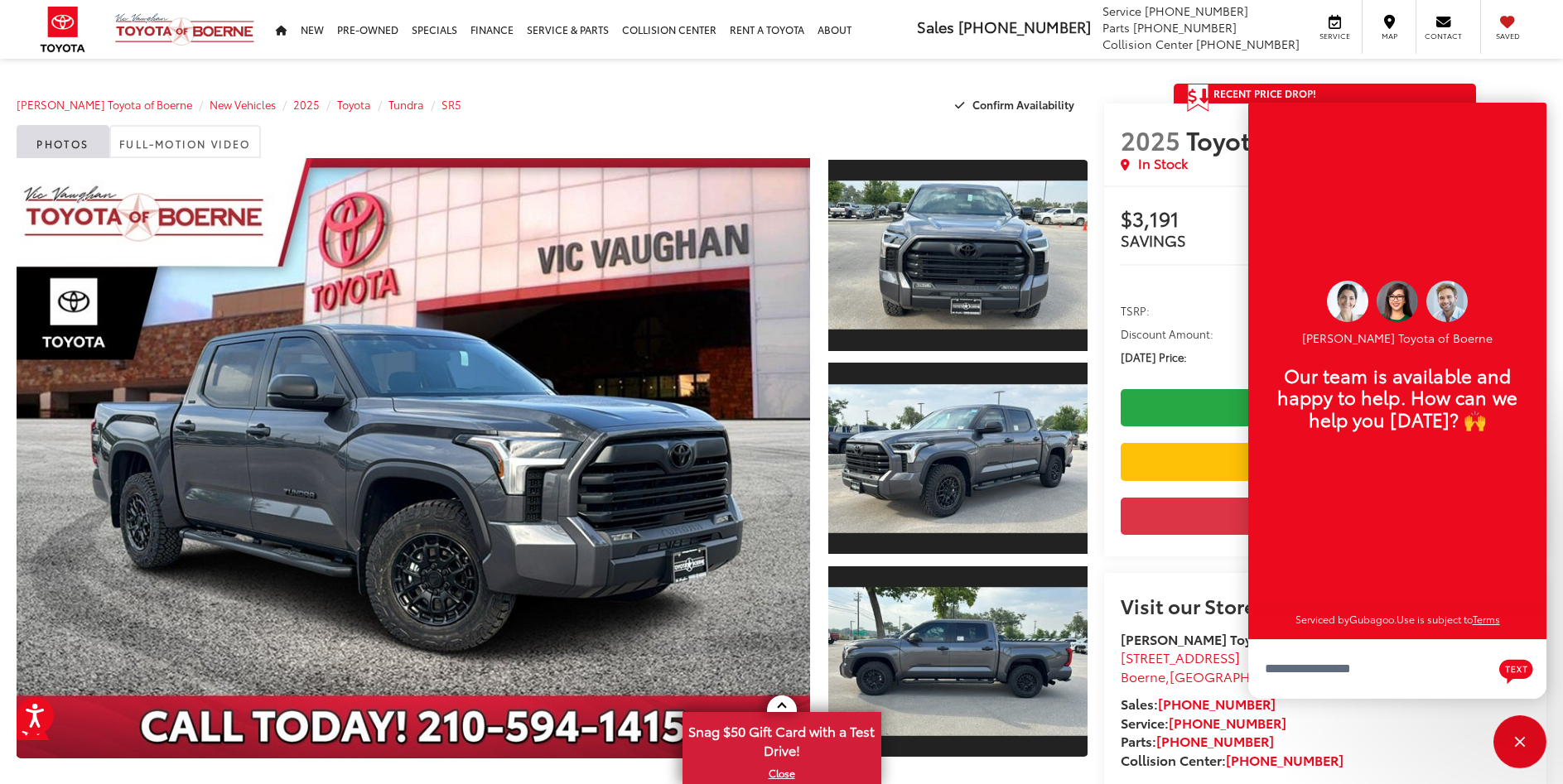
click at [1488, 111] on div "[PERSON_NAME] Toyota of Boerne Our team is available and happy to help. How can…" at bounding box center [1397, 371] width 298 height 536
click at [1529, 114] on div "[PERSON_NAME] Toyota of Boerne Our team is available and happy to help. How can…" at bounding box center [1397, 371] width 298 height 536
click at [1349, 661] on textarea "Type your message" at bounding box center [1397, 669] width 298 height 60
click at [1295, 161] on div "[PERSON_NAME] Toyota of Boerne Our team is available and happy to help. How can…" at bounding box center [1397, 371] width 298 height 536
click at [1264, 119] on div "[PERSON_NAME] Toyota of Boerne Our team is available and happy to help. How can…" at bounding box center [1397, 371] width 298 height 536
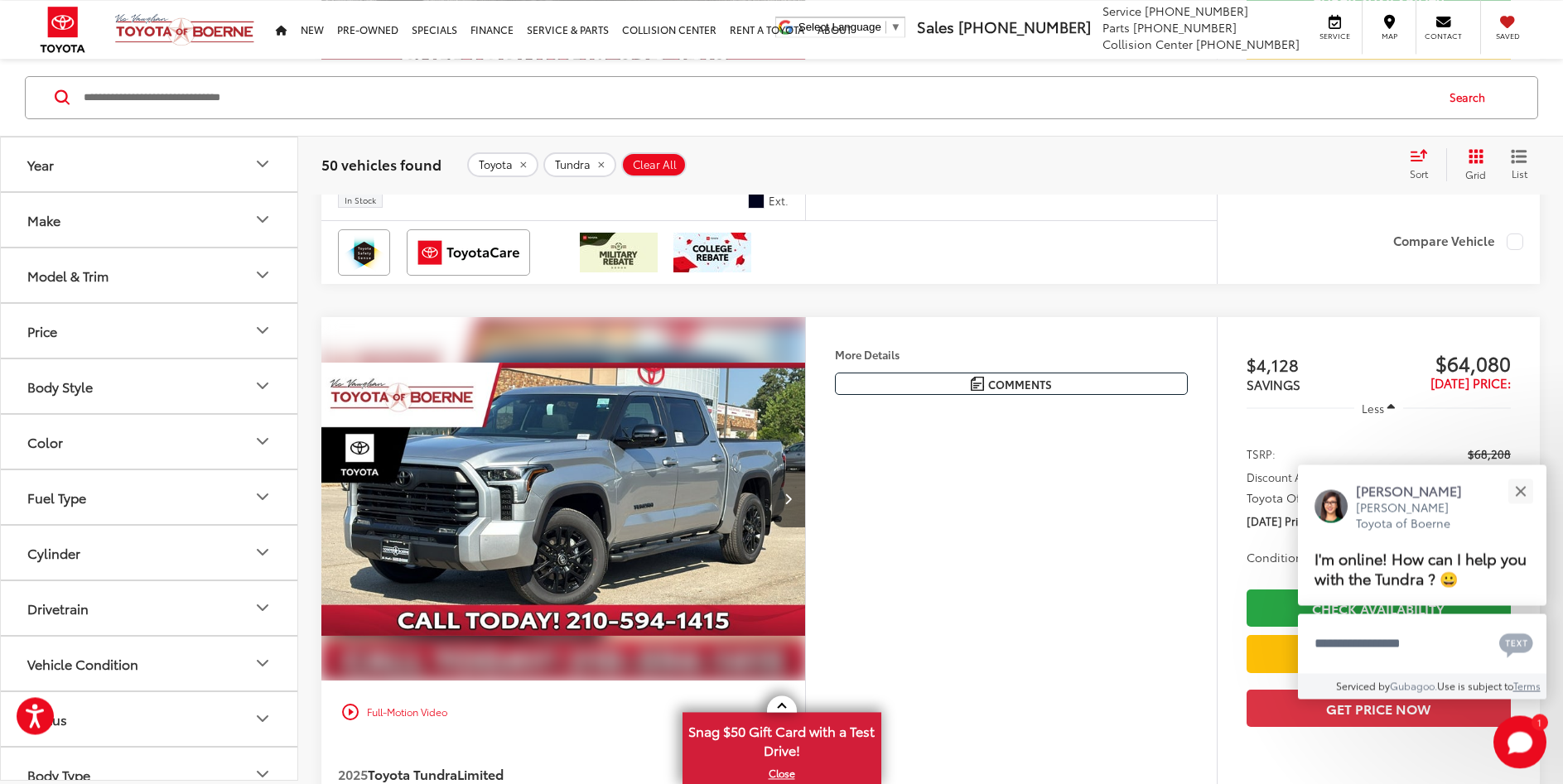
scroll to position [6269, 0]
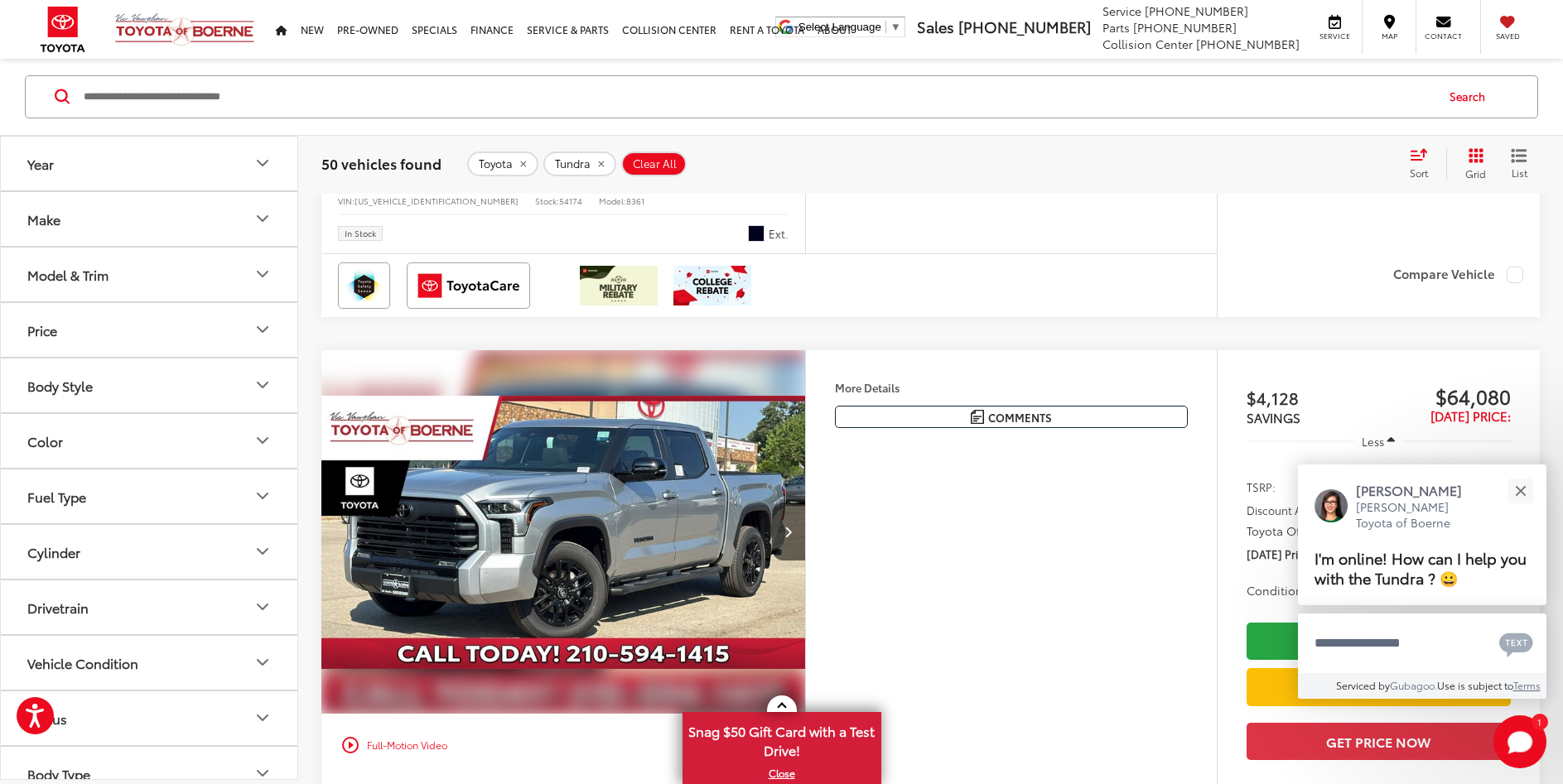
click at [550, 535] on img "2025 Toyota Tundra Limited 0" at bounding box center [564, 532] width 487 height 365
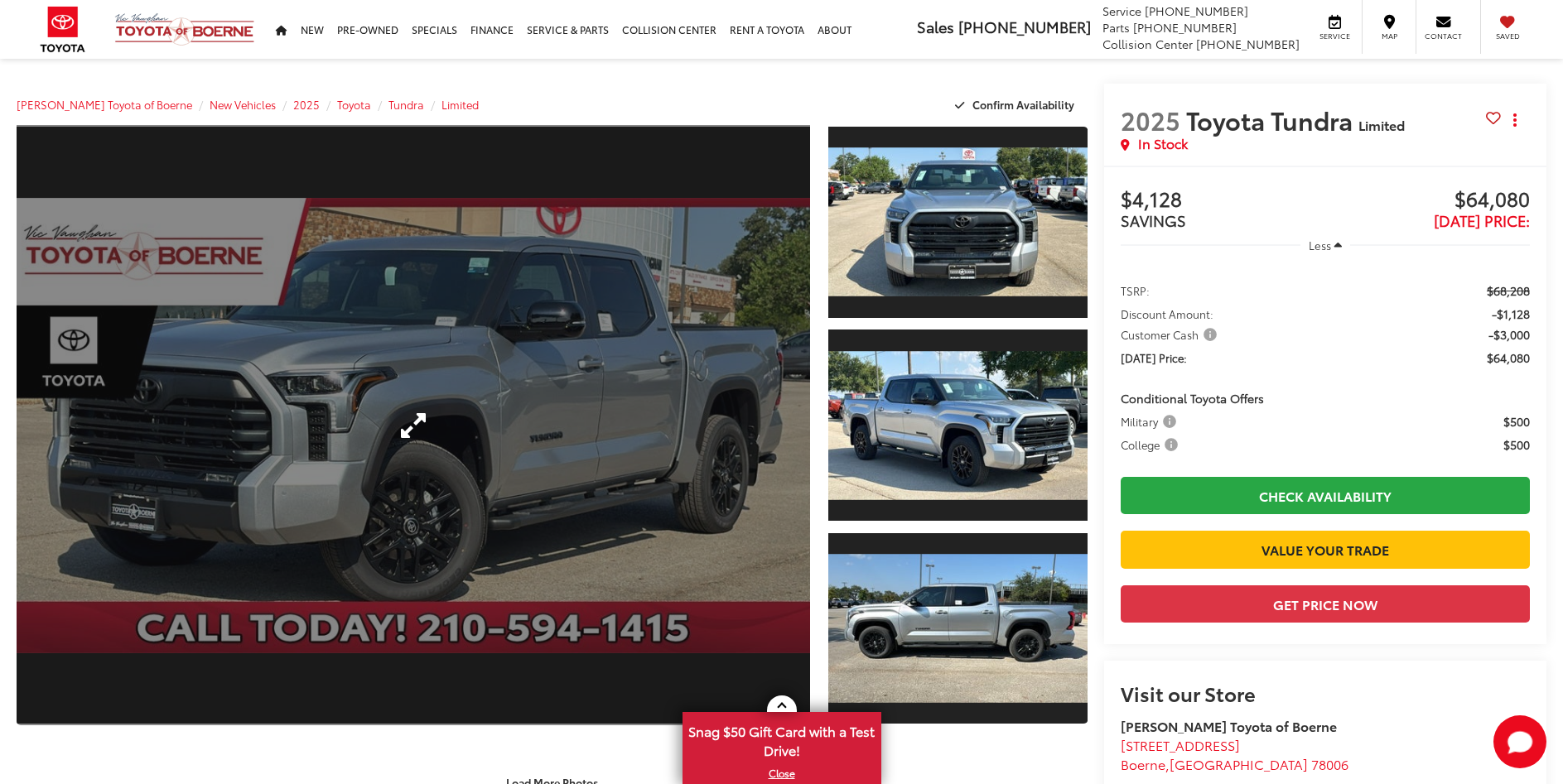
click at [746, 395] on link "Expand Photo 0" at bounding box center [414, 424] width 793 height 600
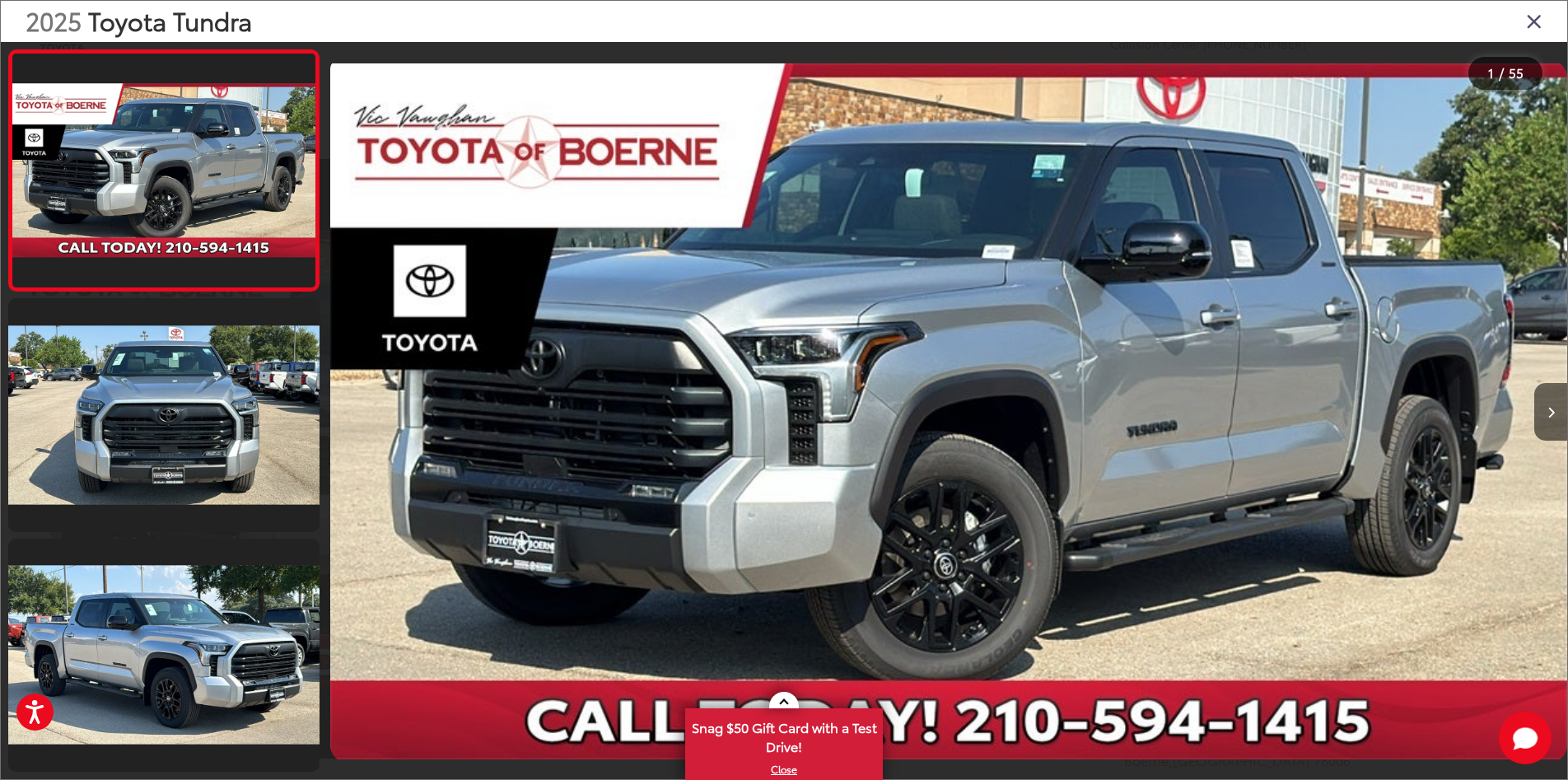
click at [1551, 314] on div at bounding box center [1413, 411] width 309 height 739
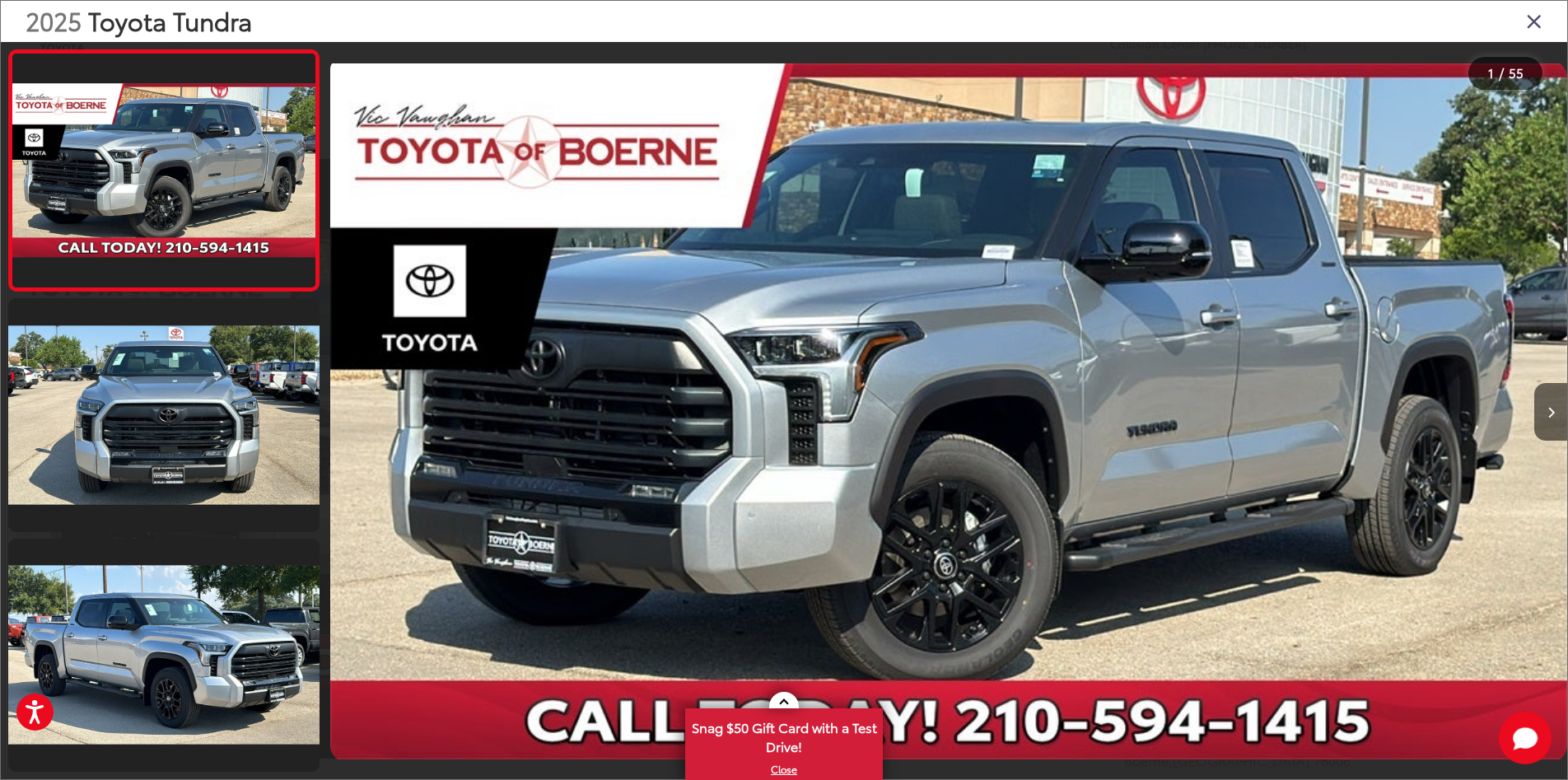
drag, startPoint x: 1551, startPoint y: 314, endPoint x: 1283, endPoint y: 275, distance: 270.8
click at [1543, 313] on div at bounding box center [1413, 411] width 309 height 739
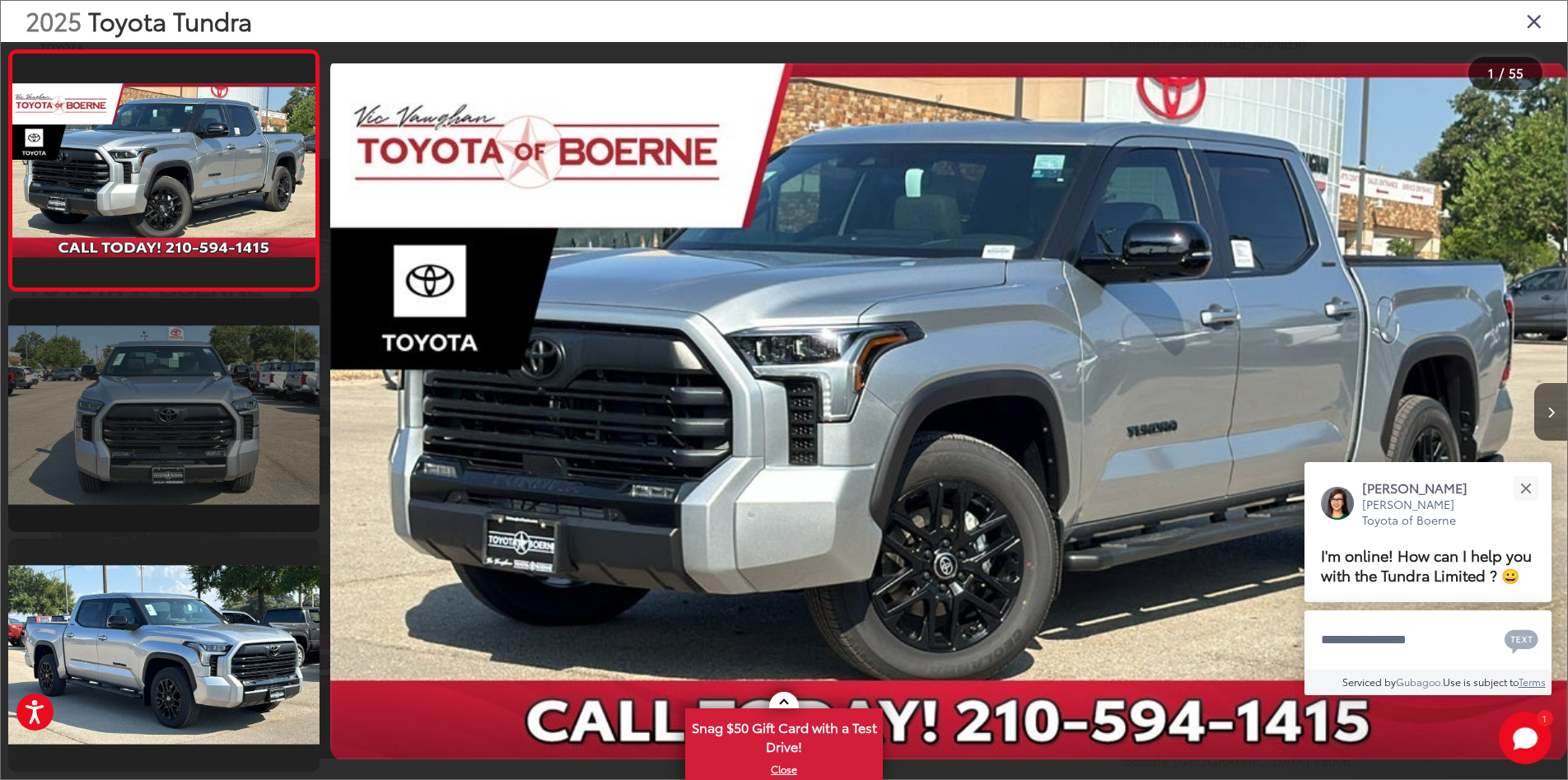
click at [165, 402] on link at bounding box center [163, 414] width 311 height 234
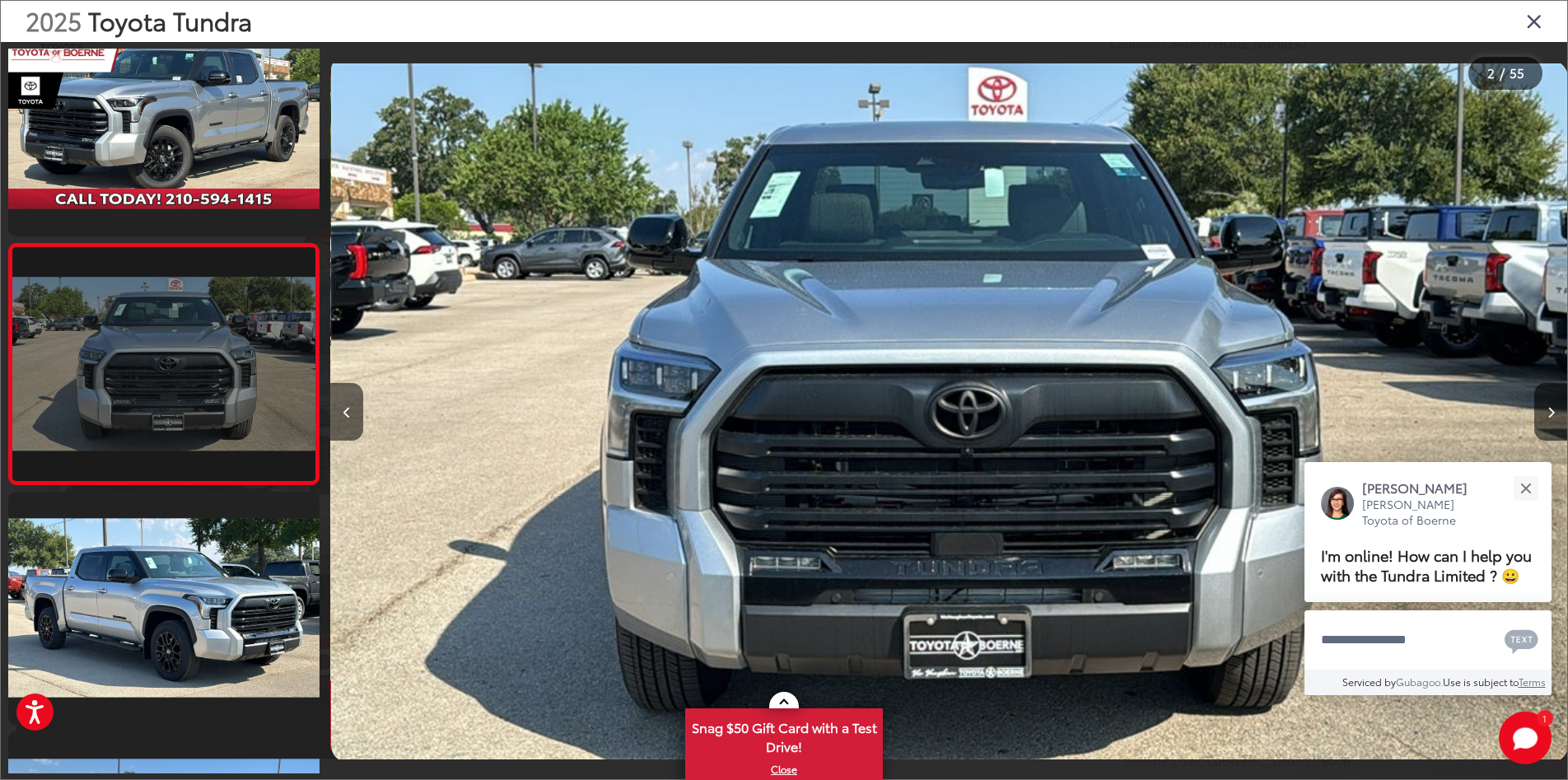
scroll to position [0, 1237]
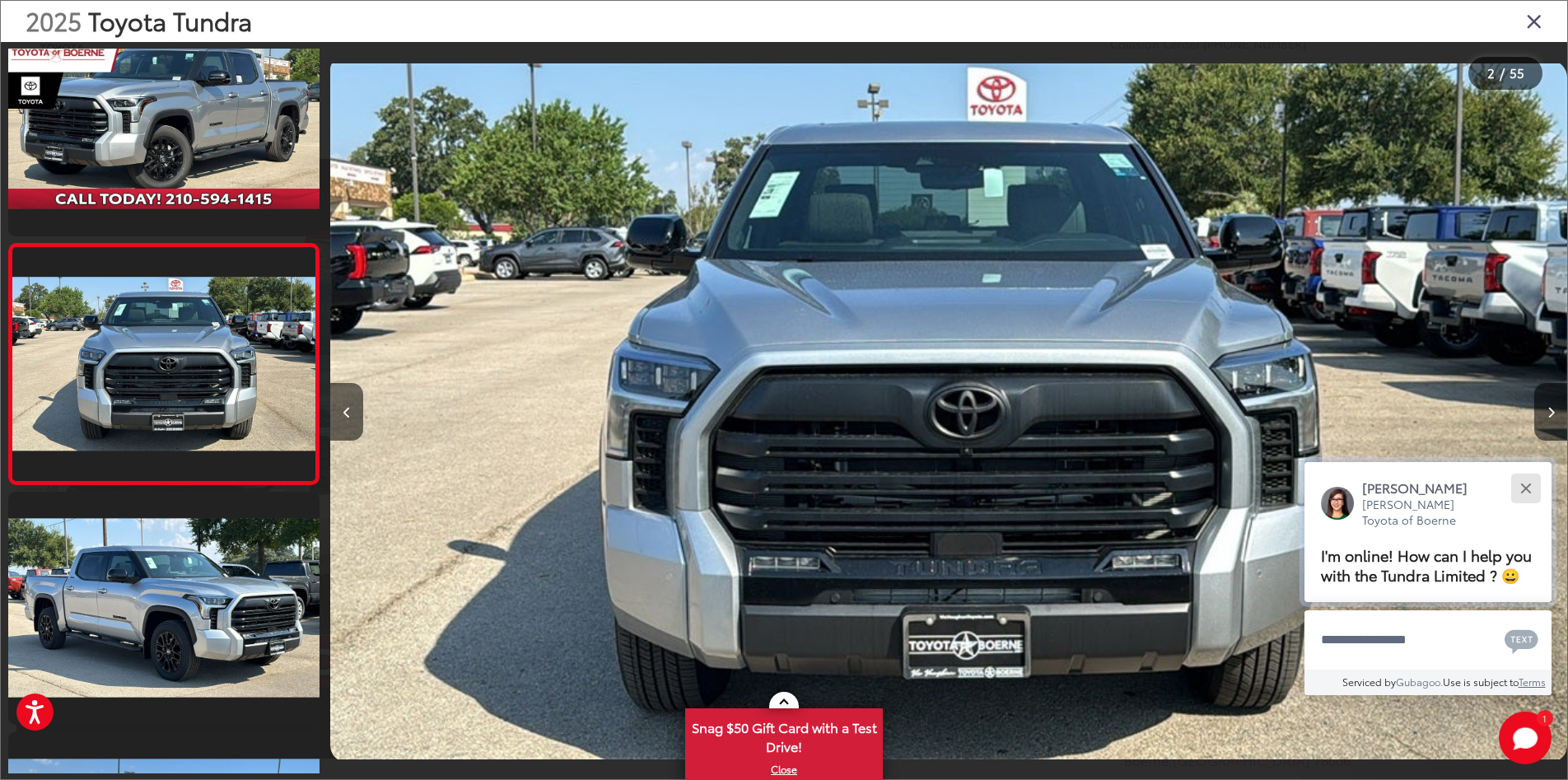
click at [1525, 470] on button "Close" at bounding box center [1526, 488] width 36 height 36
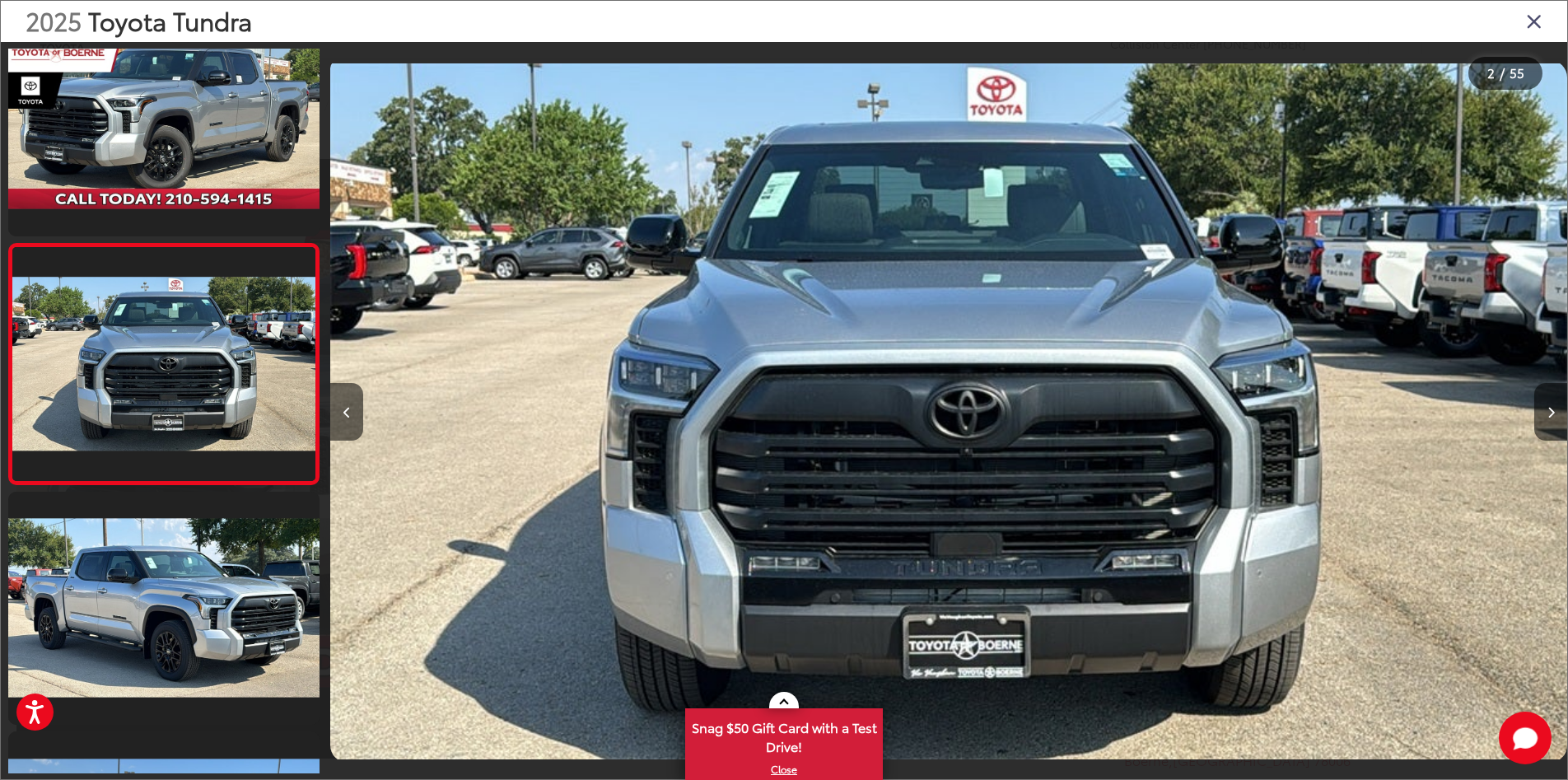
click at [1533, 363] on div at bounding box center [1413, 411] width 309 height 739
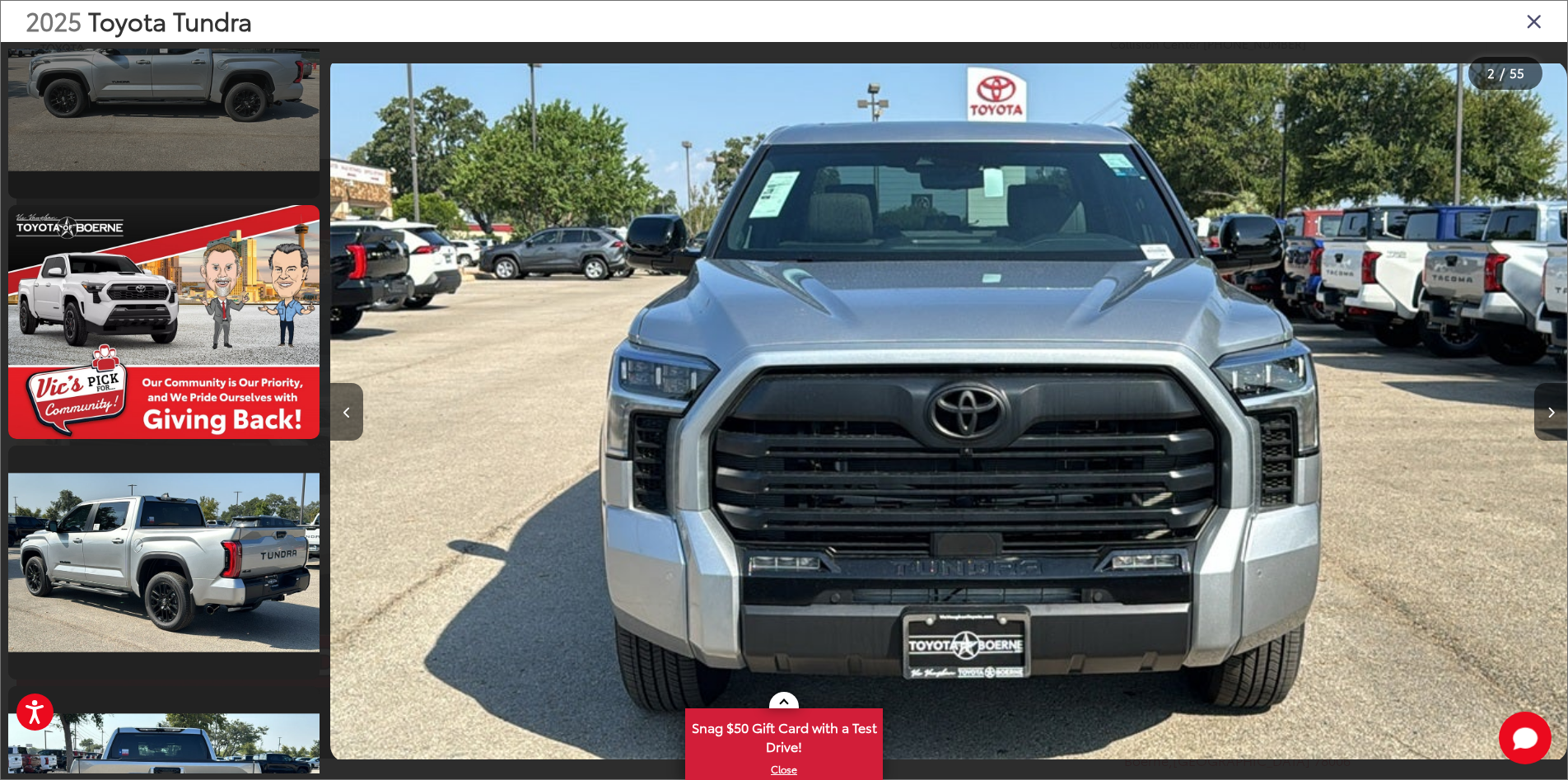
scroll to position [838, 0]
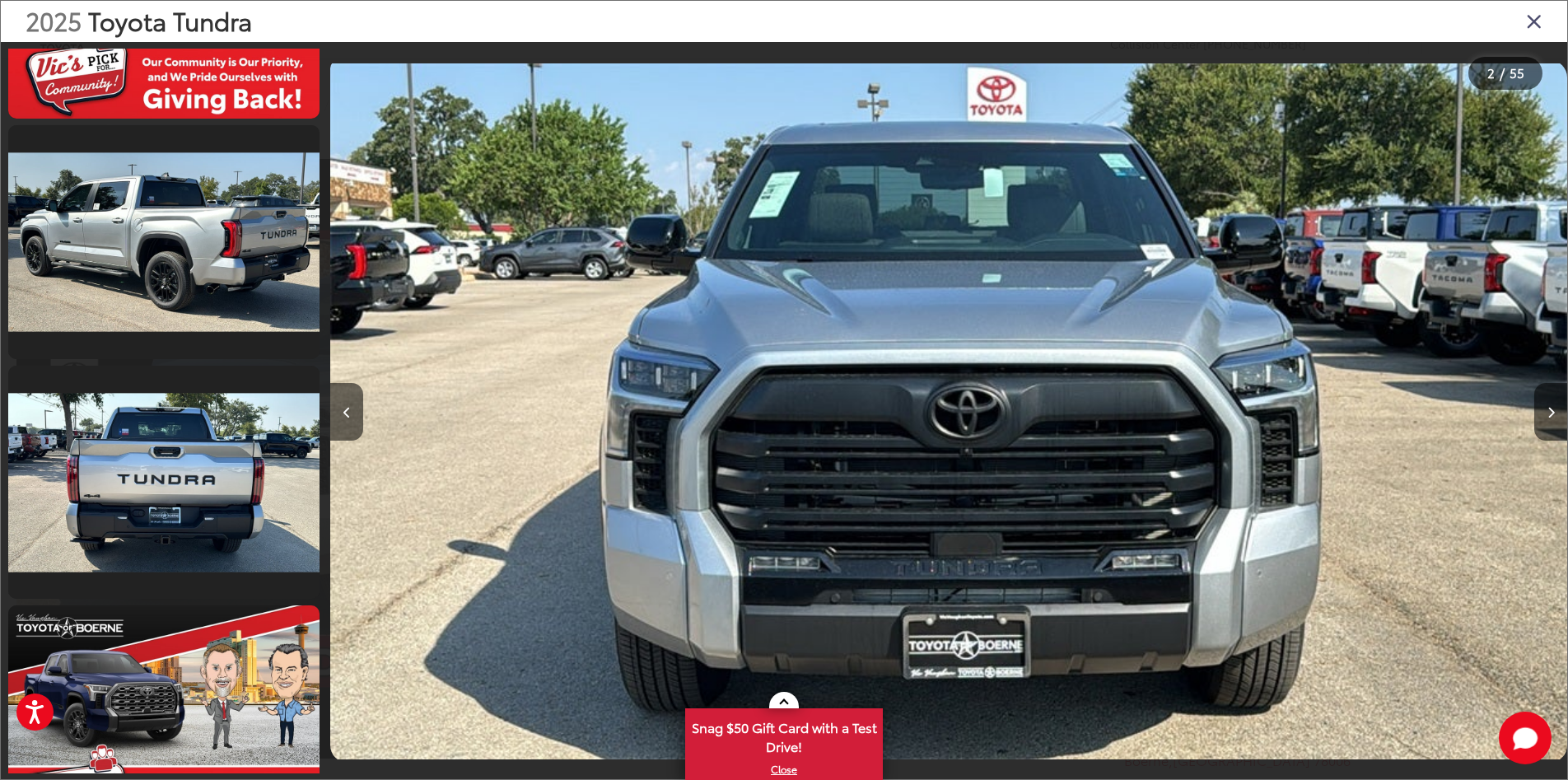
click at [167, 542] on link at bounding box center [163, 482] width 311 height 234
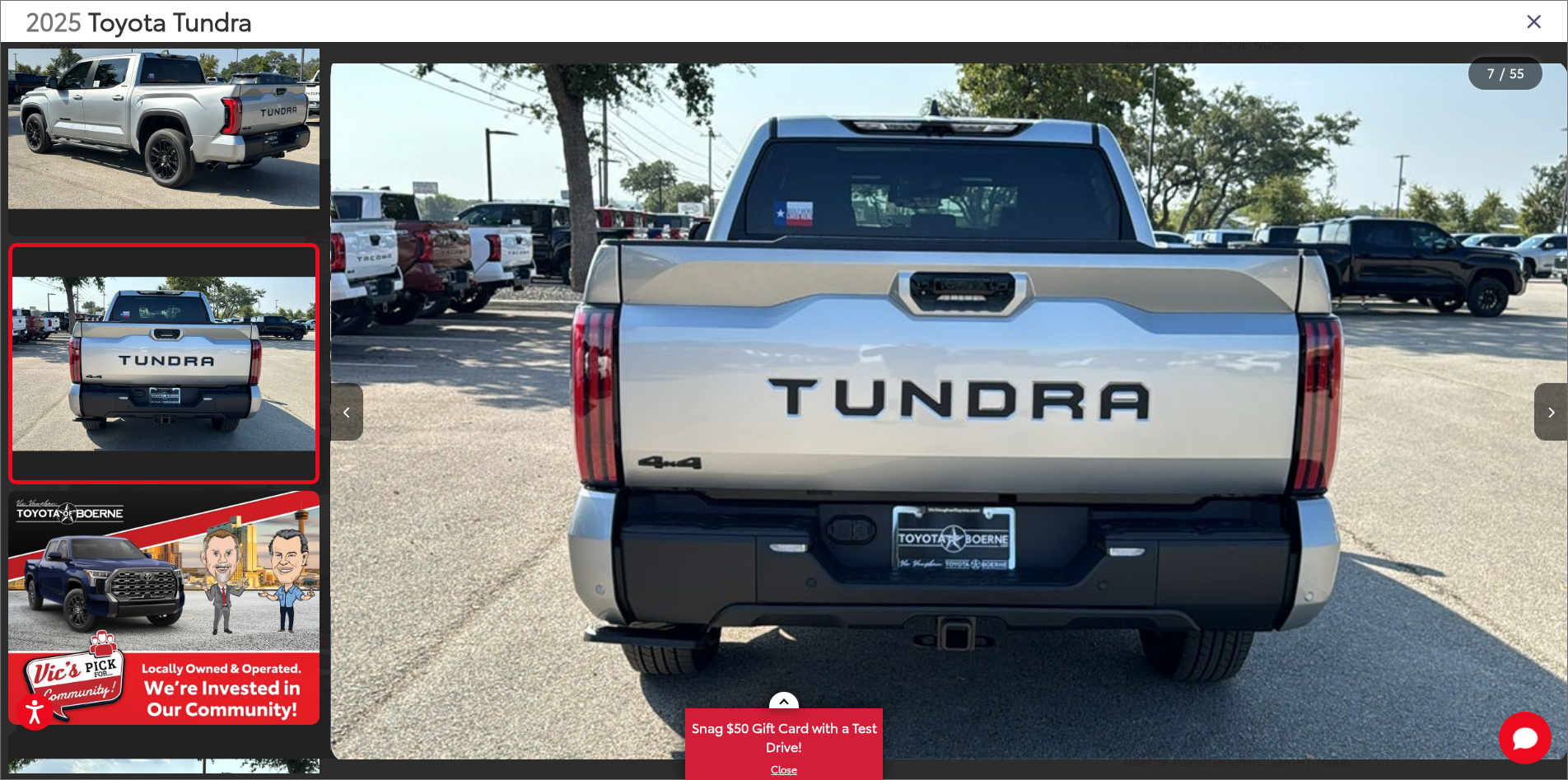
scroll to position [0, 7422]
click at [1550, 407] on icon "Next image" at bounding box center [1551, 413] width 7 height 12
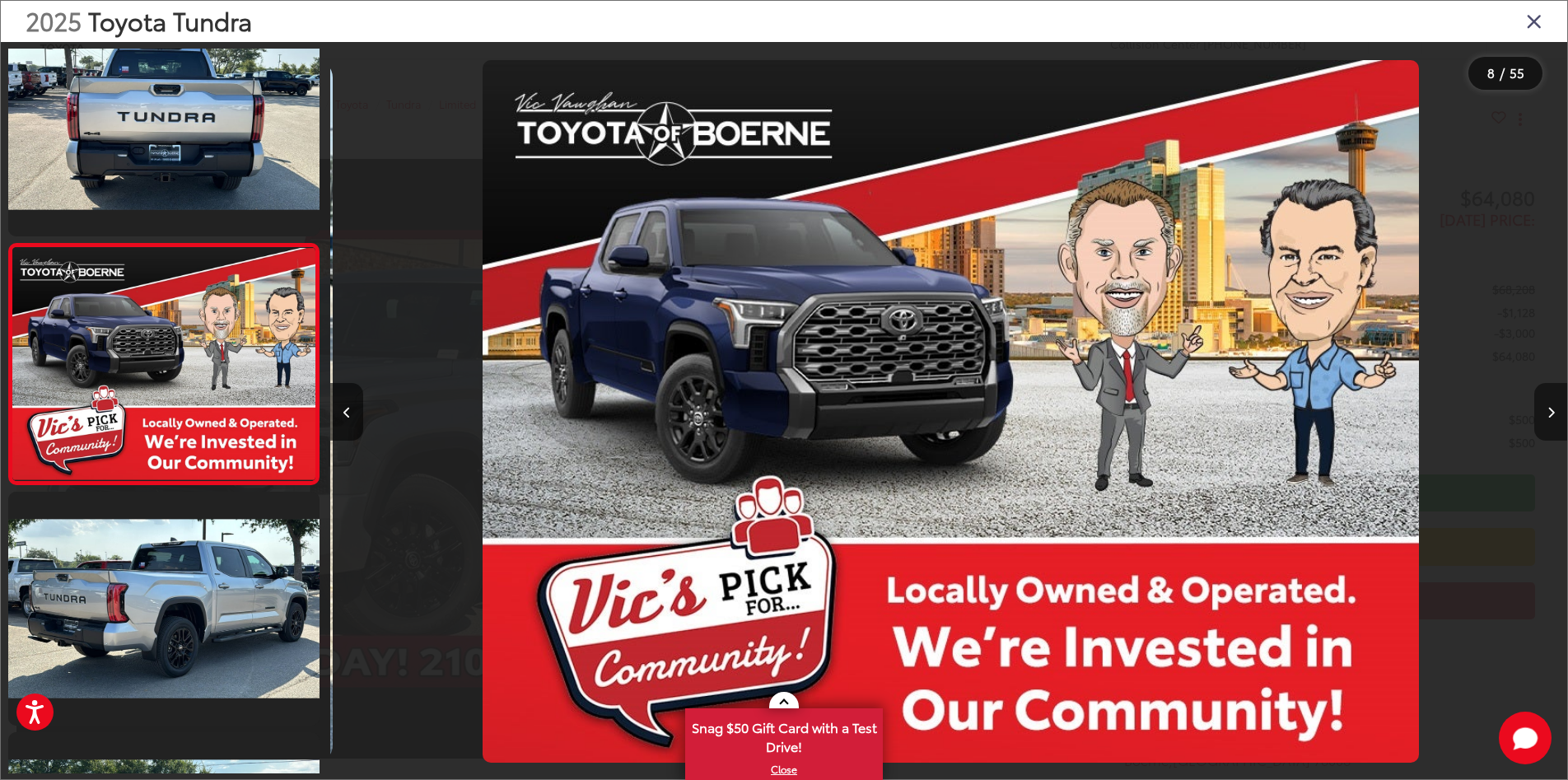
scroll to position [0, 8659]
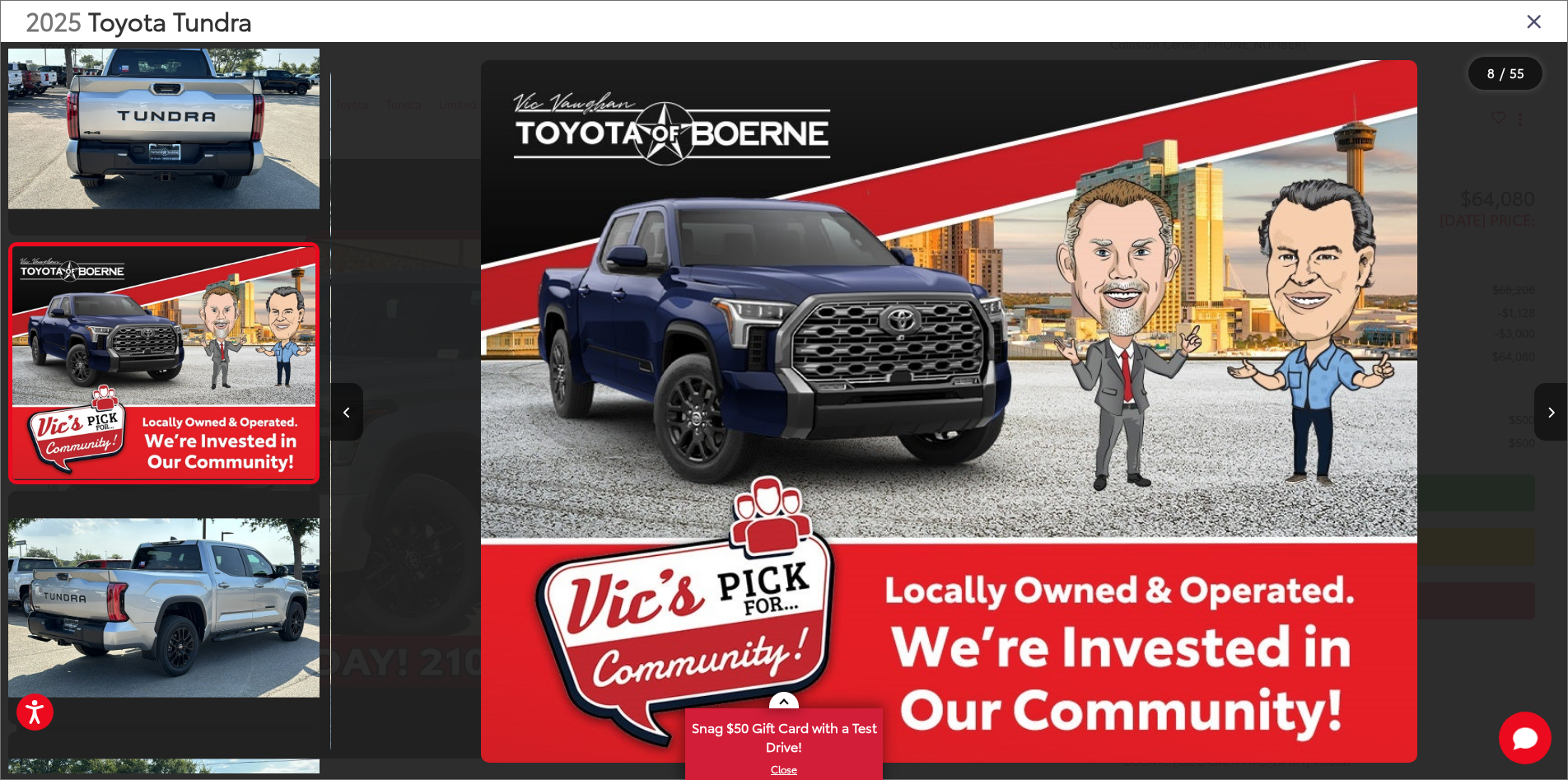
click at [1550, 407] on icon "Next image" at bounding box center [1551, 413] width 7 height 12
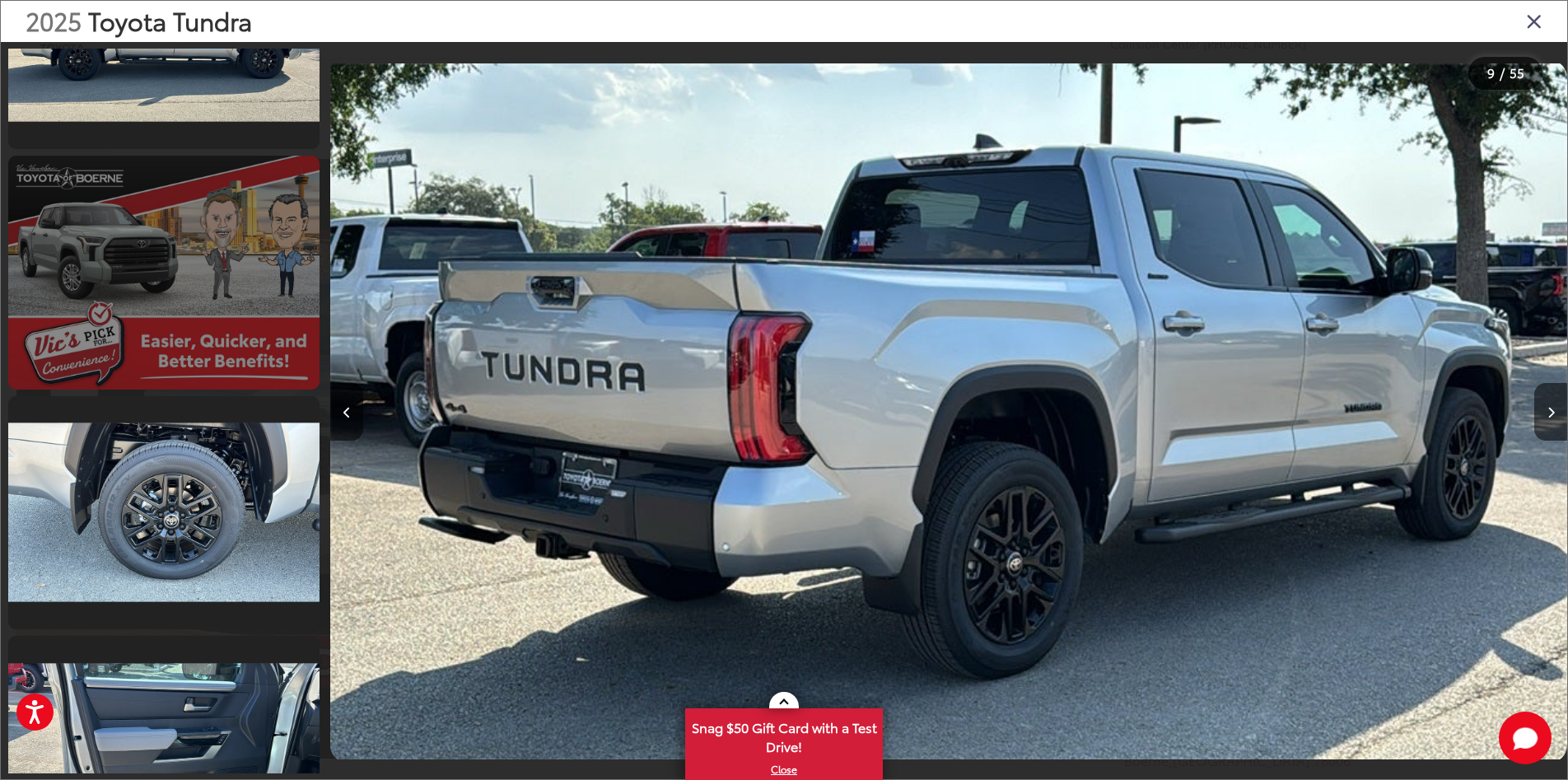
scroll to position [2420, 0]
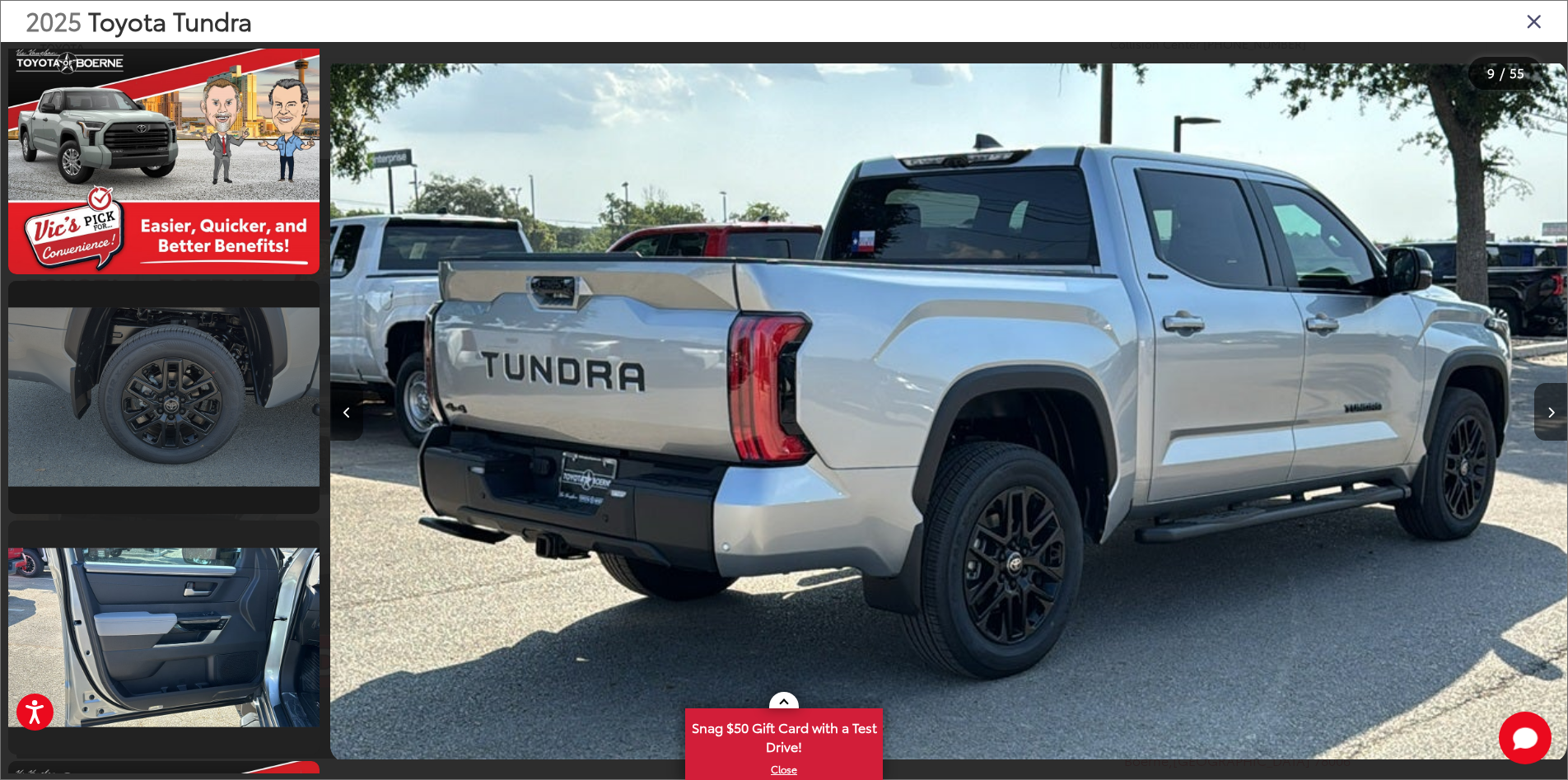
click at [161, 432] on link at bounding box center [163, 397] width 311 height 234
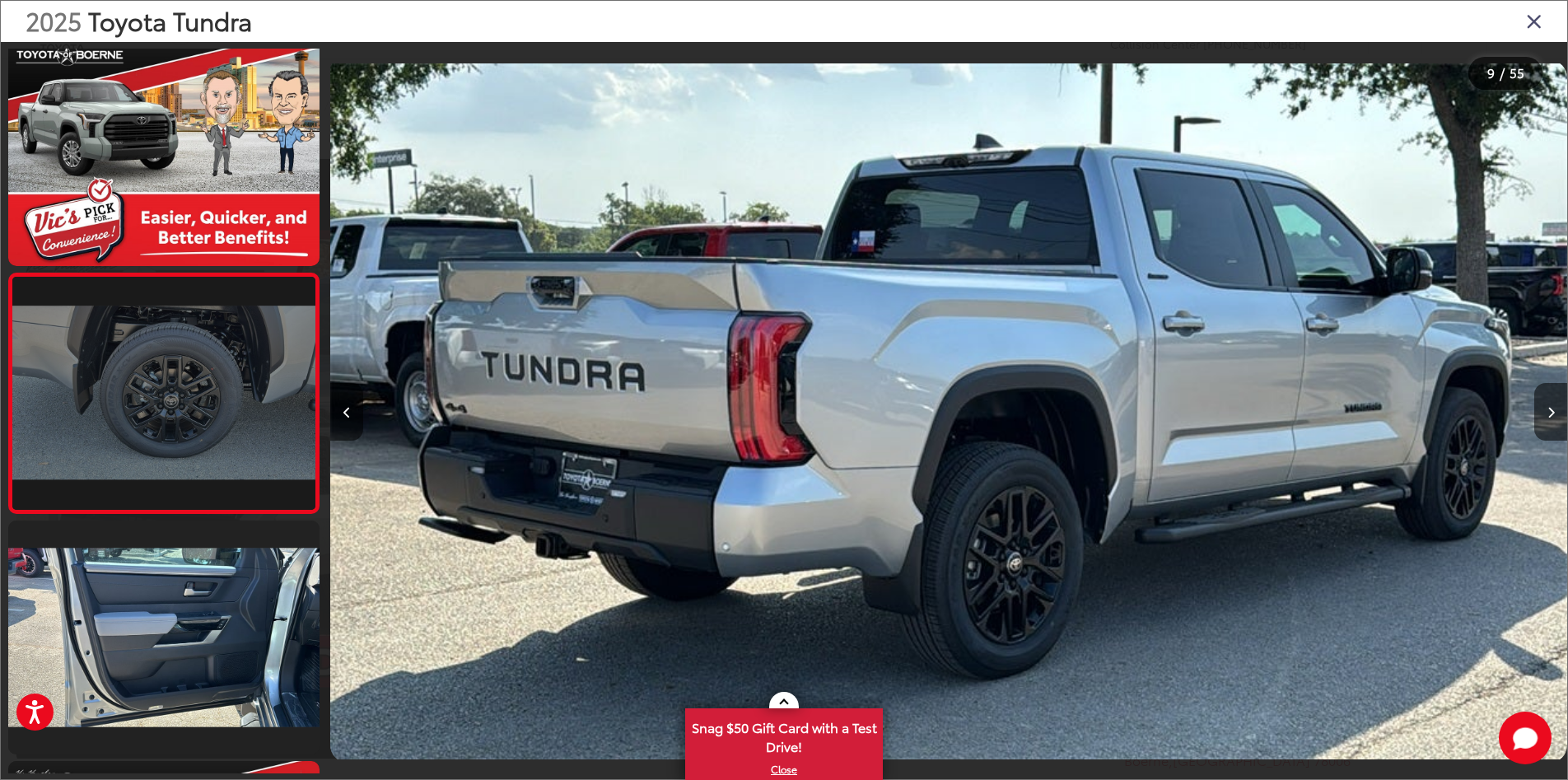
scroll to position [0, 0]
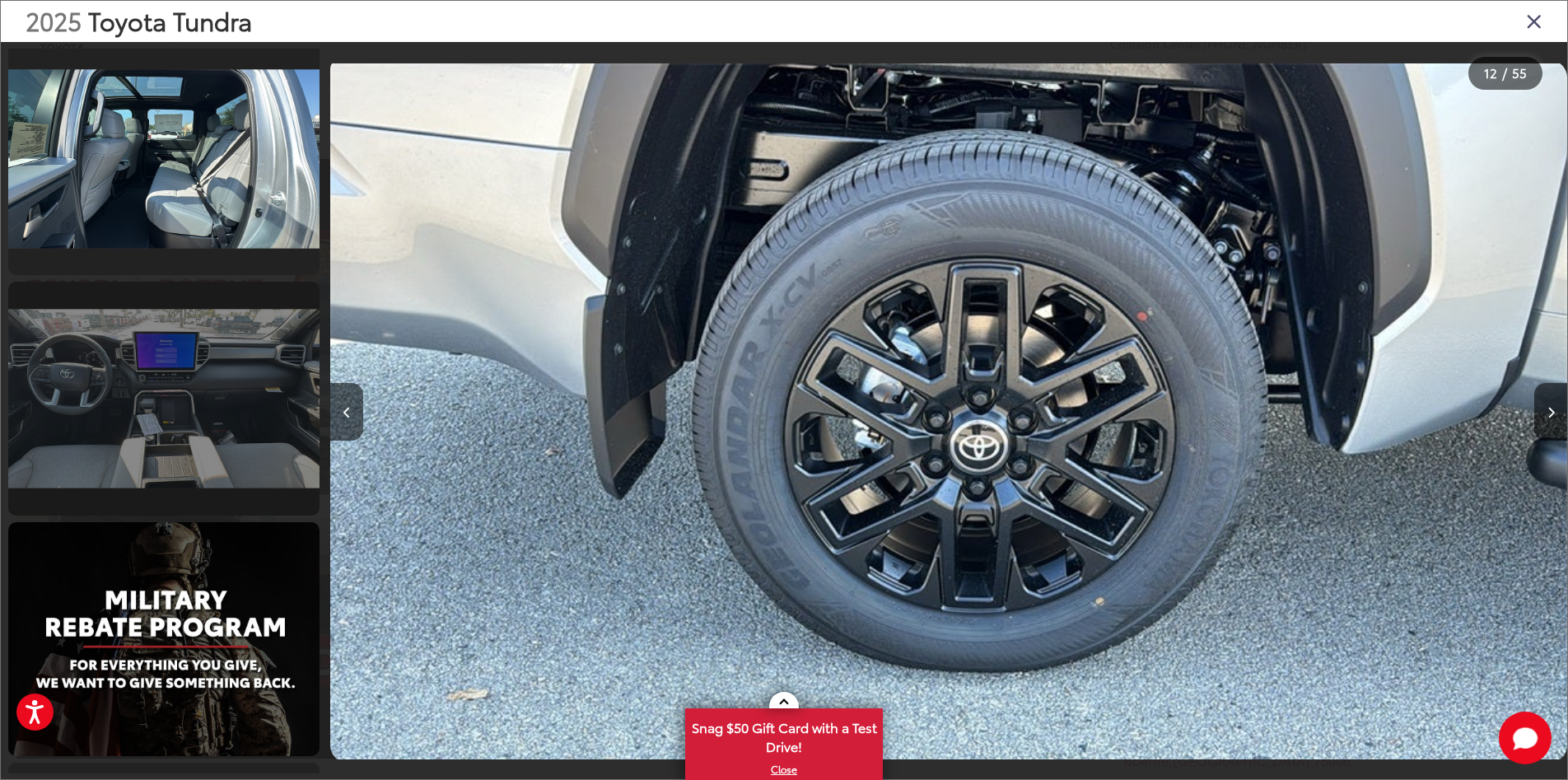
click at [206, 441] on link at bounding box center [163, 398] width 311 height 234
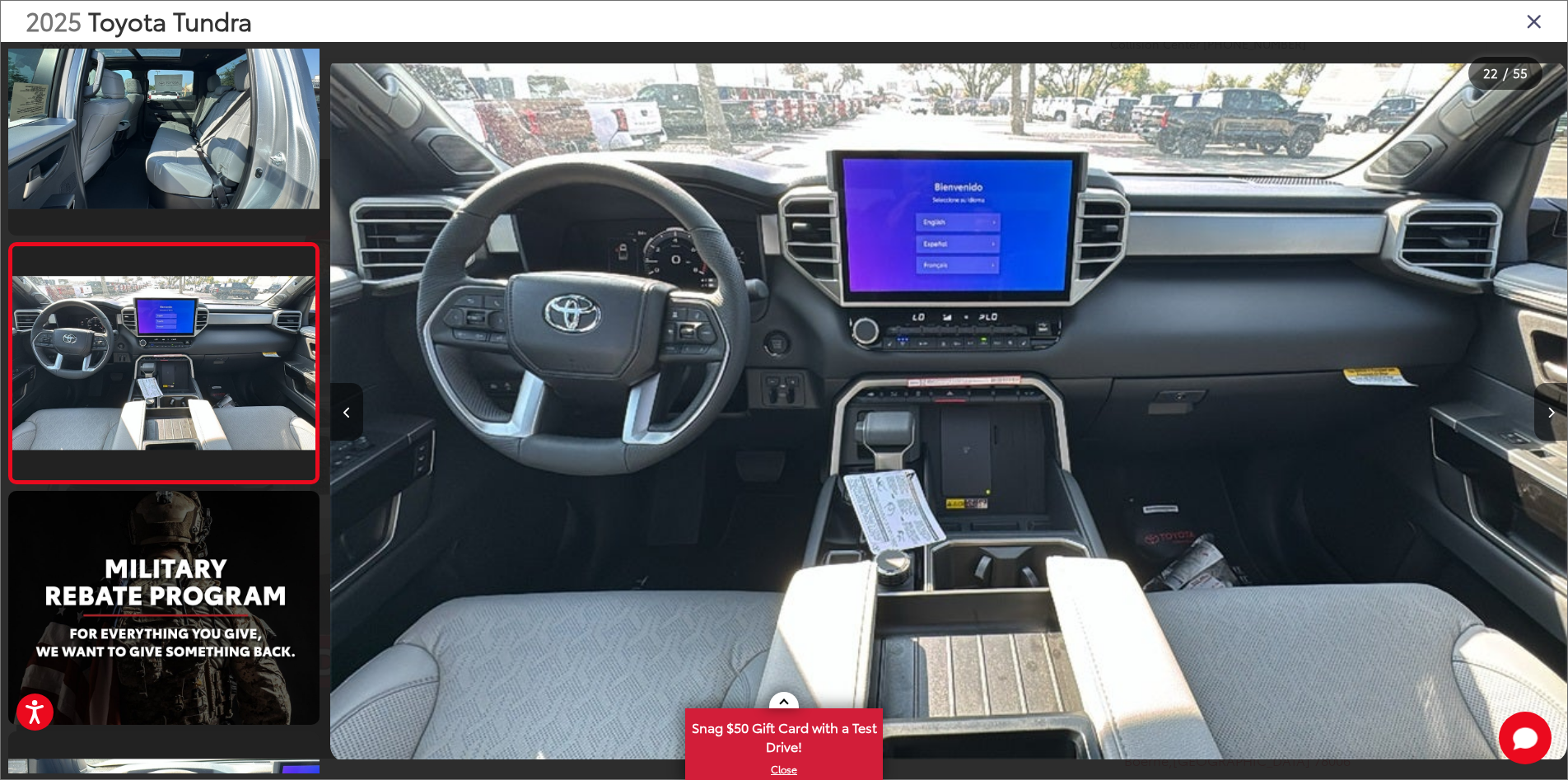
click at [1538, 24] on icon "Close gallery" at bounding box center [1534, 21] width 17 height 22
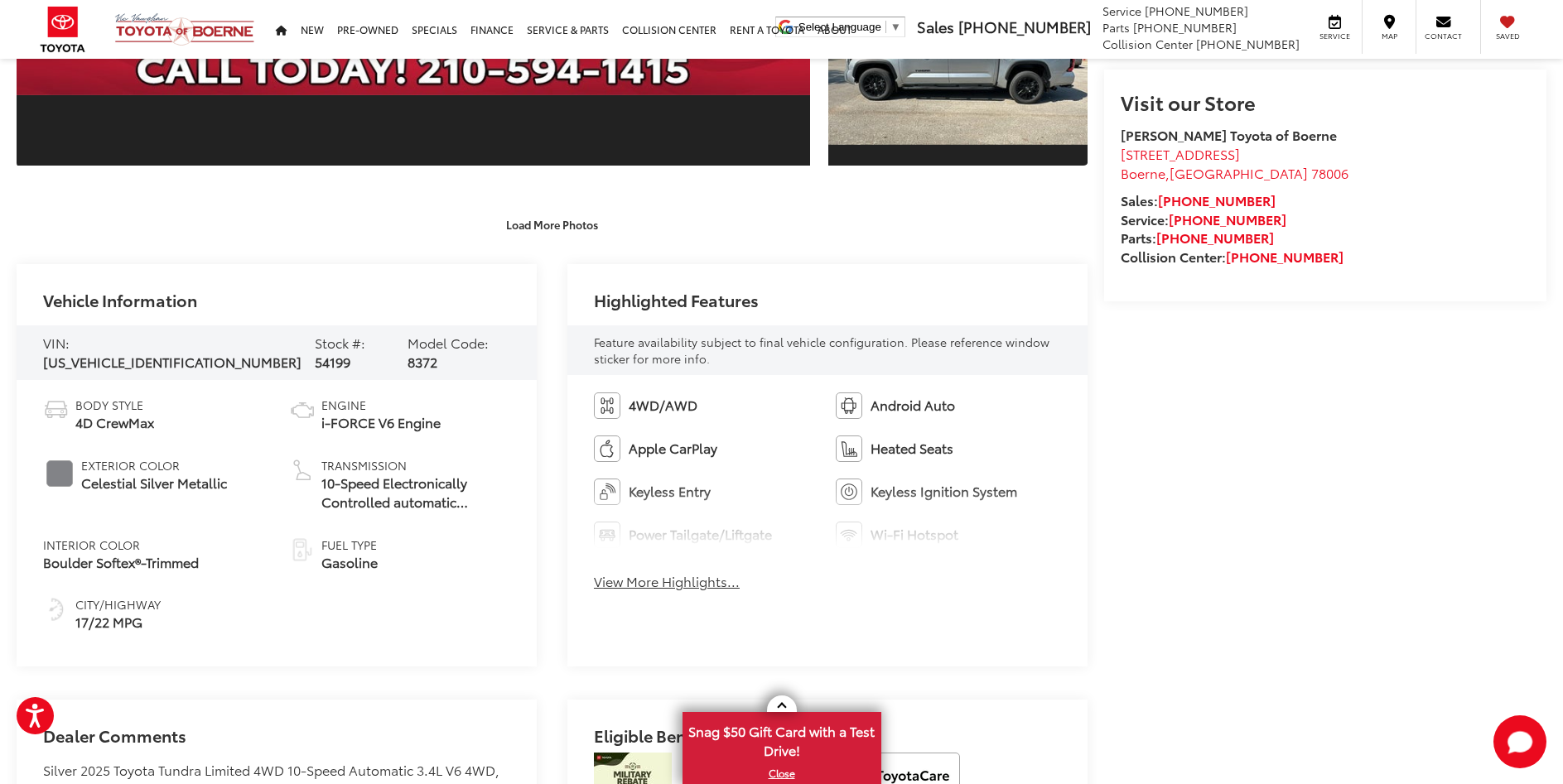
click at [343, 418] on span "i-FORCE V6 Engine" at bounding box center [381, 422] width 119 height 19
click at [302, 409] on img at bounding box center [302, 409] width 27 height 27
click at [688, 584] on button "View More Highlights..." at bounding box center [667, 581] width 146 height 19
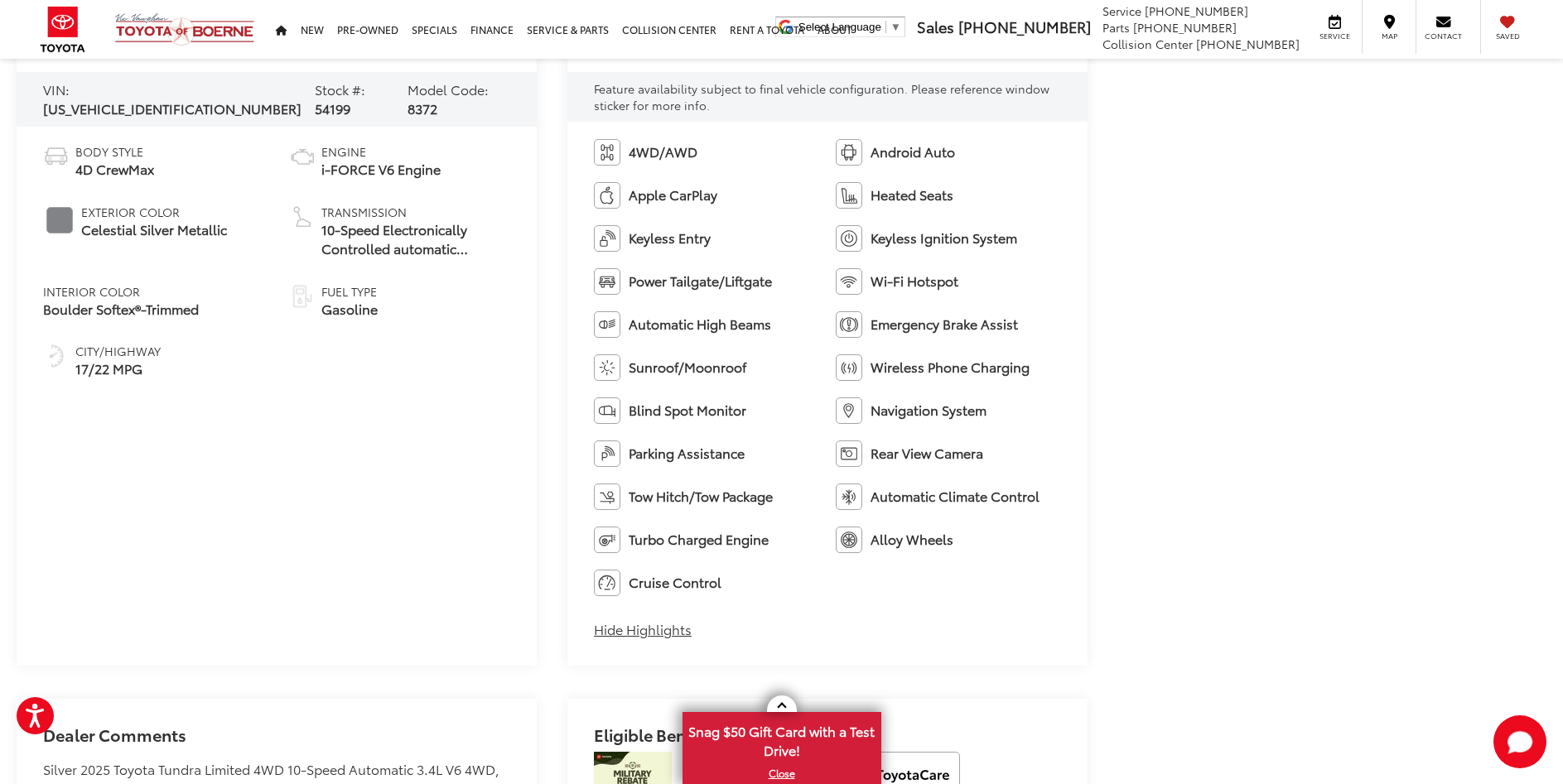
click at [668, 542] on span "Turbo Charged Engine" at bounding box center [699, 539] width 140 height 19
click at [600, 540] on img at bounding box center [607, 539] width 27 height 27
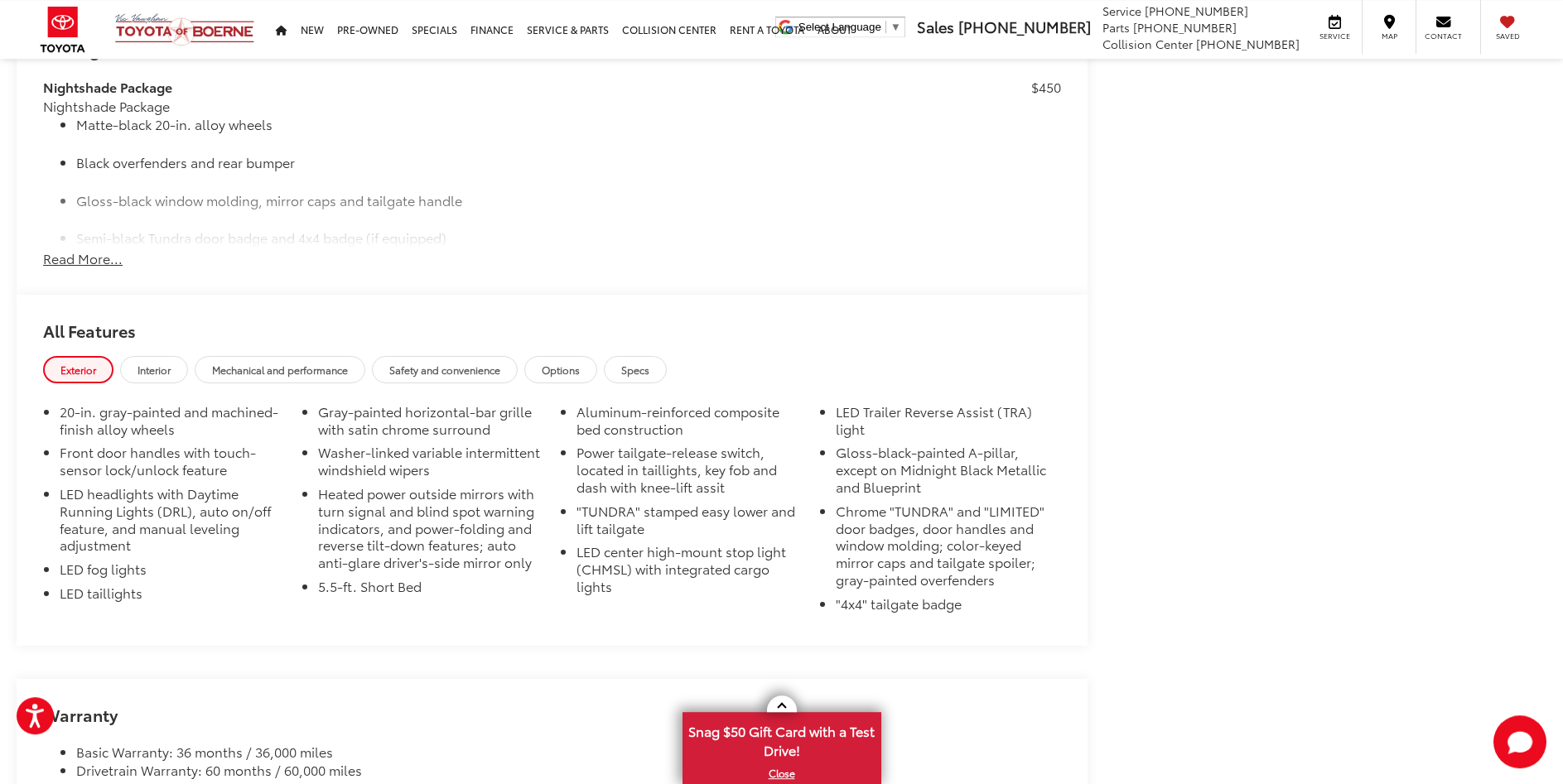
scroll to position [1858, 0]
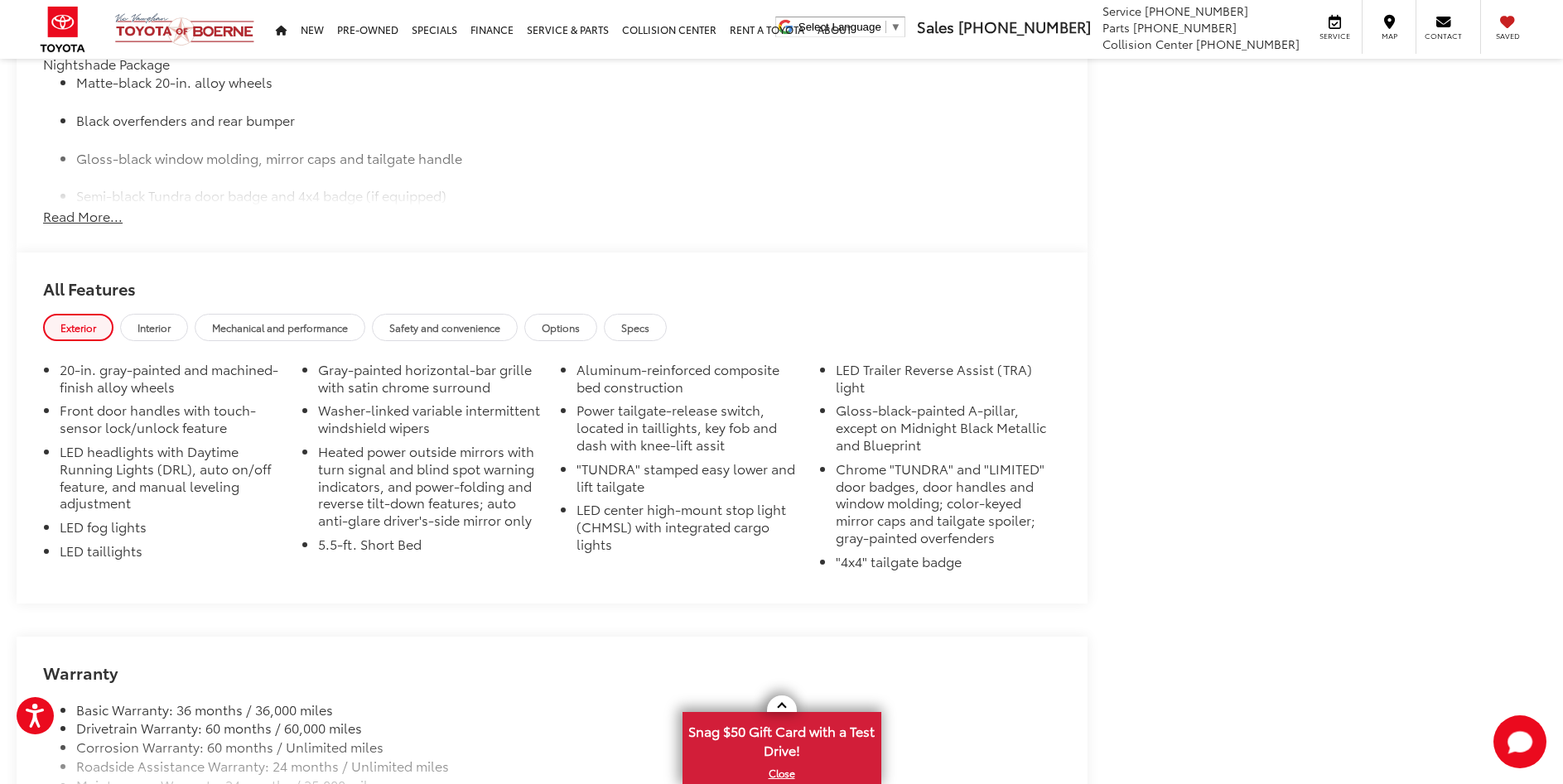
click at [580, 328] on span "Options" at bounding box center [561, 328] width 38 height 14
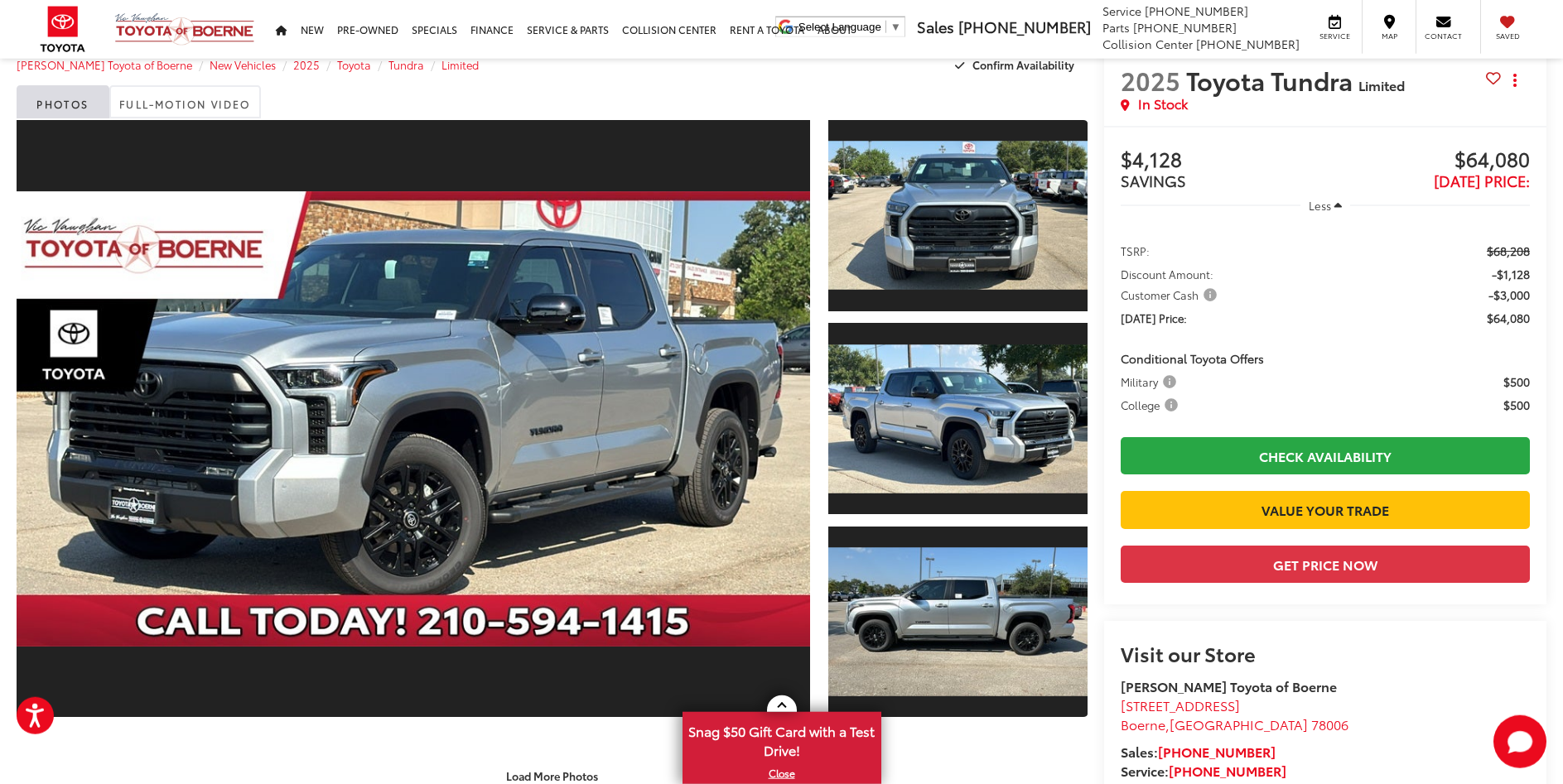
scroll to position [0, 0]
